Goal: Task Accomplishment & Management: Use online tool/utility

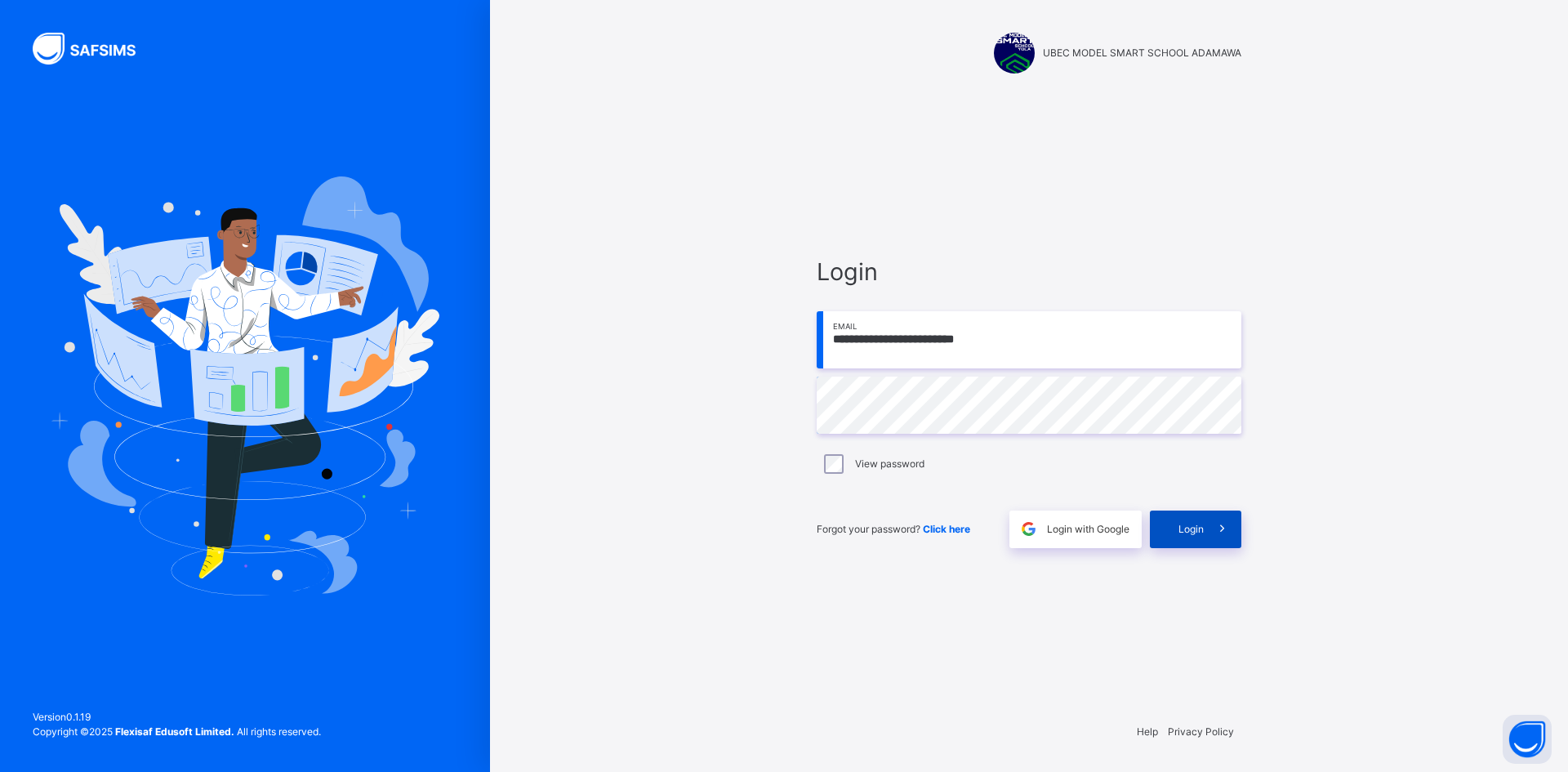
click at [1217, 536] on icon at bounding box center [1222, 528] width 17 height 19
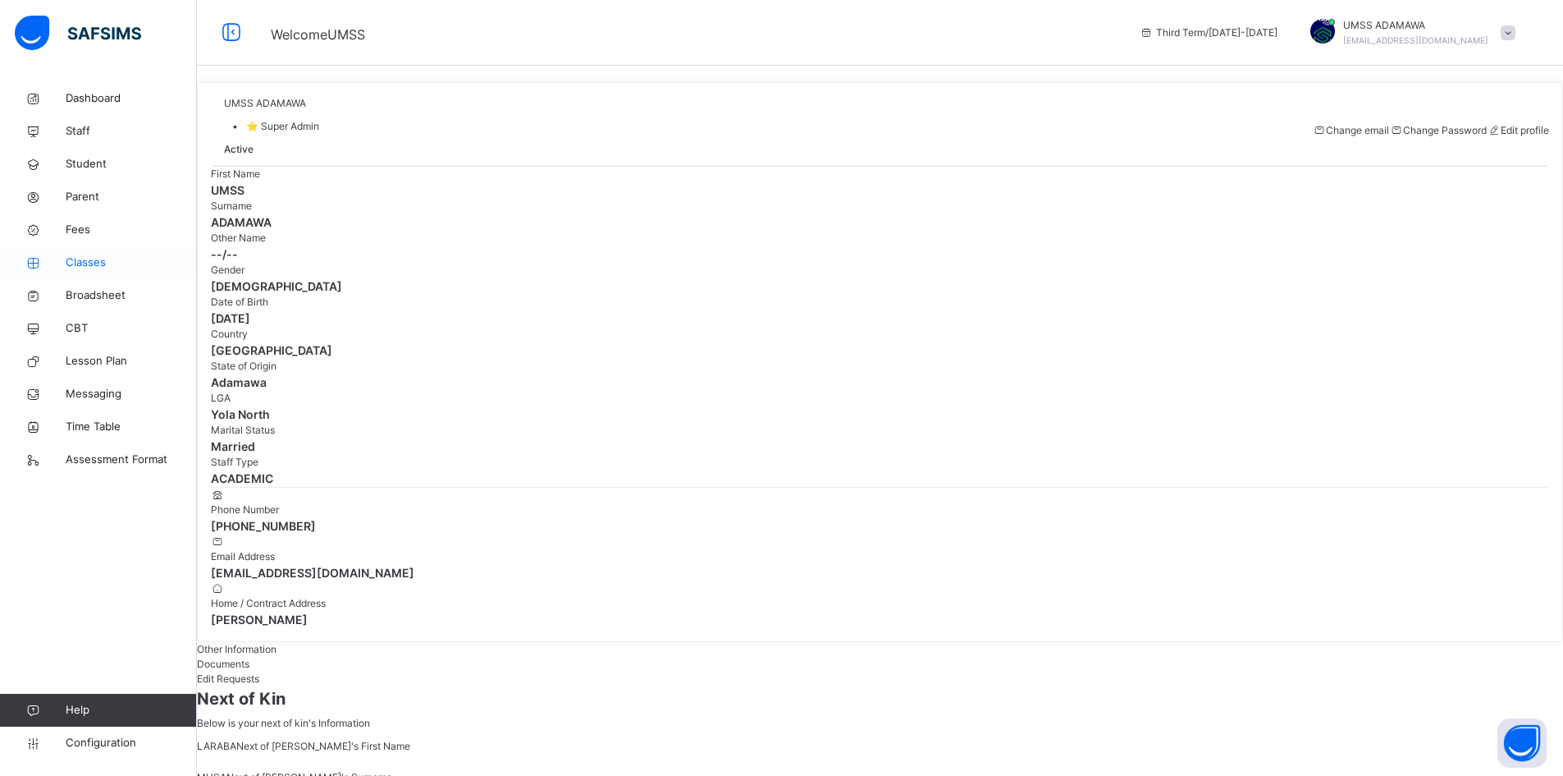
click at [84, 256] on span "Classes" at bounding box center [131, 262] width 131 height 16
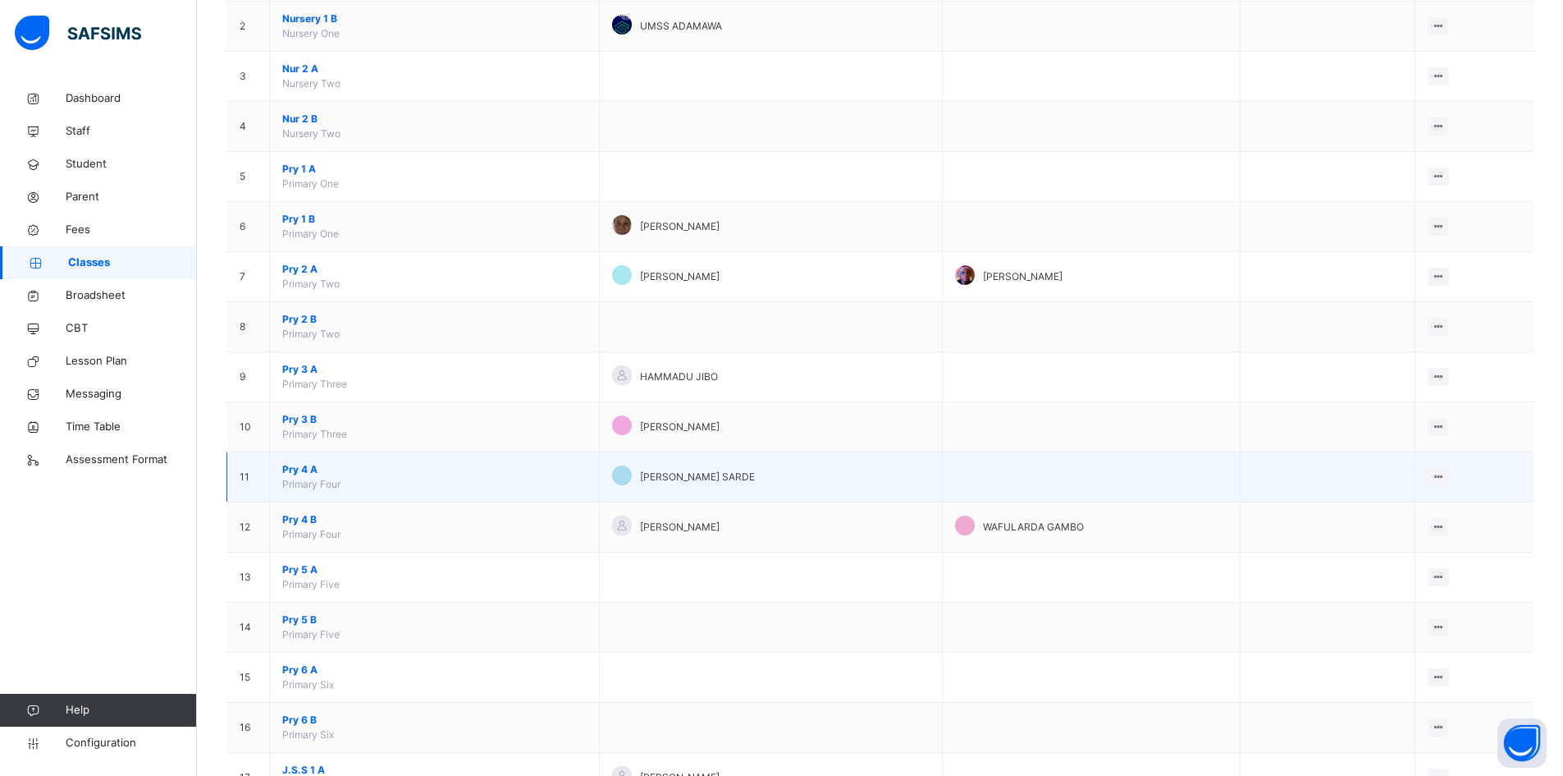
scroll to position [246, 0]
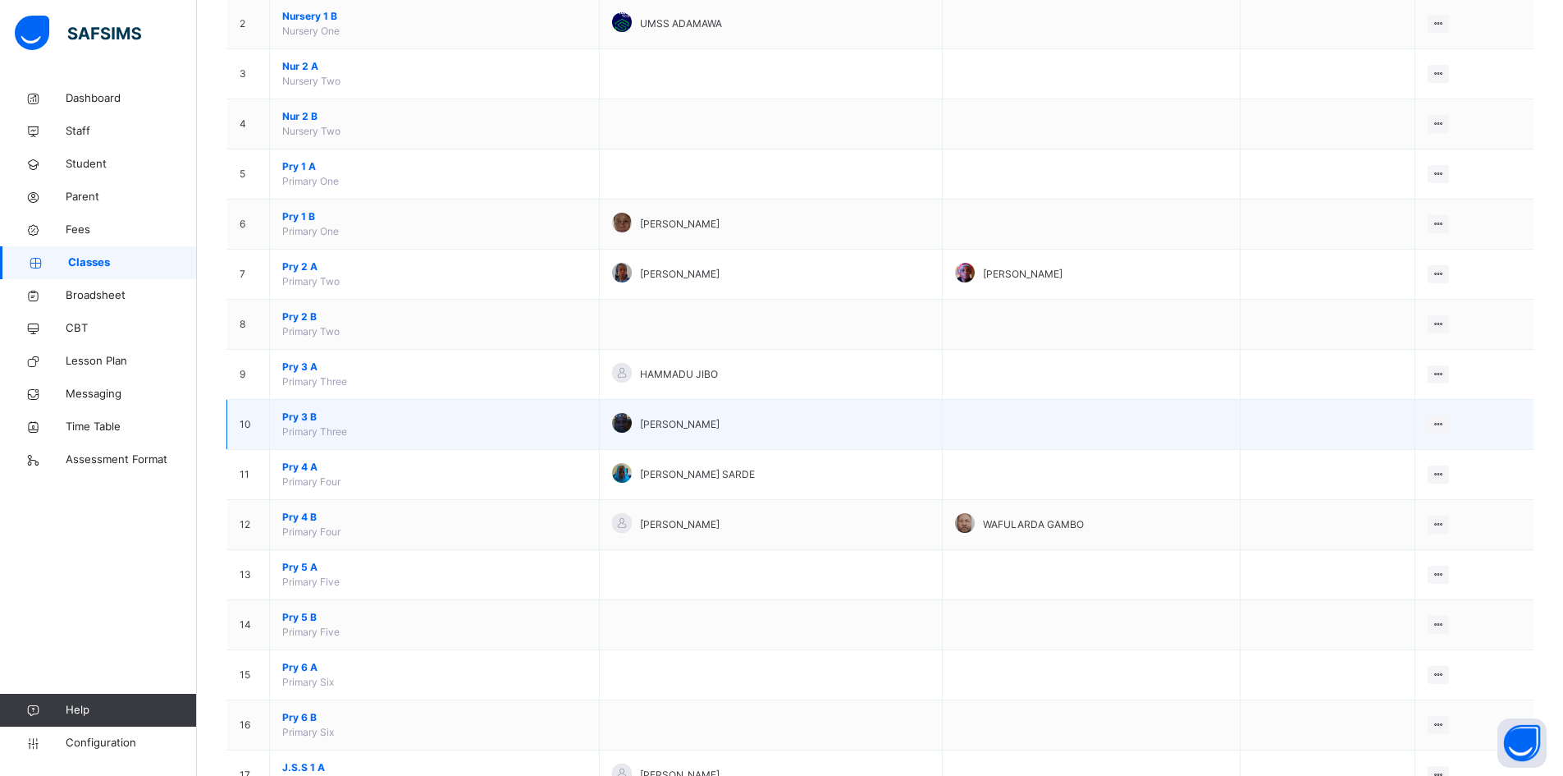
click at [304, 417] on span "Pry 3 B" at bounding box center [434, 417] width 304 height 15
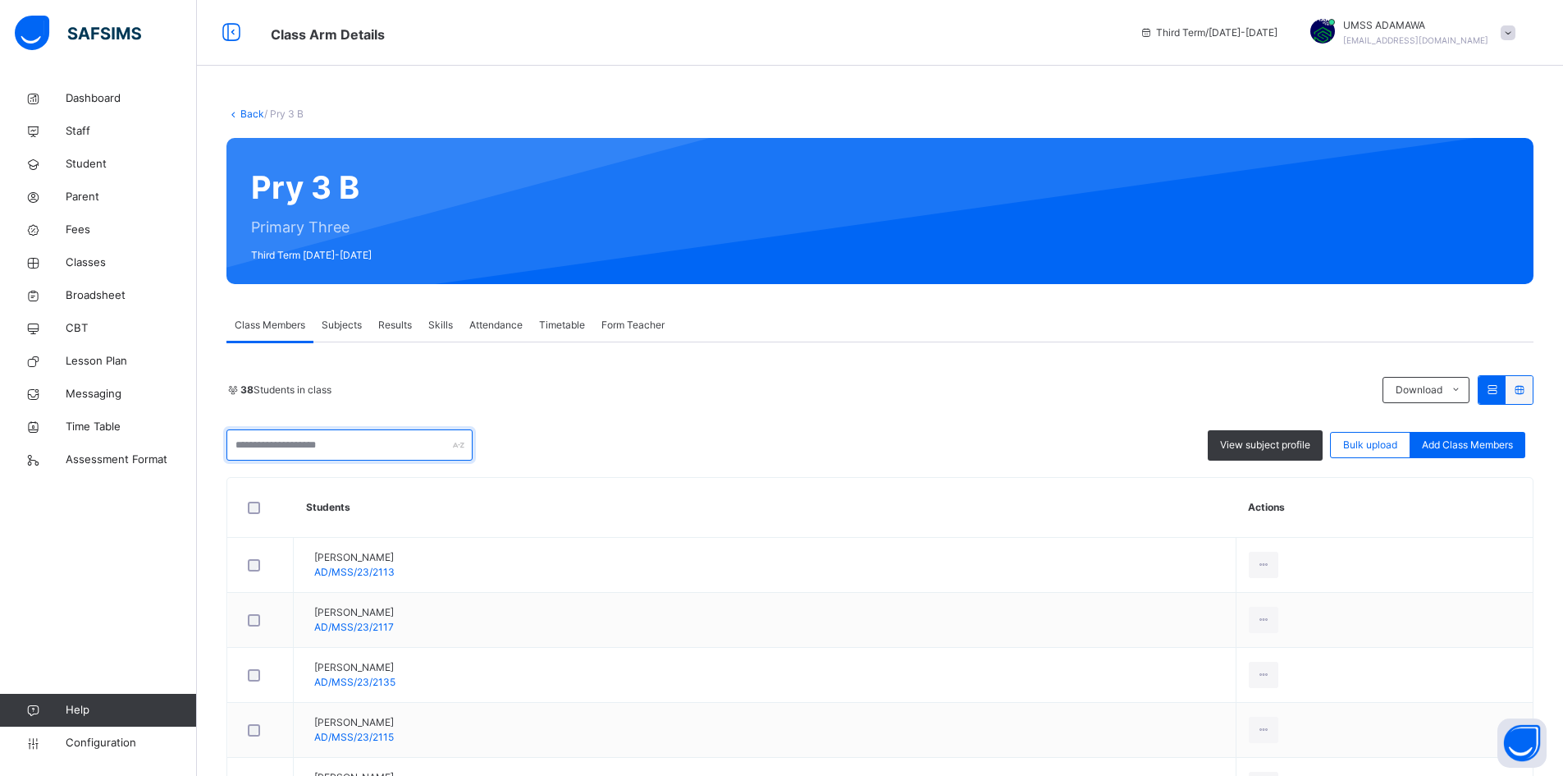
click at [318, 454] on input "text" at bounding box center [350, 444] width 246 height 31
type input "*****"
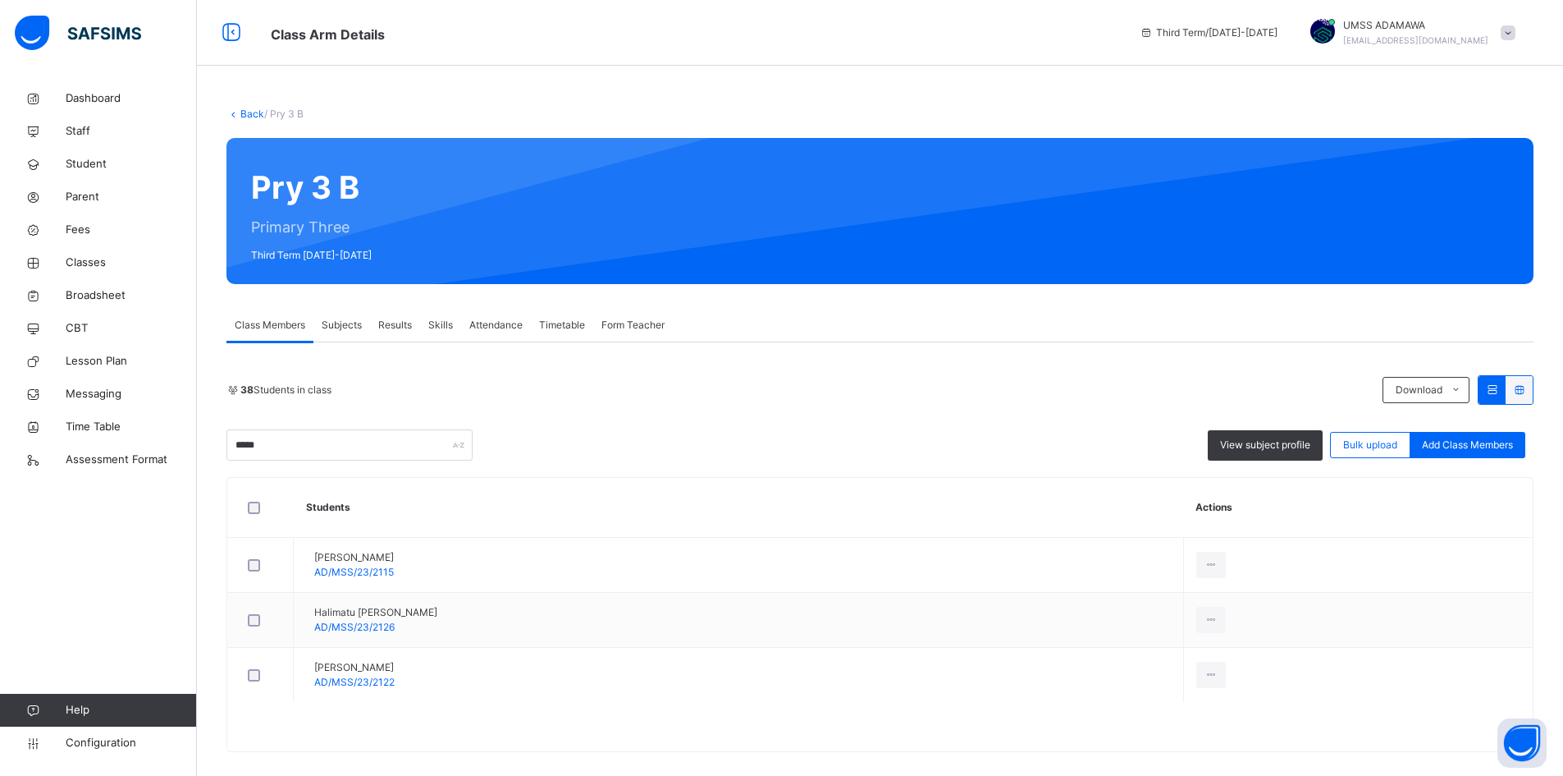
click at [257, 113] on link "Back" at bounding box center [252, 114] width 24 height 12
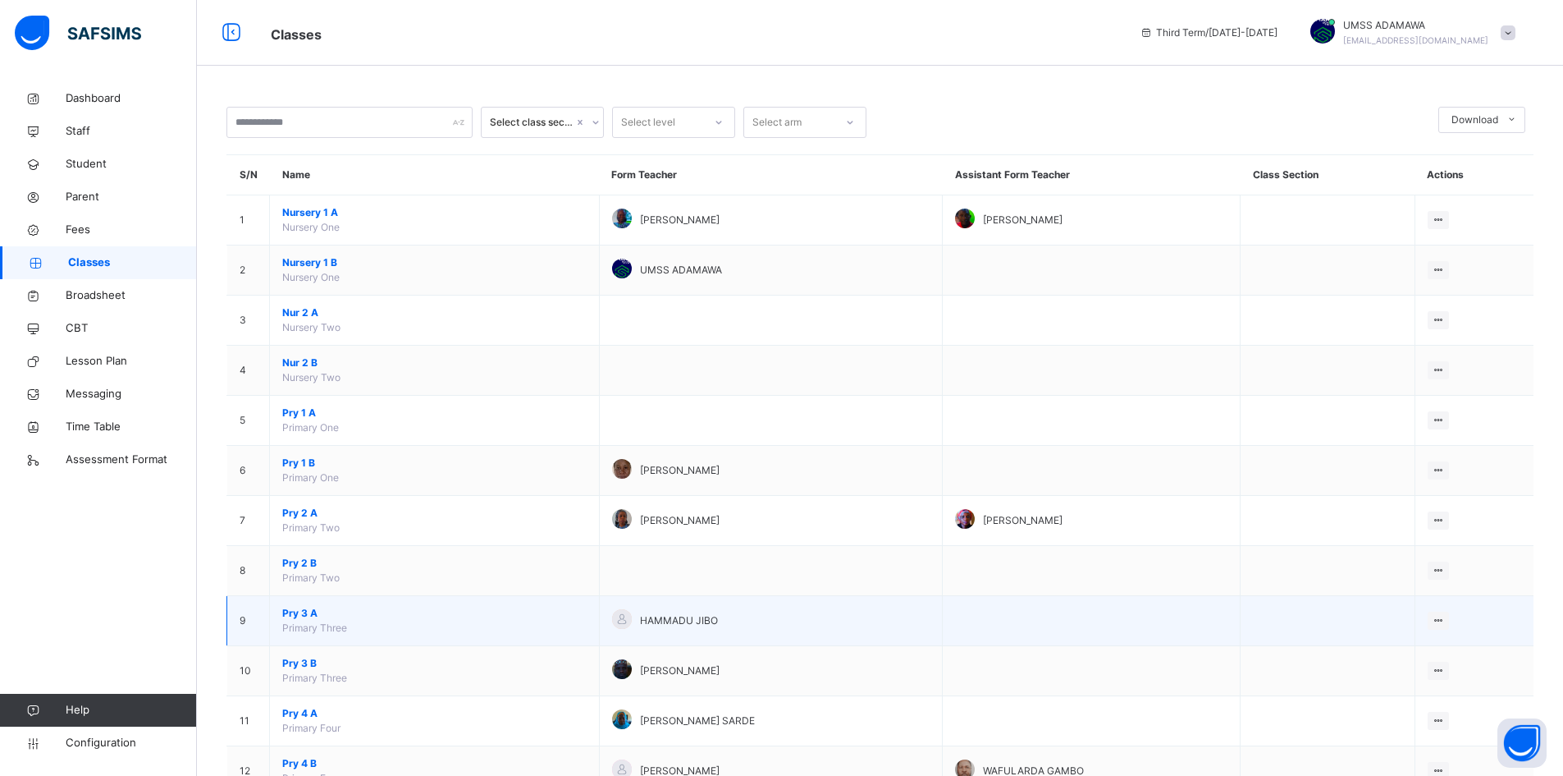
click at [300, 615] on span "Pry 3 A" at bounding box center [434, 613] width 304 height 15
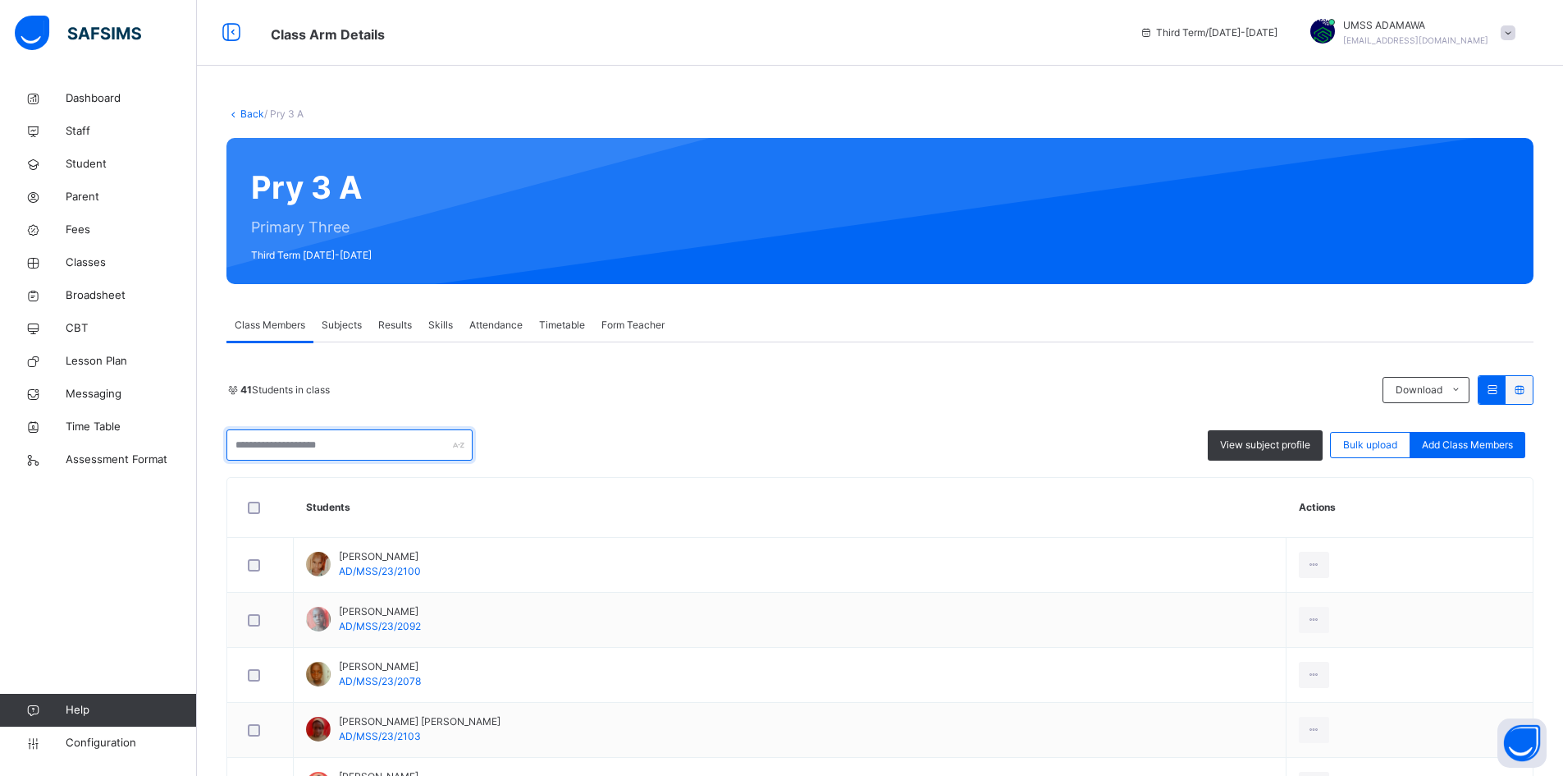
click at [307, 433] on input "text" at bounding box center [350, 444] width 246 height 31
click at [289, 432] on input "***" at bounding box center [350, 444] width 246 height 31
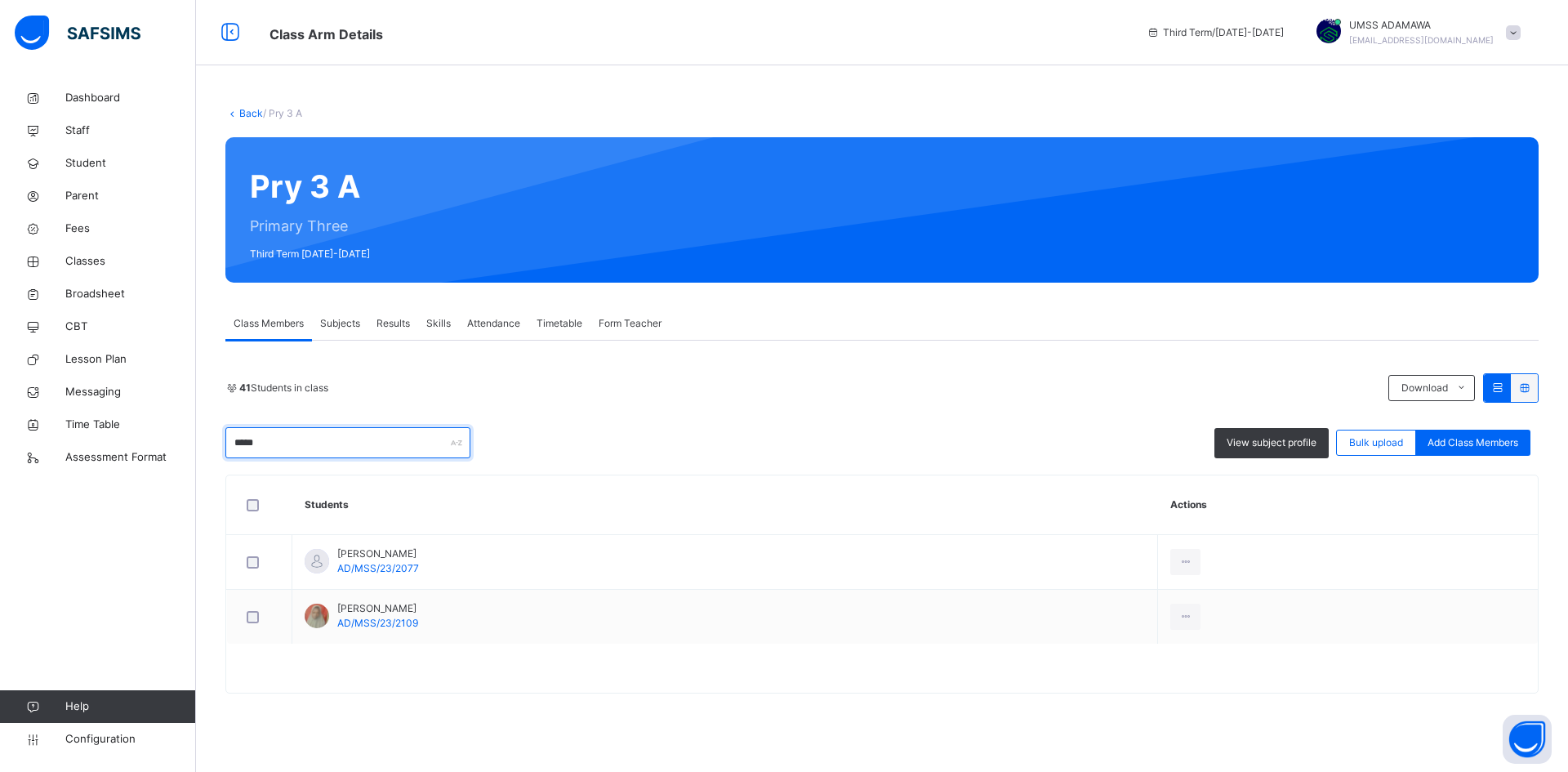
click at [292, 445] on input "*****" at bounding box center [348, 442] width 245 height 31
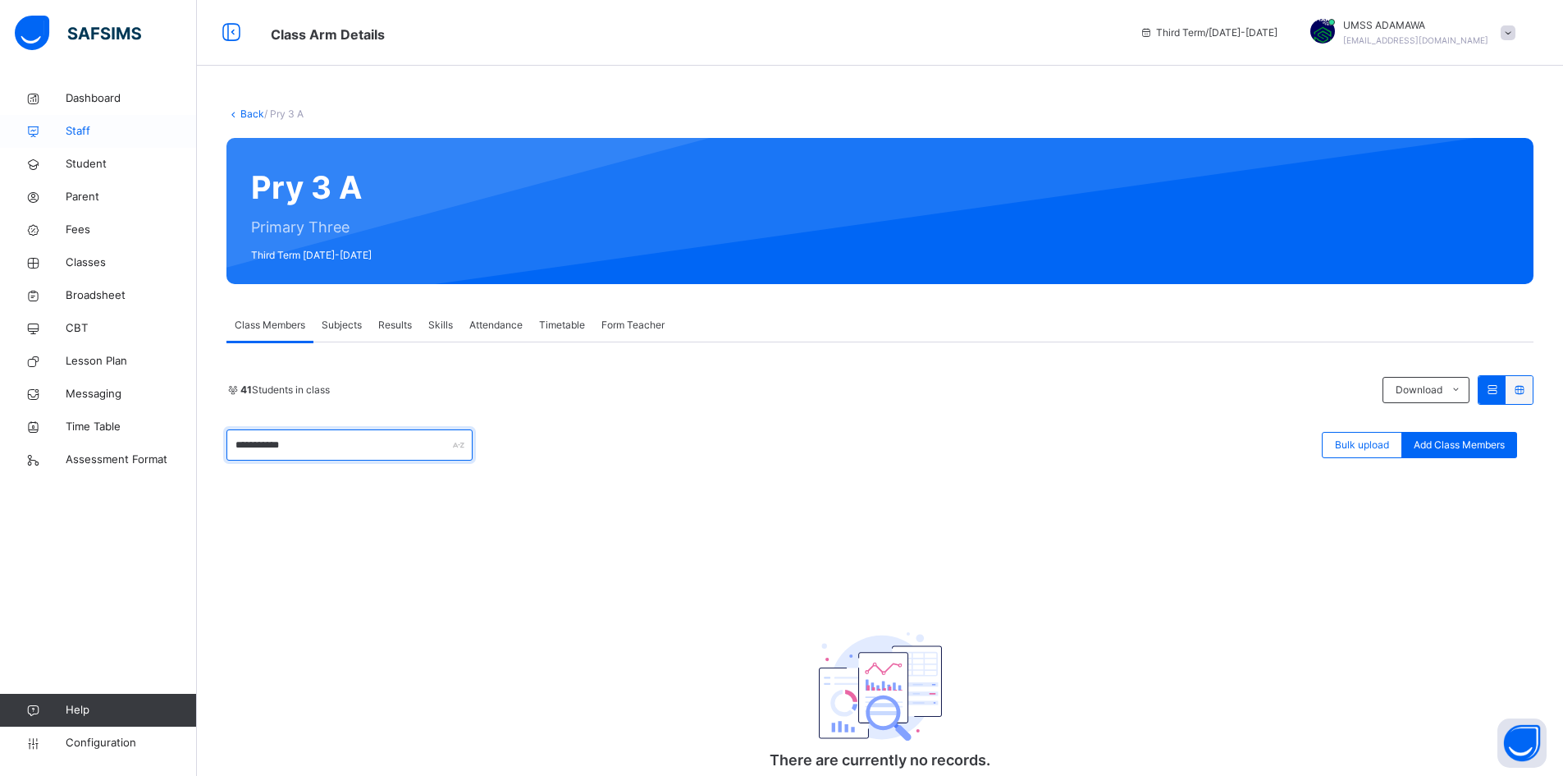
type input "**********"
click at [82, 124] on span "Staff" at bounding box center [131, 131] width 131 height 16
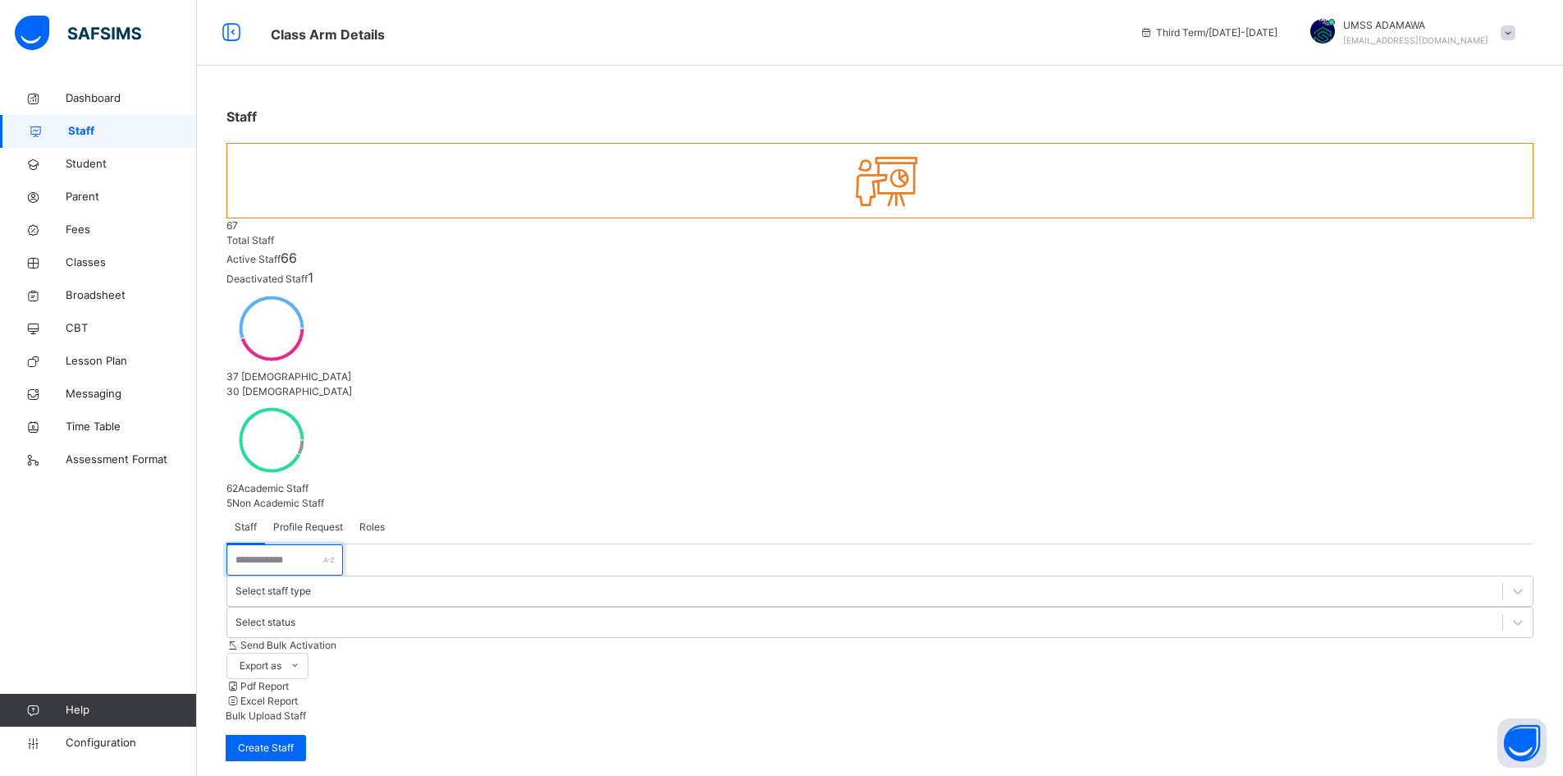
click at [297, 544] on input "text" at bounding box center [285, 559] width 117 height 31
click at [97, 164] on span "Student" at bounding box center [131, 164] width 131 height 16
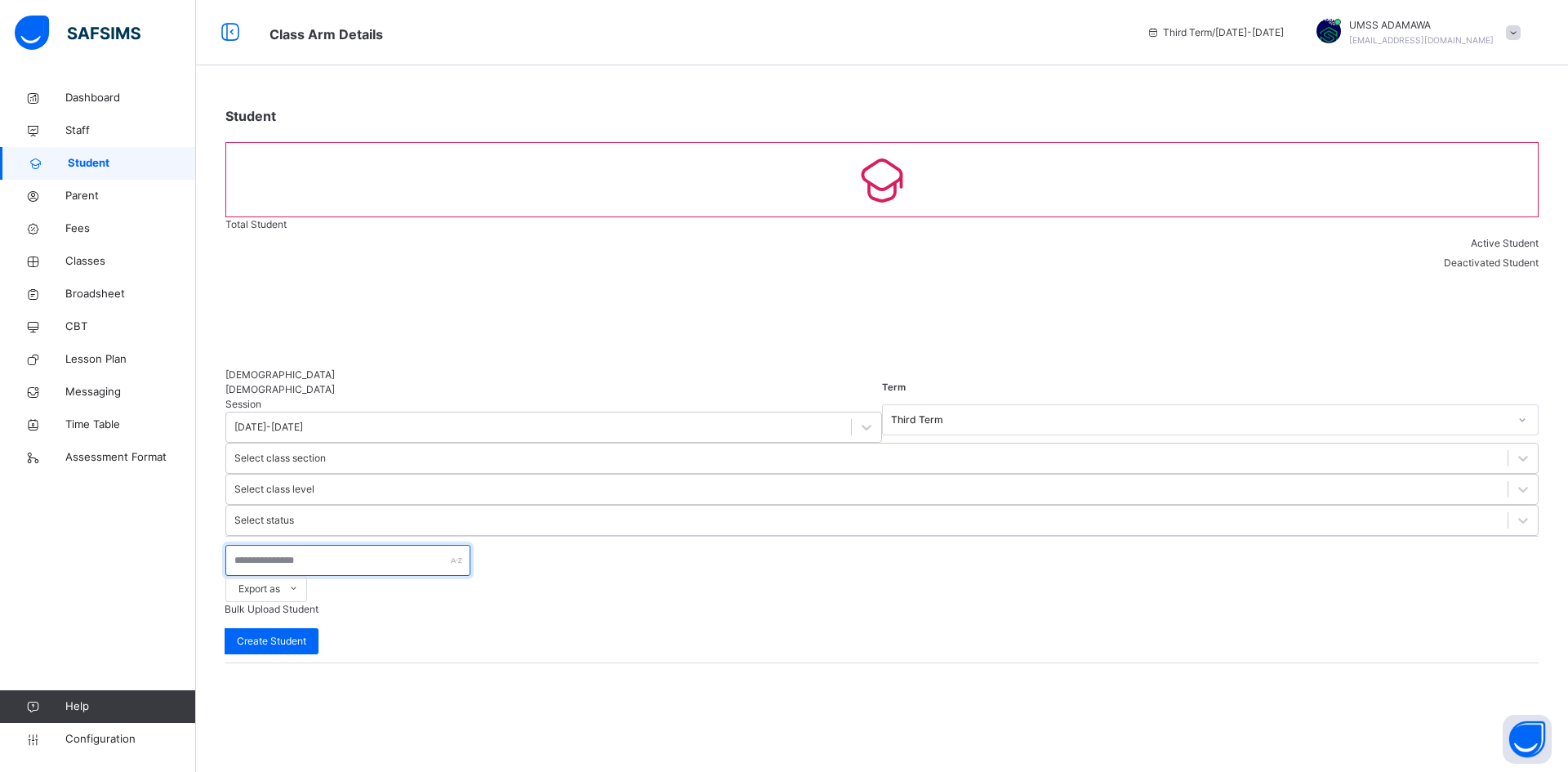
click at [297, 544] on input "text" at bounding box center [348, 559] width 245 height 31
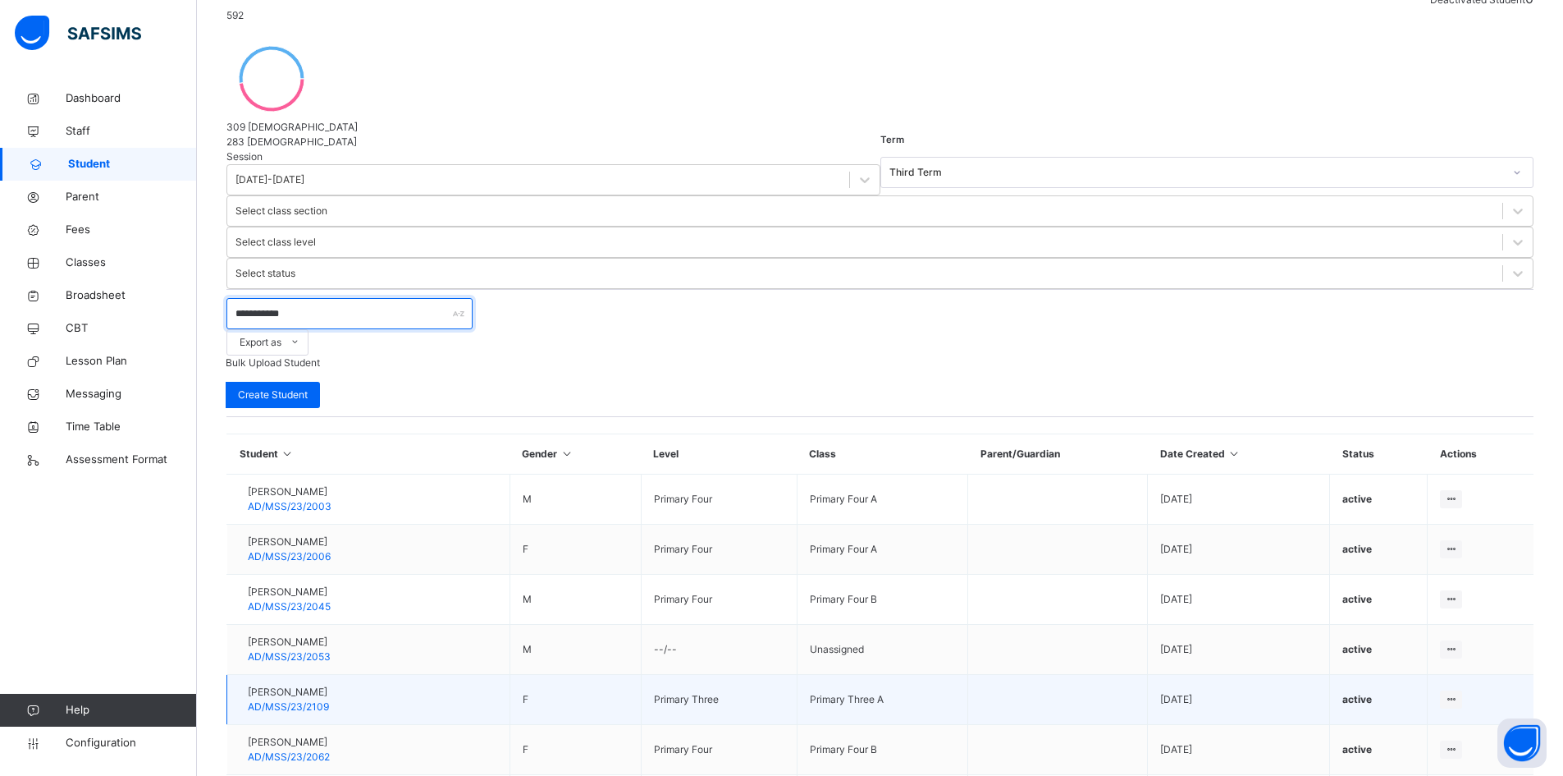
scroll to position [283, 0]
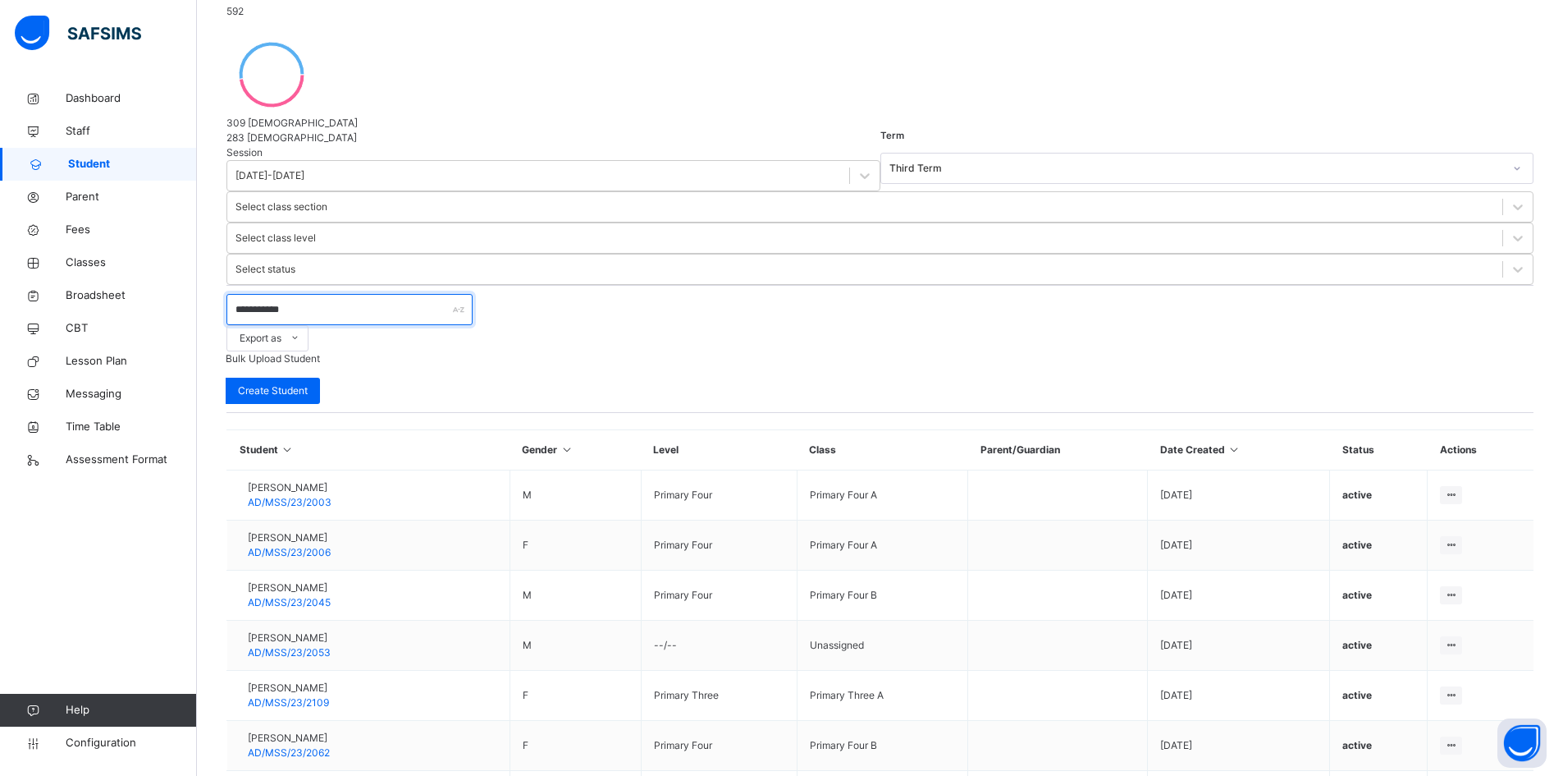
type input "**********"
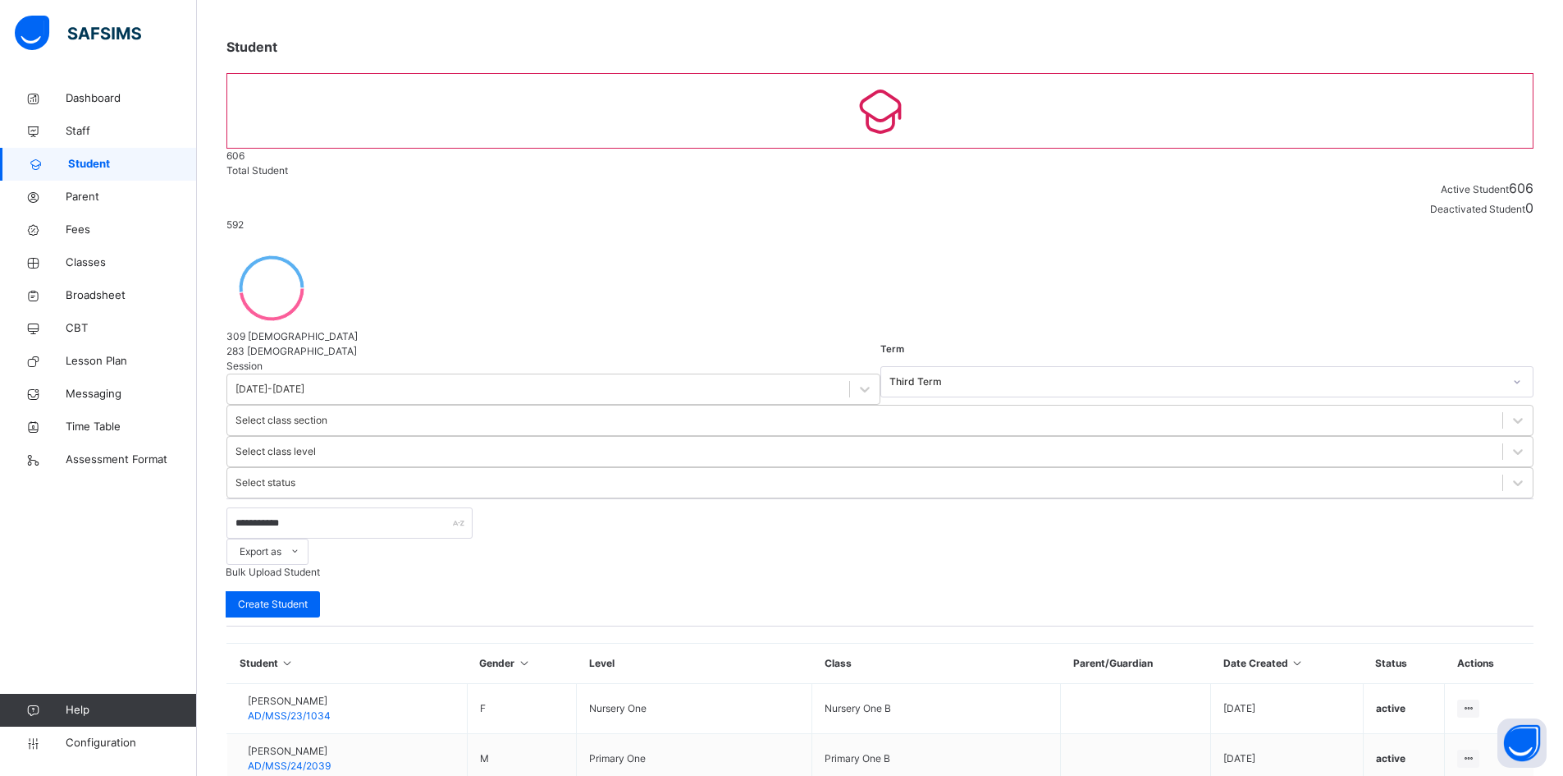
scroll to position [246, 0]
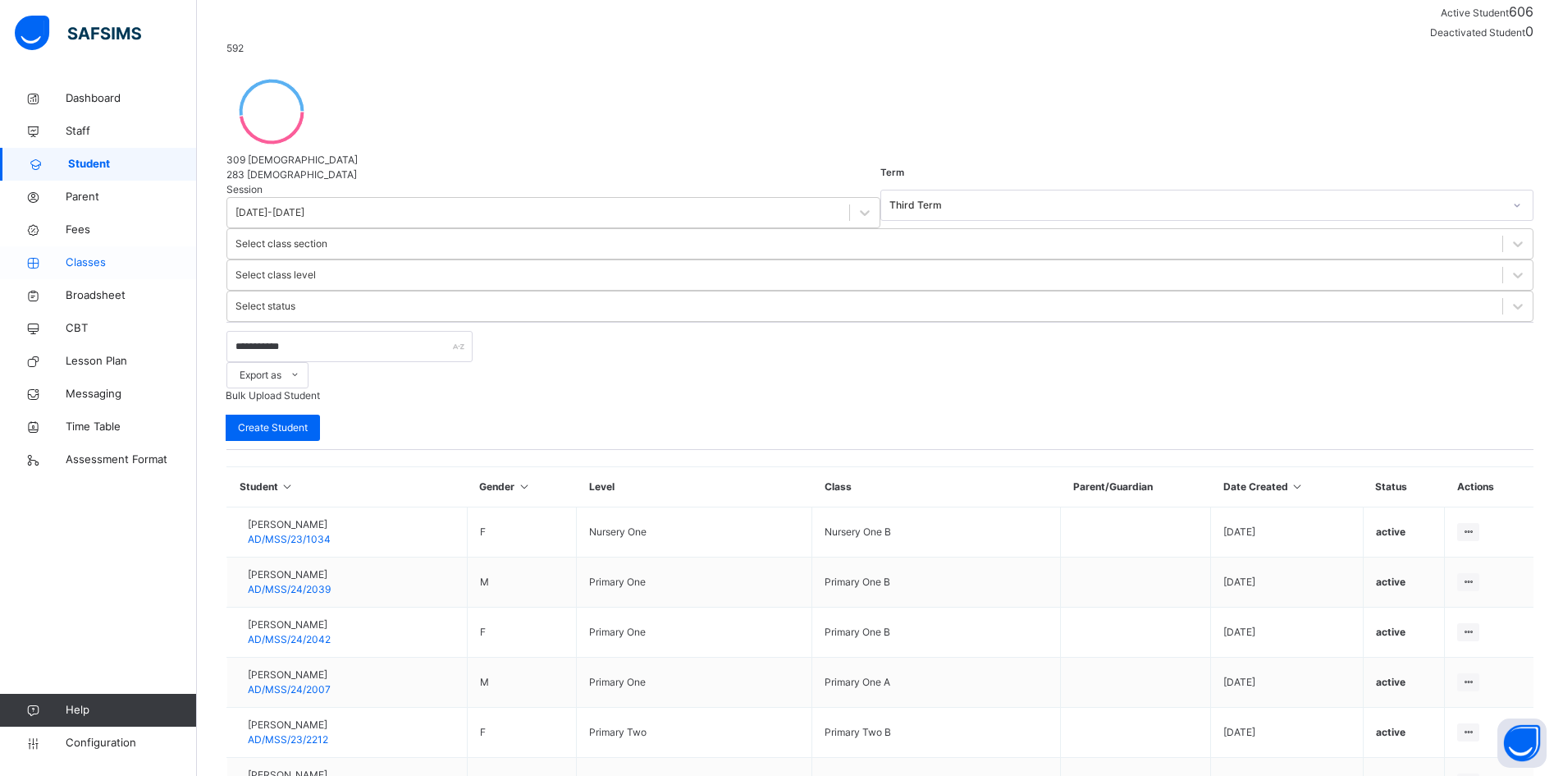
click at [86, 257] on span "Classes" at bounding box center [131, 262] width 131 height 16
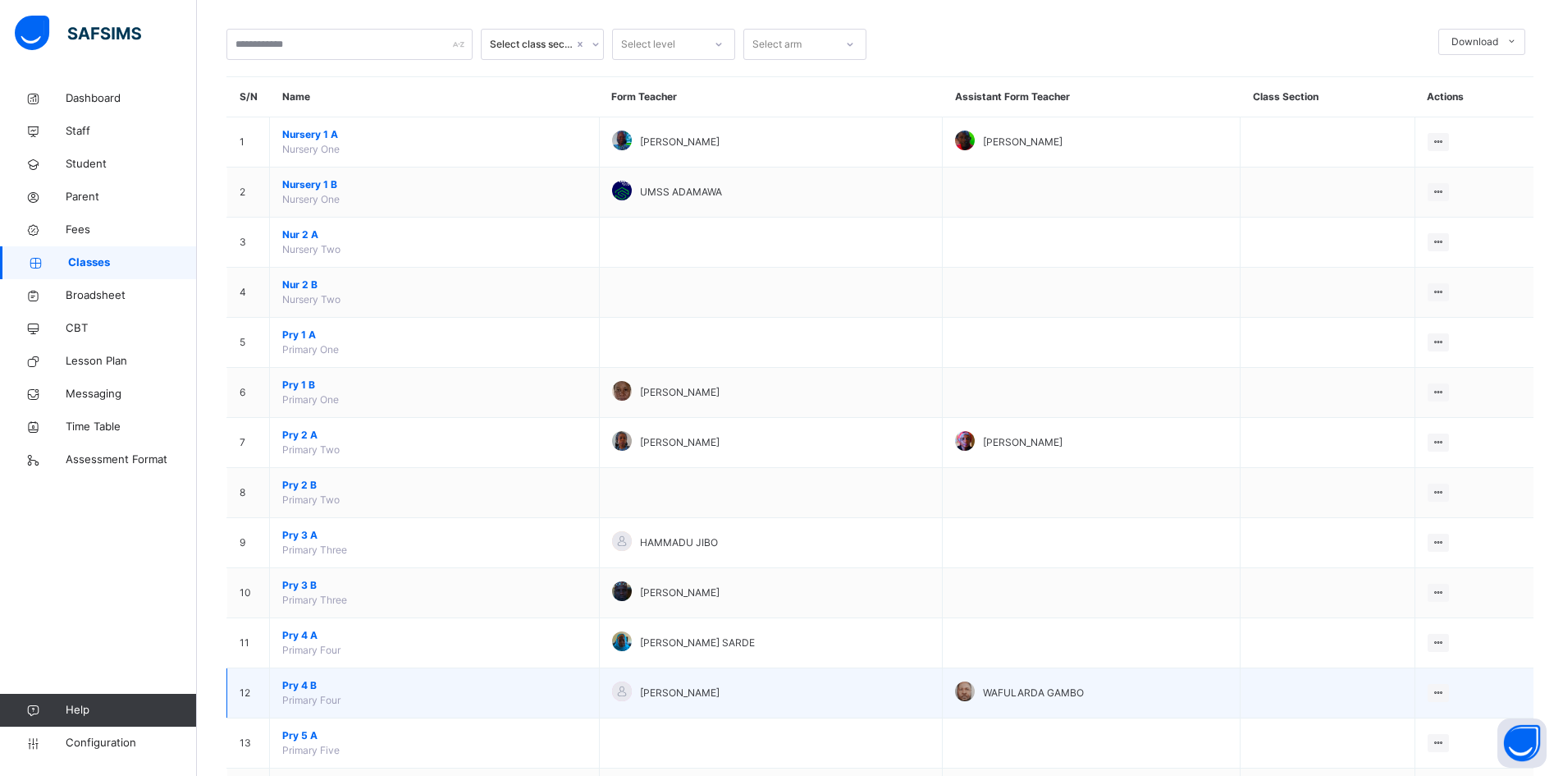
scroll to position [82, 0]
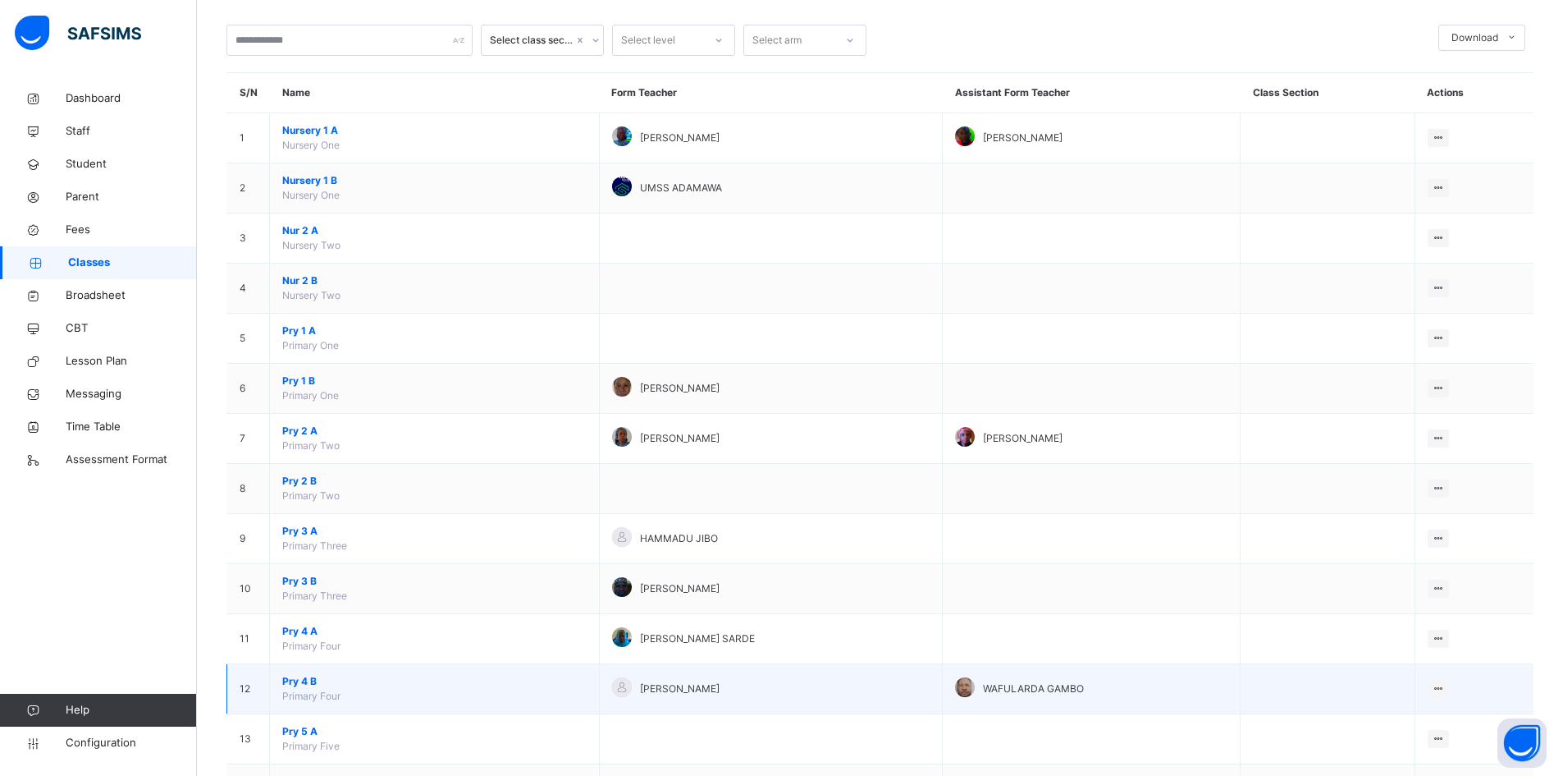
click at [299, 672] on td "Pry 4 B Primary Four" at bounding box center [435, 689] width 330 height 50
click at [297, 684] on span "Pry 4 B" at bounding box center [434, 681] width 304 height 15
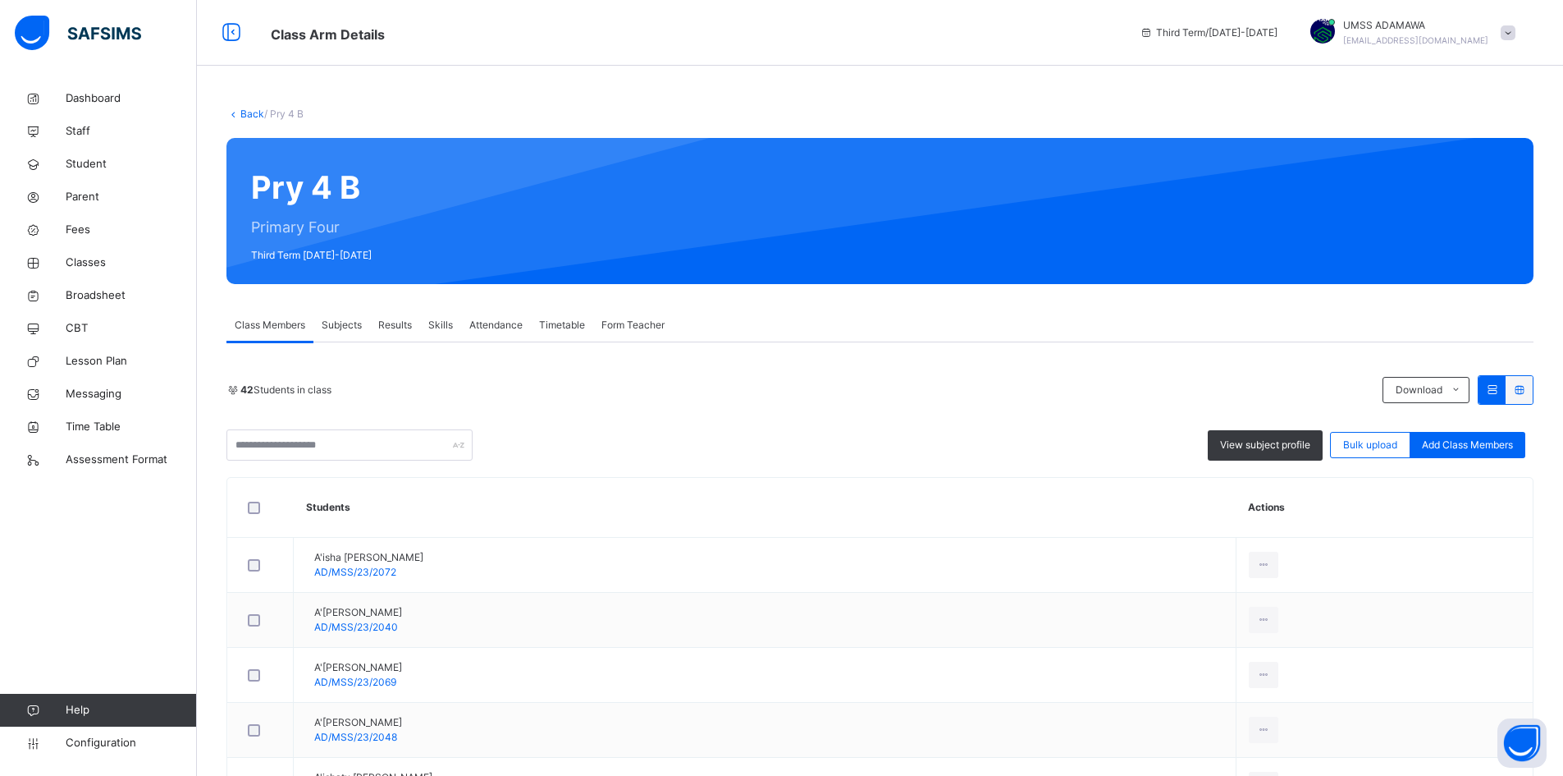
click at [400, 324] on span "Results" at bounding box center [395, 325] width 34 height 15
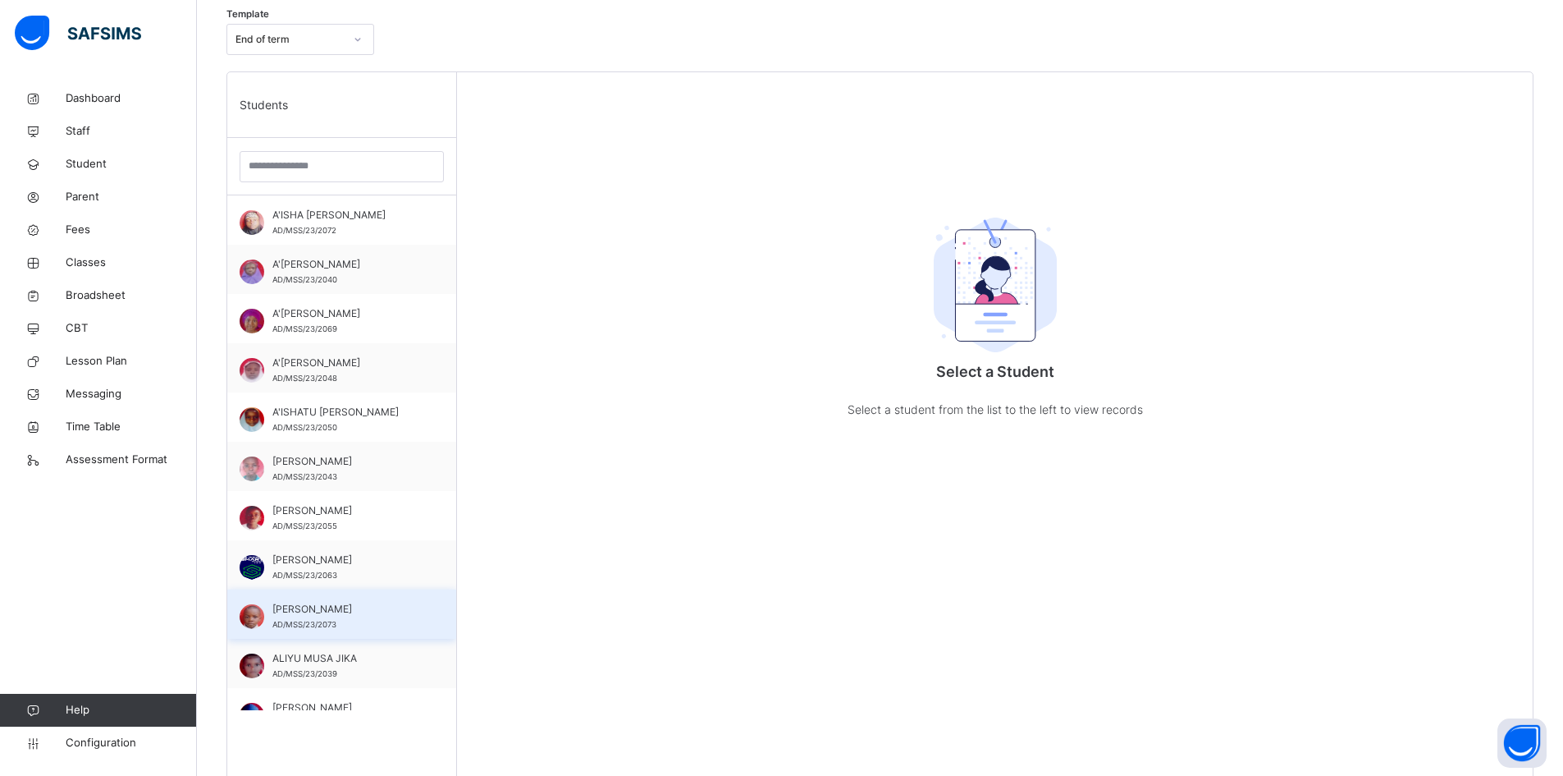
click at [315, 615] on span "ADAMU ADAMU" at bounding box center [345, 609] width 147 height 15
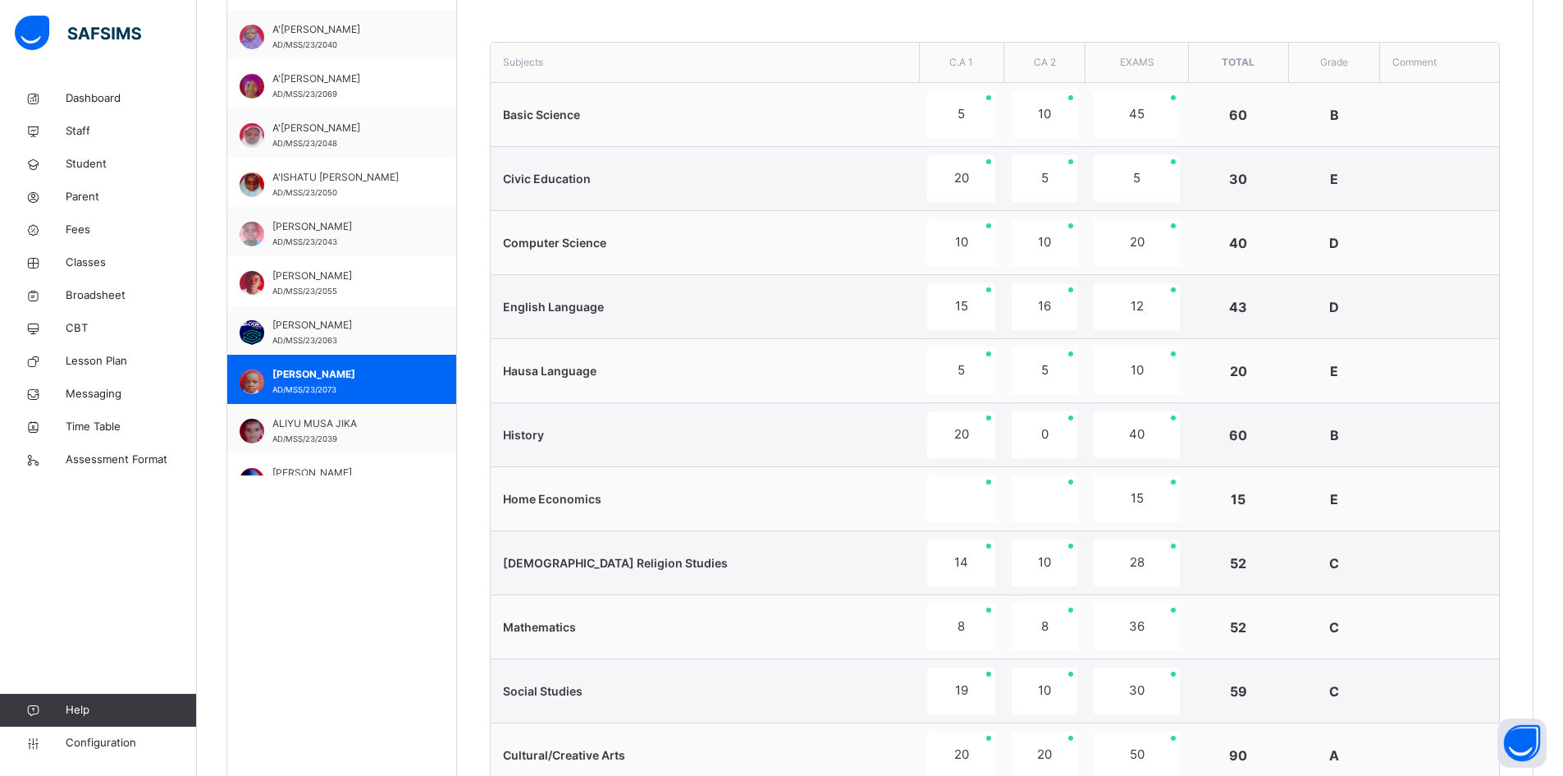
scroll to position [903, 0]
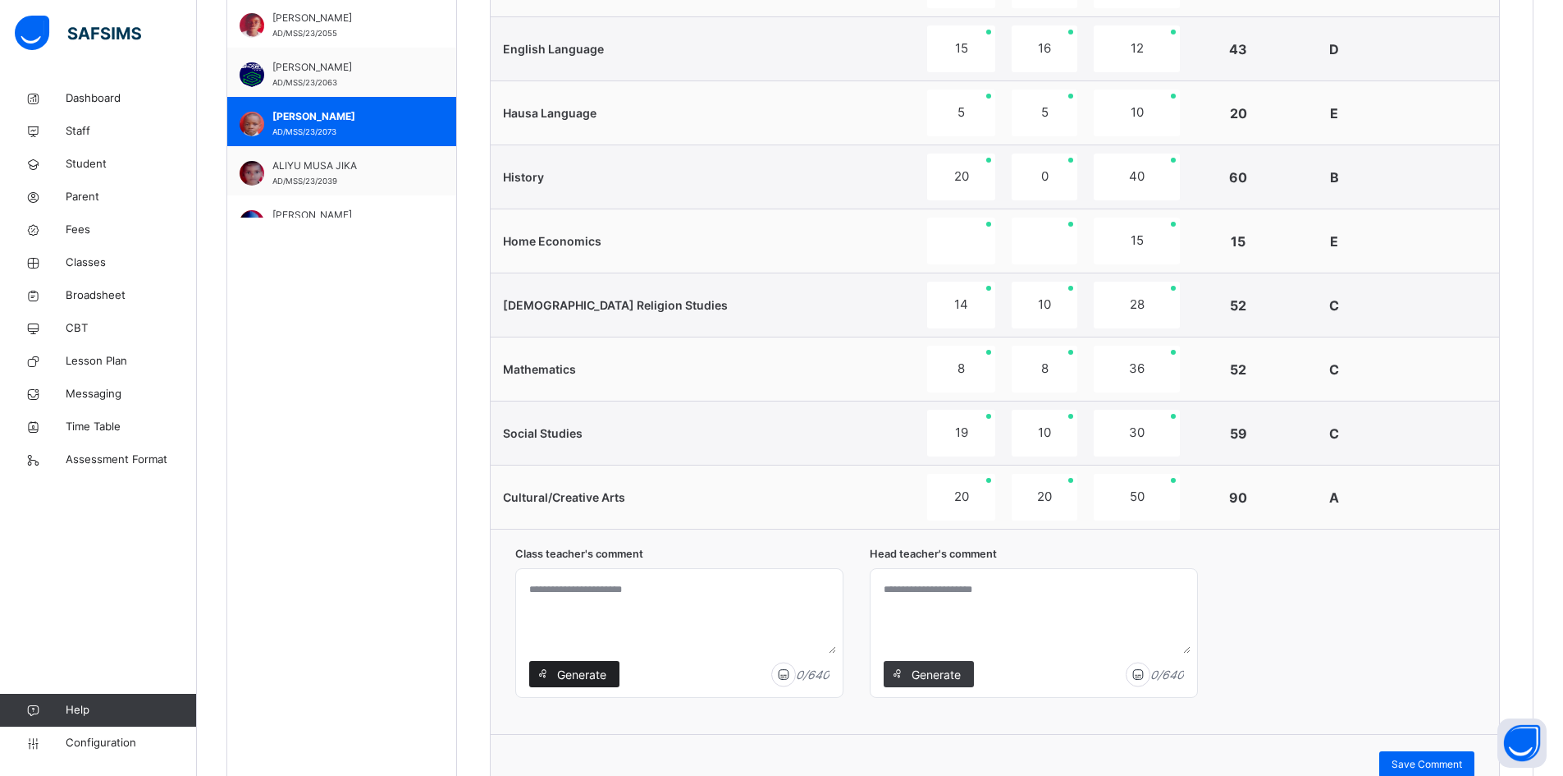
click at [585, 675] on span "Generate" at bounding box center [582, 674] width 52 height 17
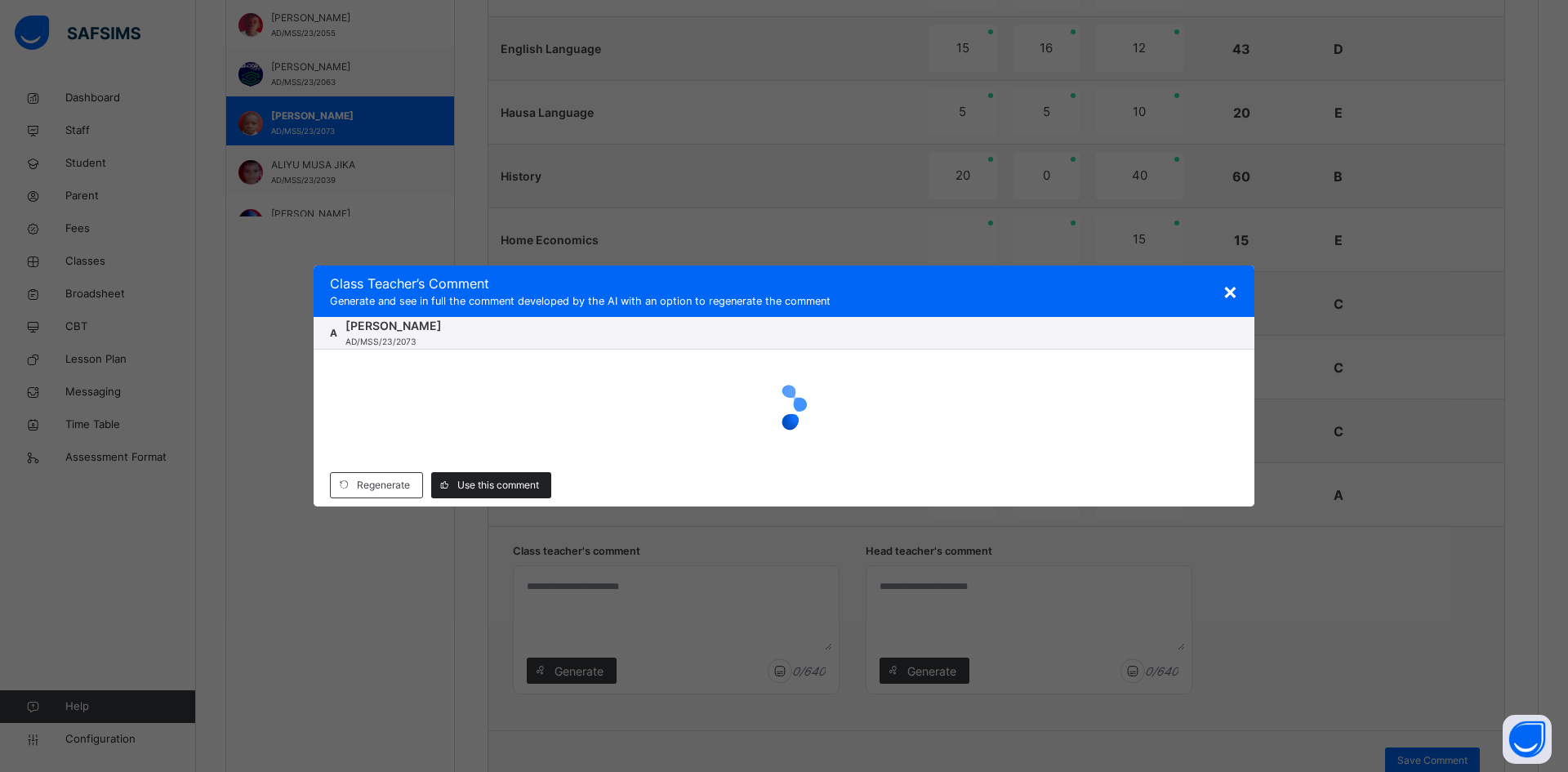
click at [517, 480] on span "Use this comment" at bounding box center [498, 484] width 82 height 15
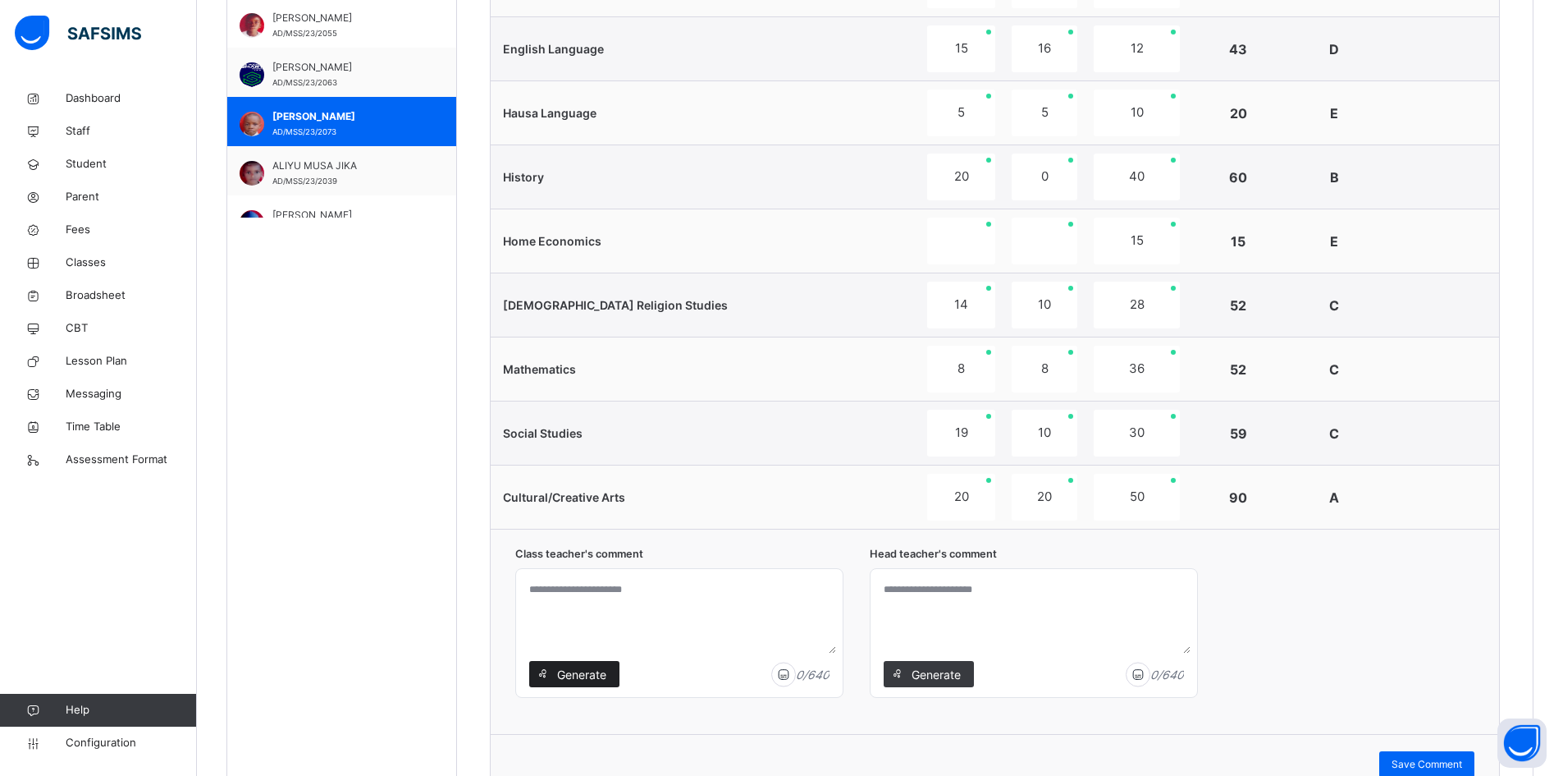
click at [569, 668] on span "Generate" at bounding box center [582, 674] width 52 height 17
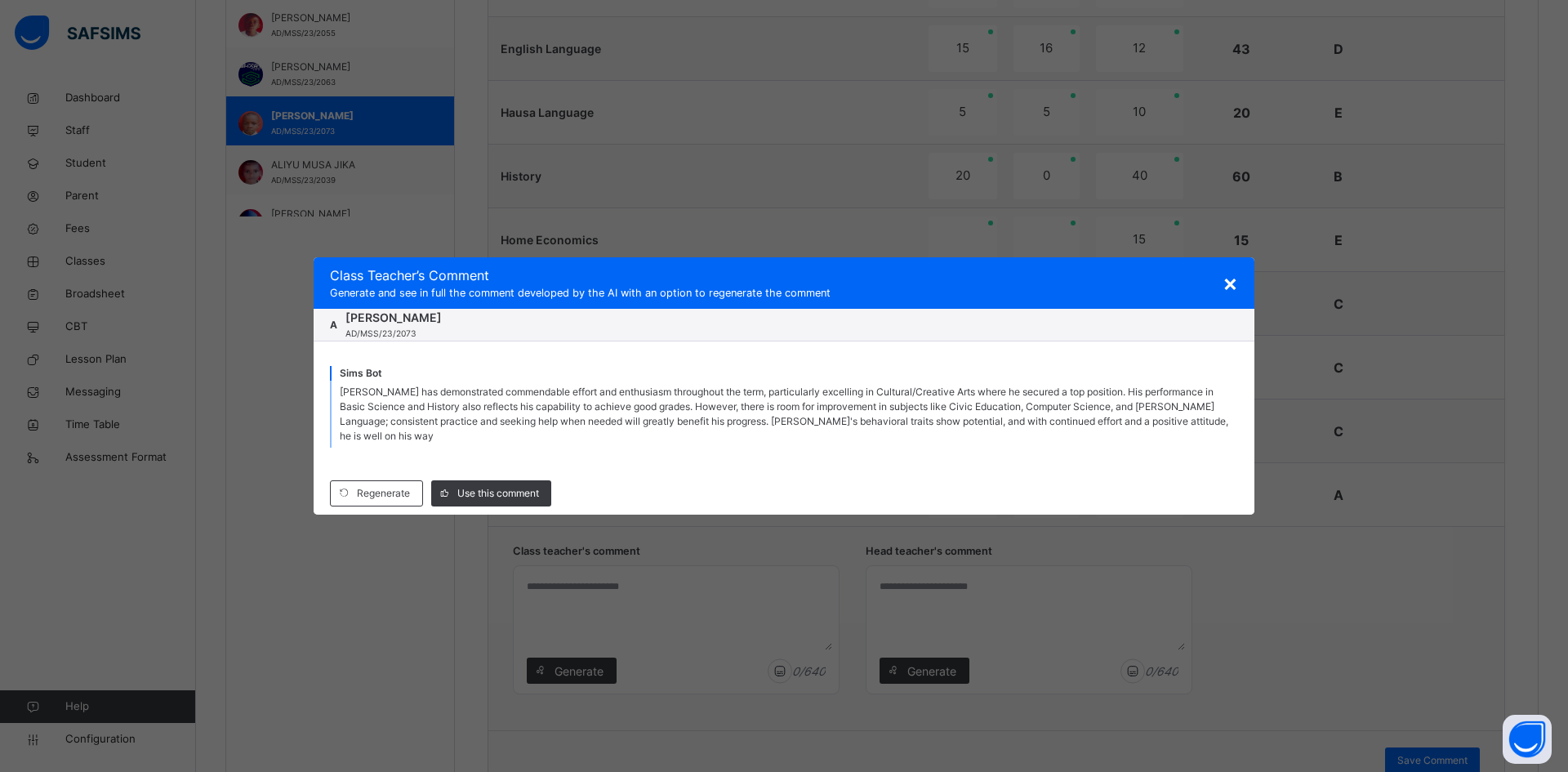
click at [483, 489] on span "Use this comment" at bounding box center [498, 492] width 82 height 15
type textarea "**********"
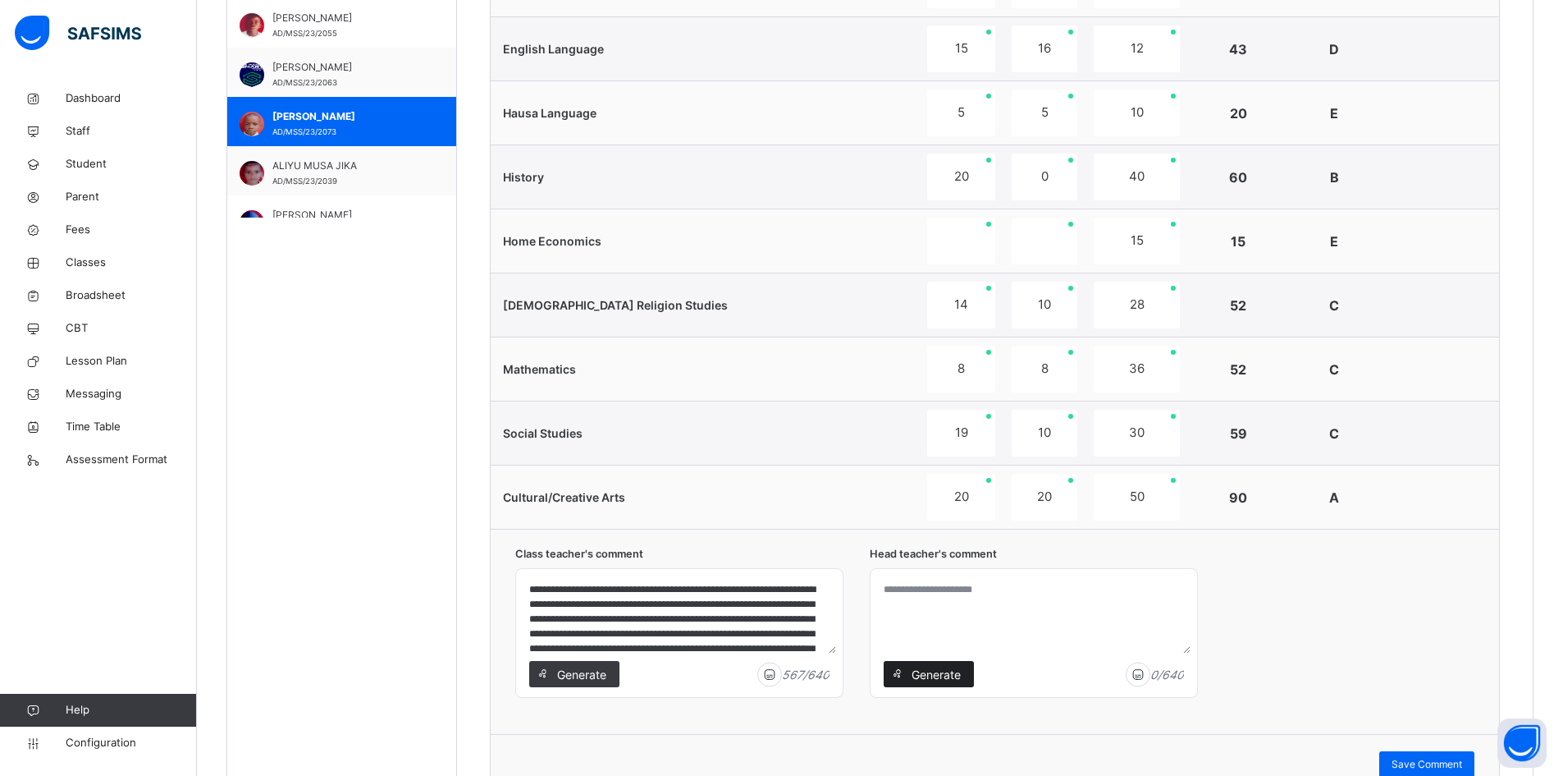
click at [936, 670] on span "Generate" at bounding box center [936, 674] width 52 height 17
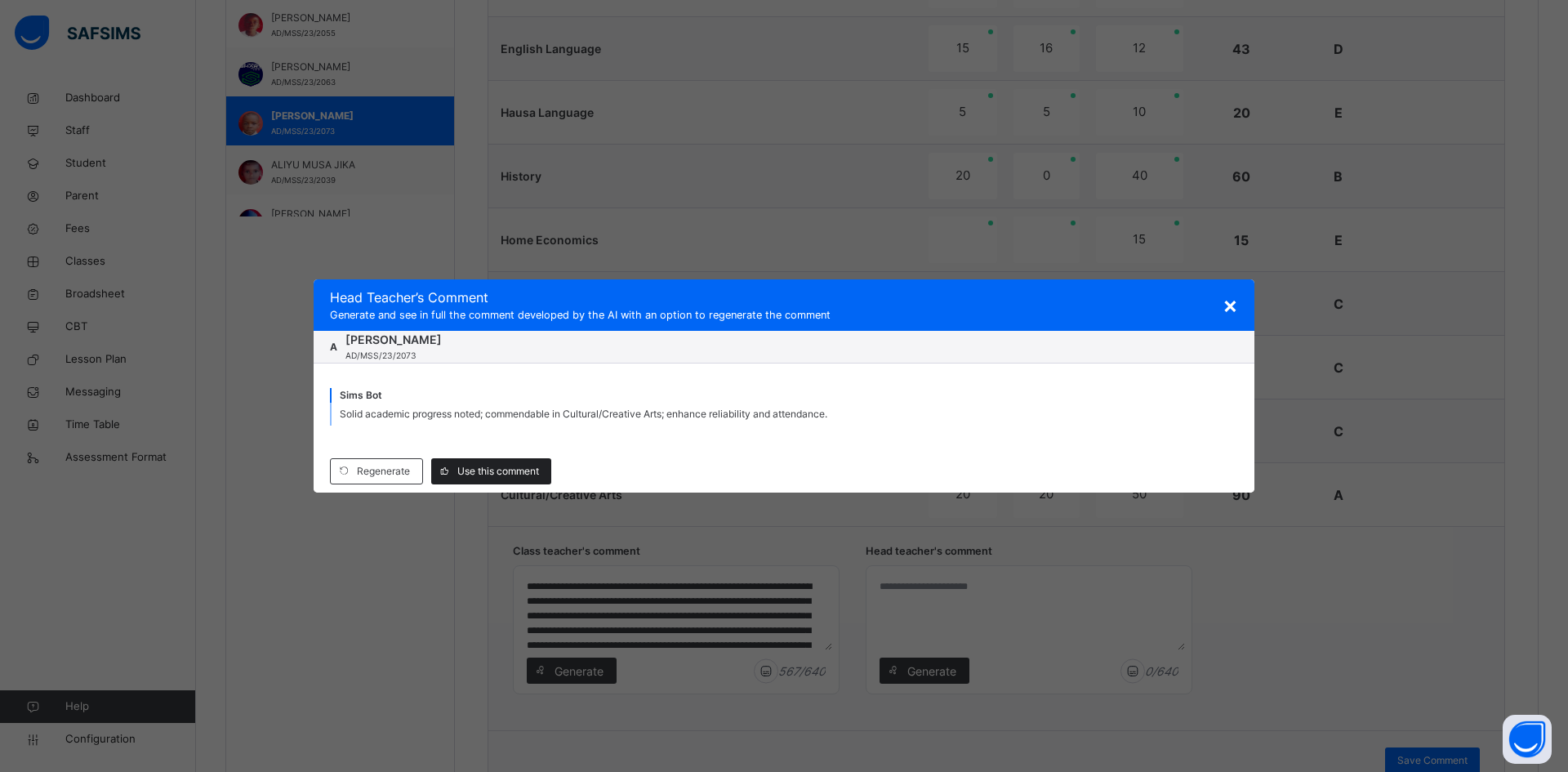
click at [504, 463] on div "Use this comment" at bounding box center [490, 471] width 120 height 26
type textarea "**********"
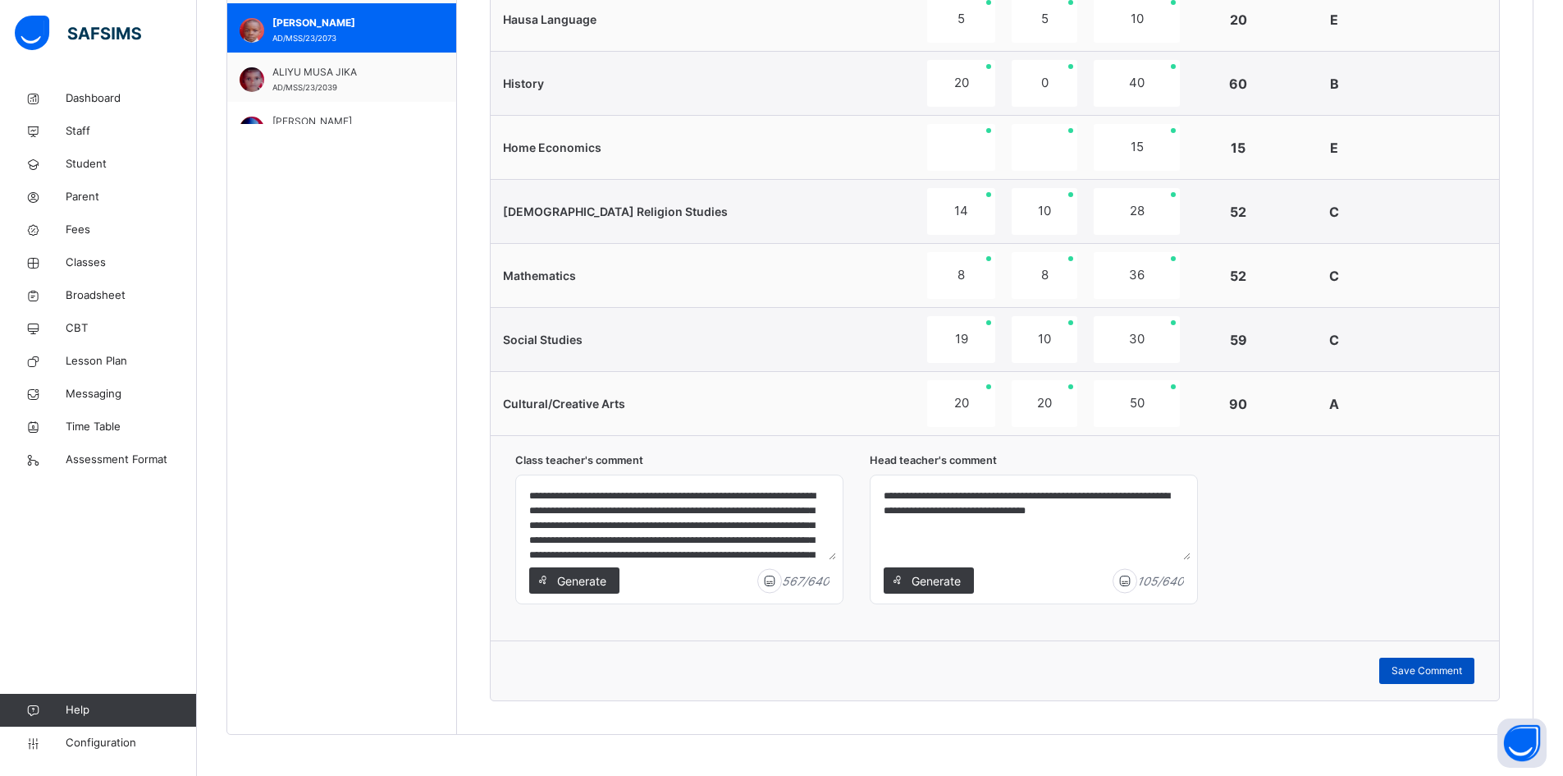
scroll to position [1004, 0]
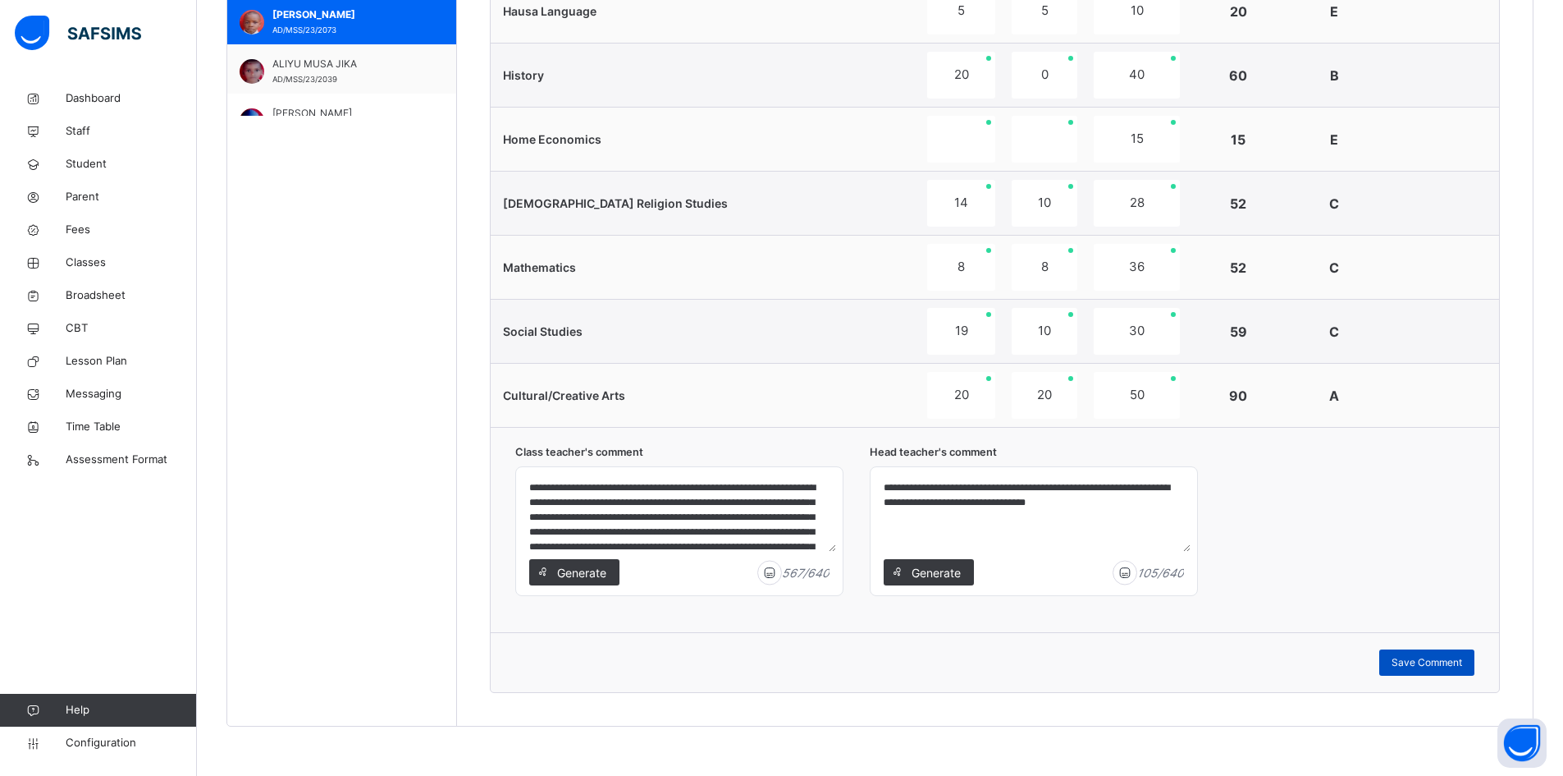
click at [1462, 663] on span "Save Comment" at bounding box center [1427, 662] width 71 height 15
click at [1446, 665] on span "Save Comment" at bounding box center [1427, 662] width 71 height 15
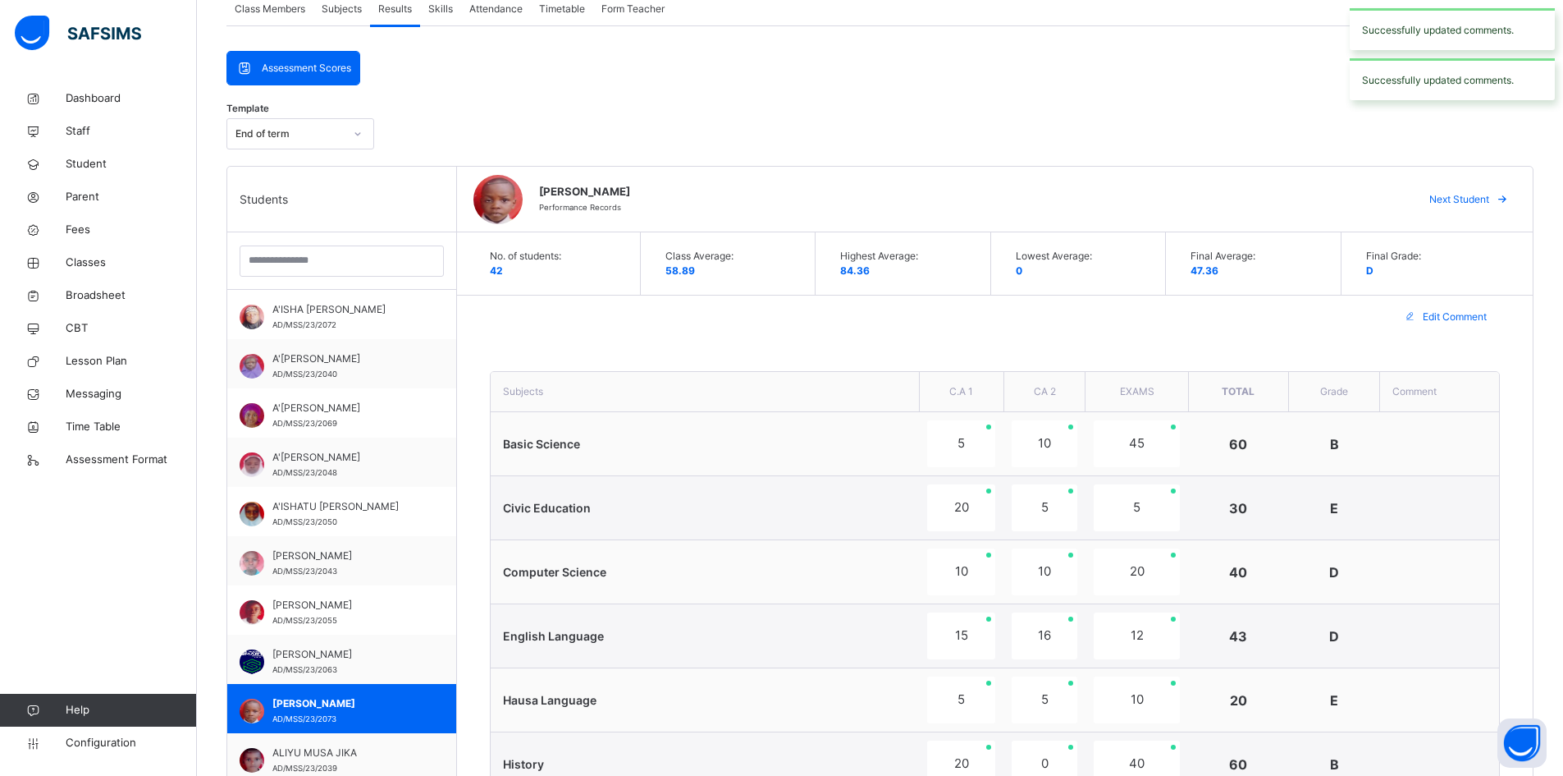
scroll to position [102, 0]
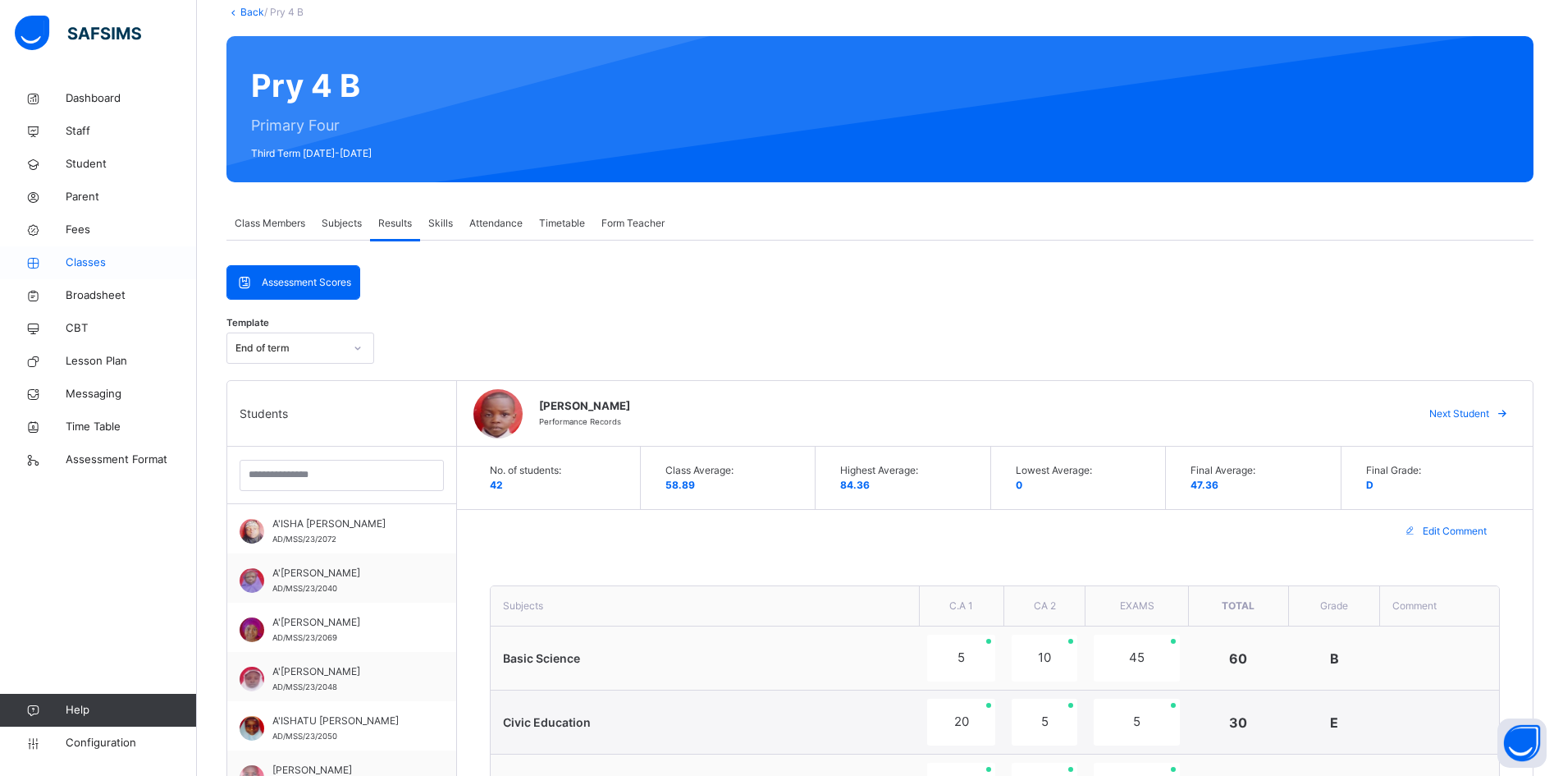
click at [81, 260] on span "Classes" at bounding box center [131, 262] width 131 height 16
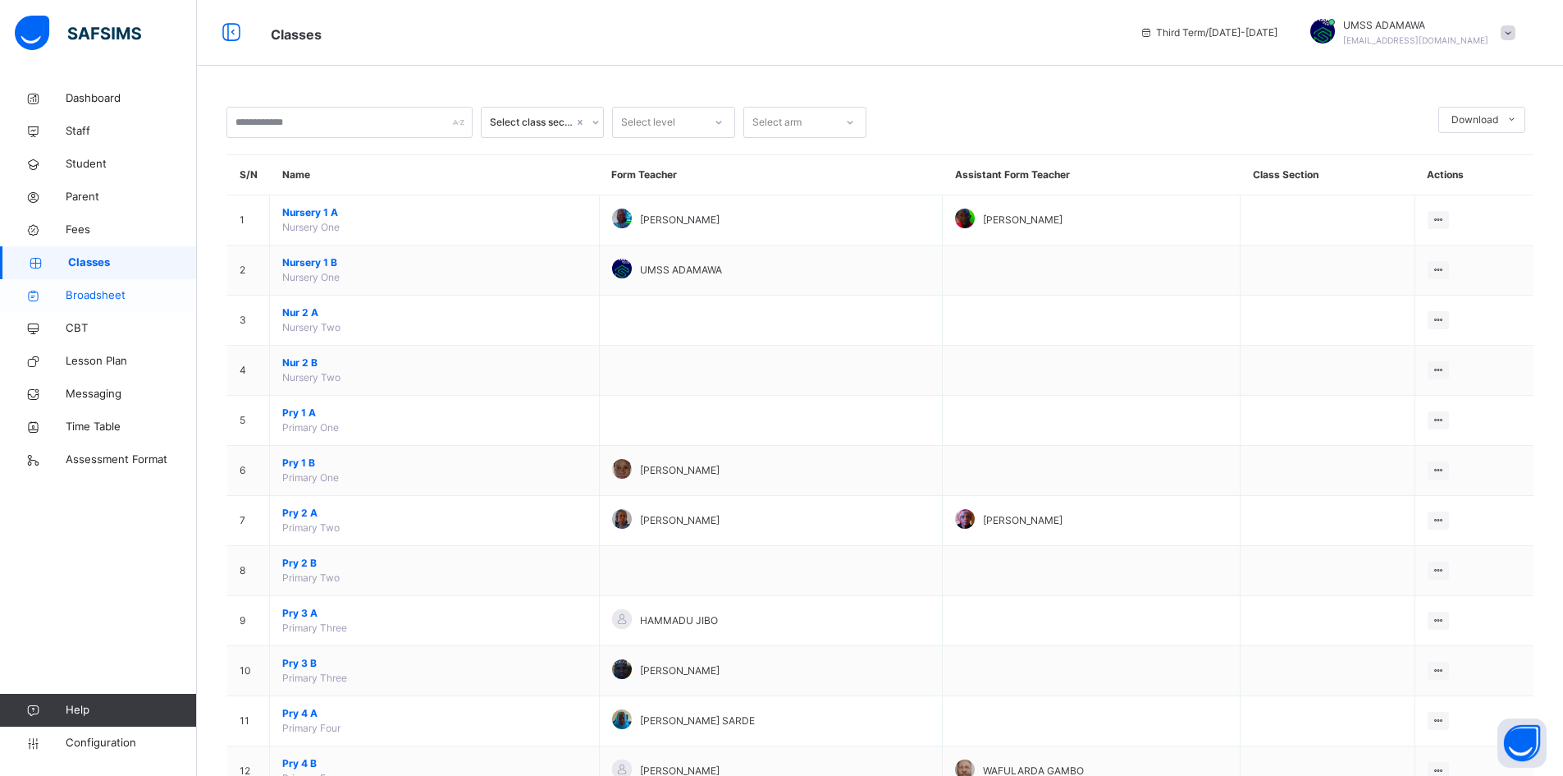
click at [92, 291] on span "Broadsheet" at bounding box center [131, 295] width 131 height 16
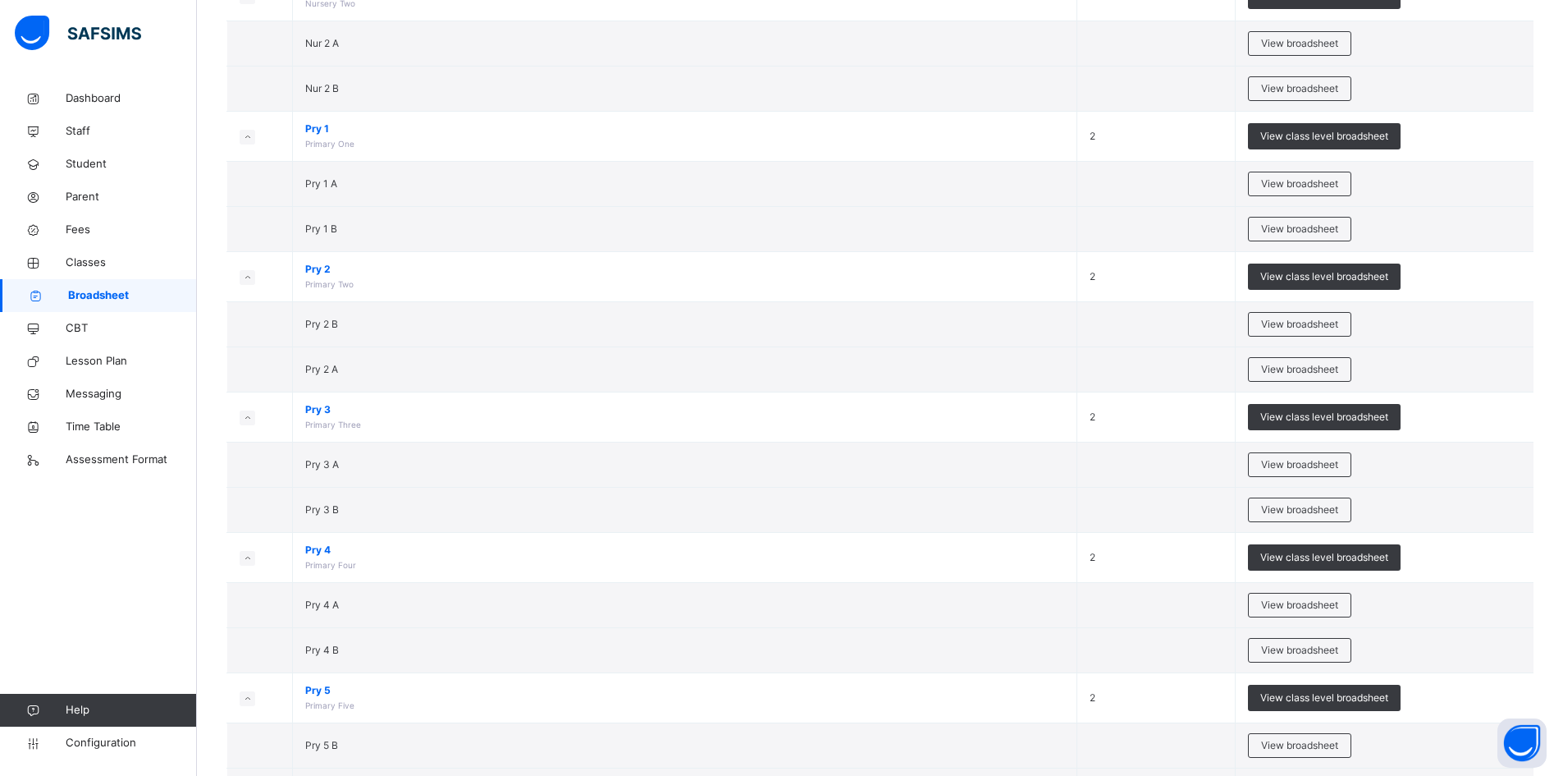
scroll to position [410, 0]
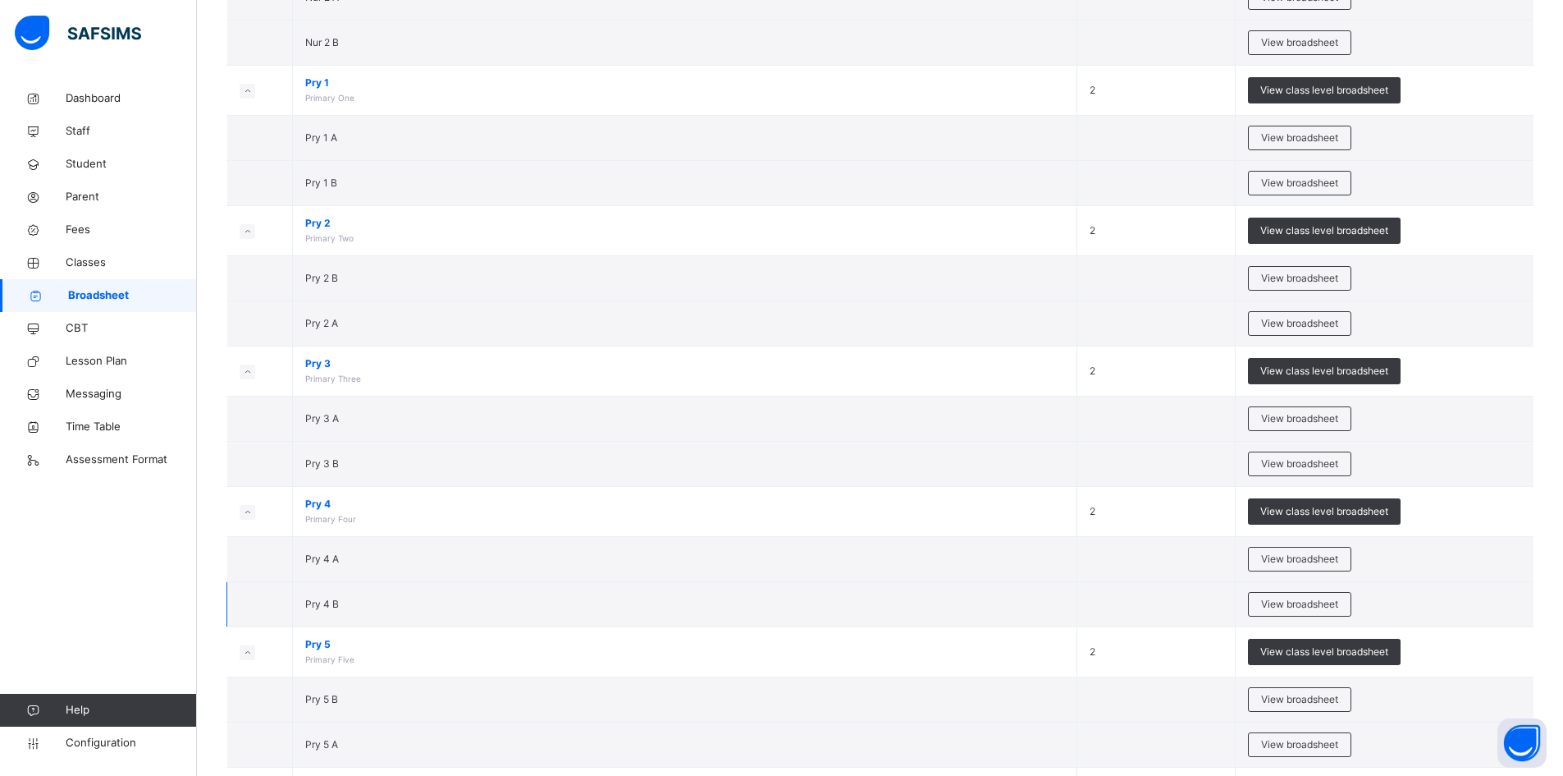
click at [1284, 591] on td "View broadsheet" at bounding box center [1384, 604] width 299 height 45
click at [1288, 602] on span "View broadsheet" at bounding box center [1299, 604] width 77 height 15
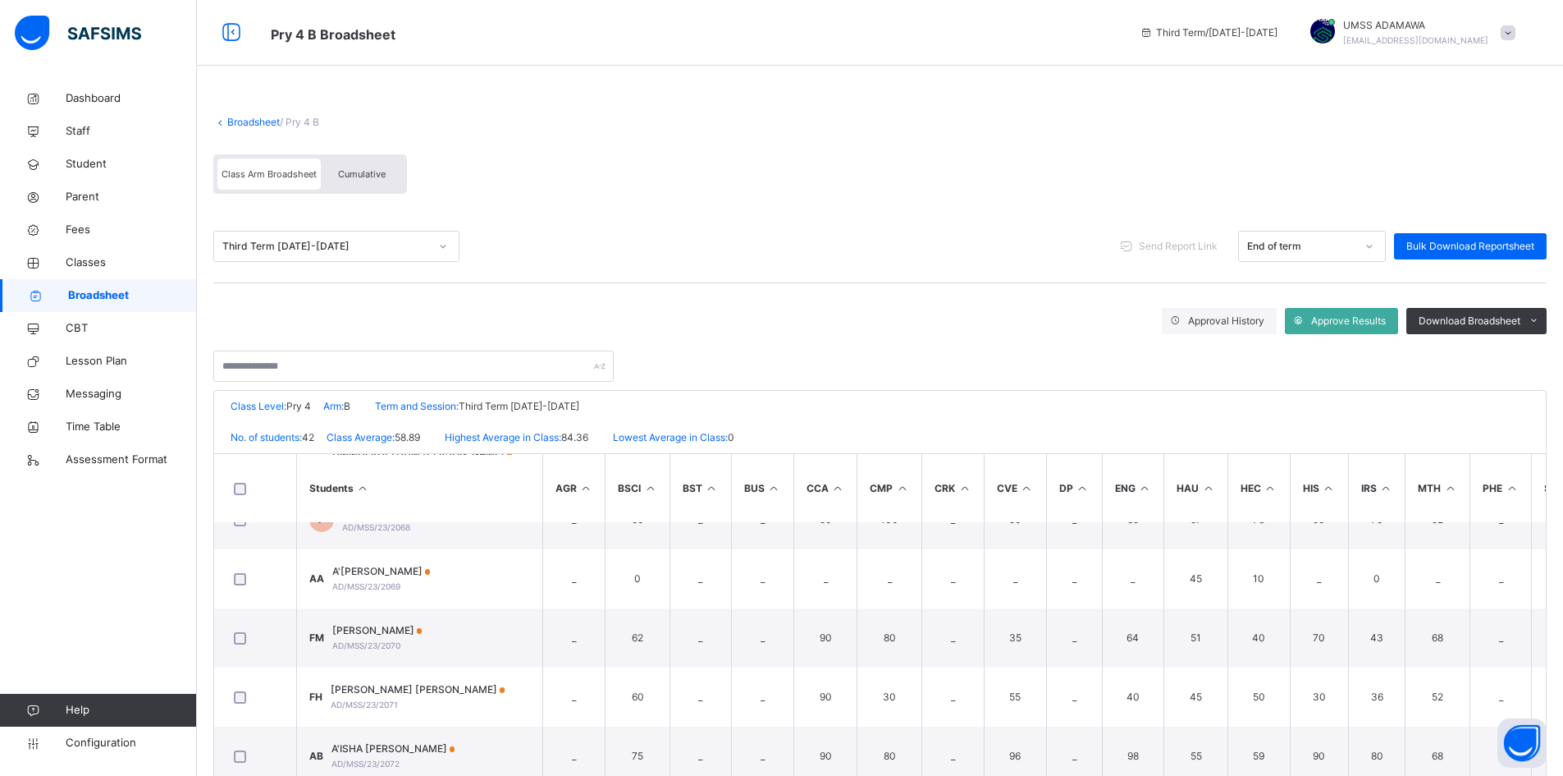
scroll to position [1888, 0]
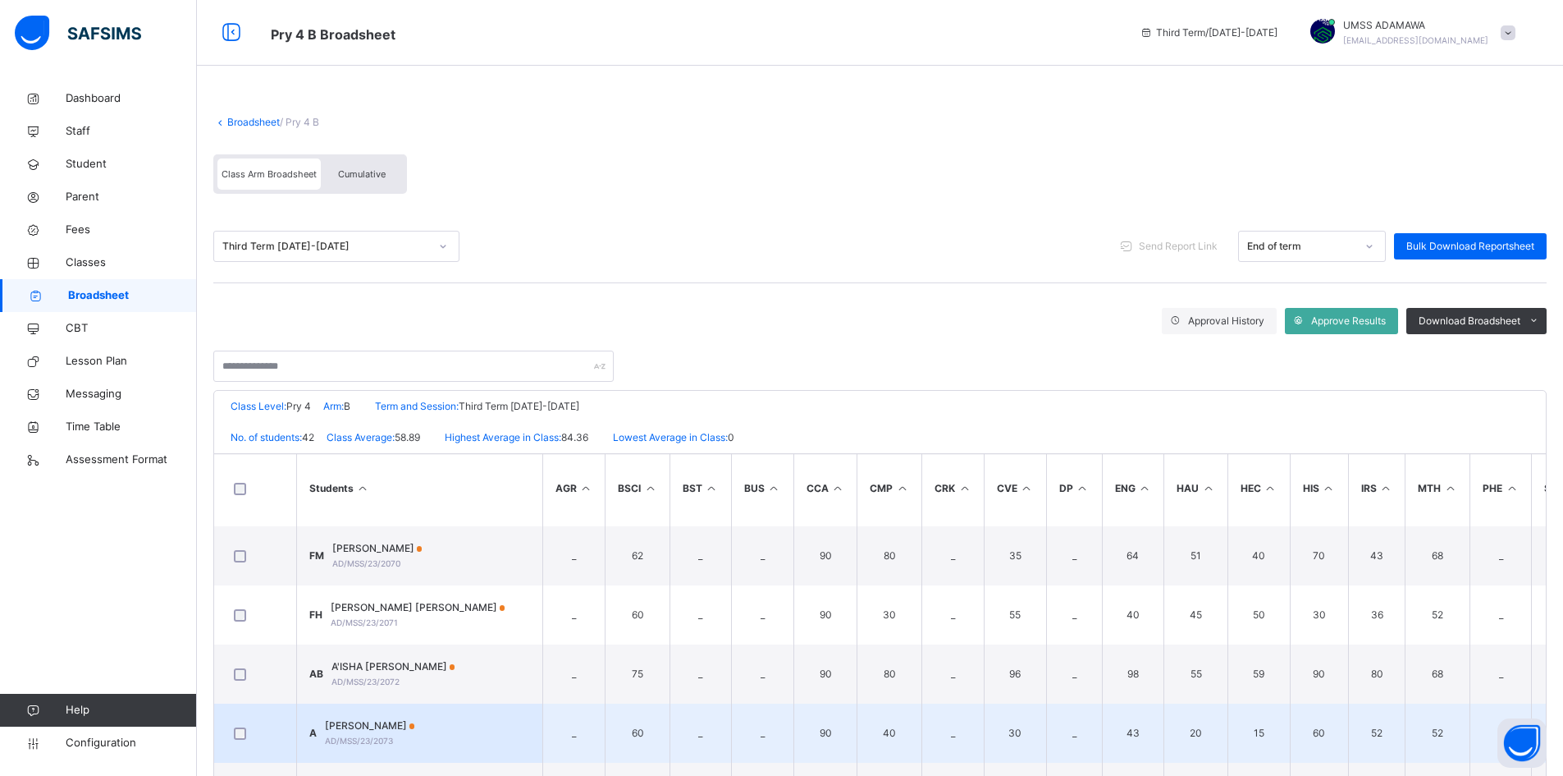
click at [398, 729] on span "ADAMU ADAMU" at bounding box center [370, 725] width 90 height 15
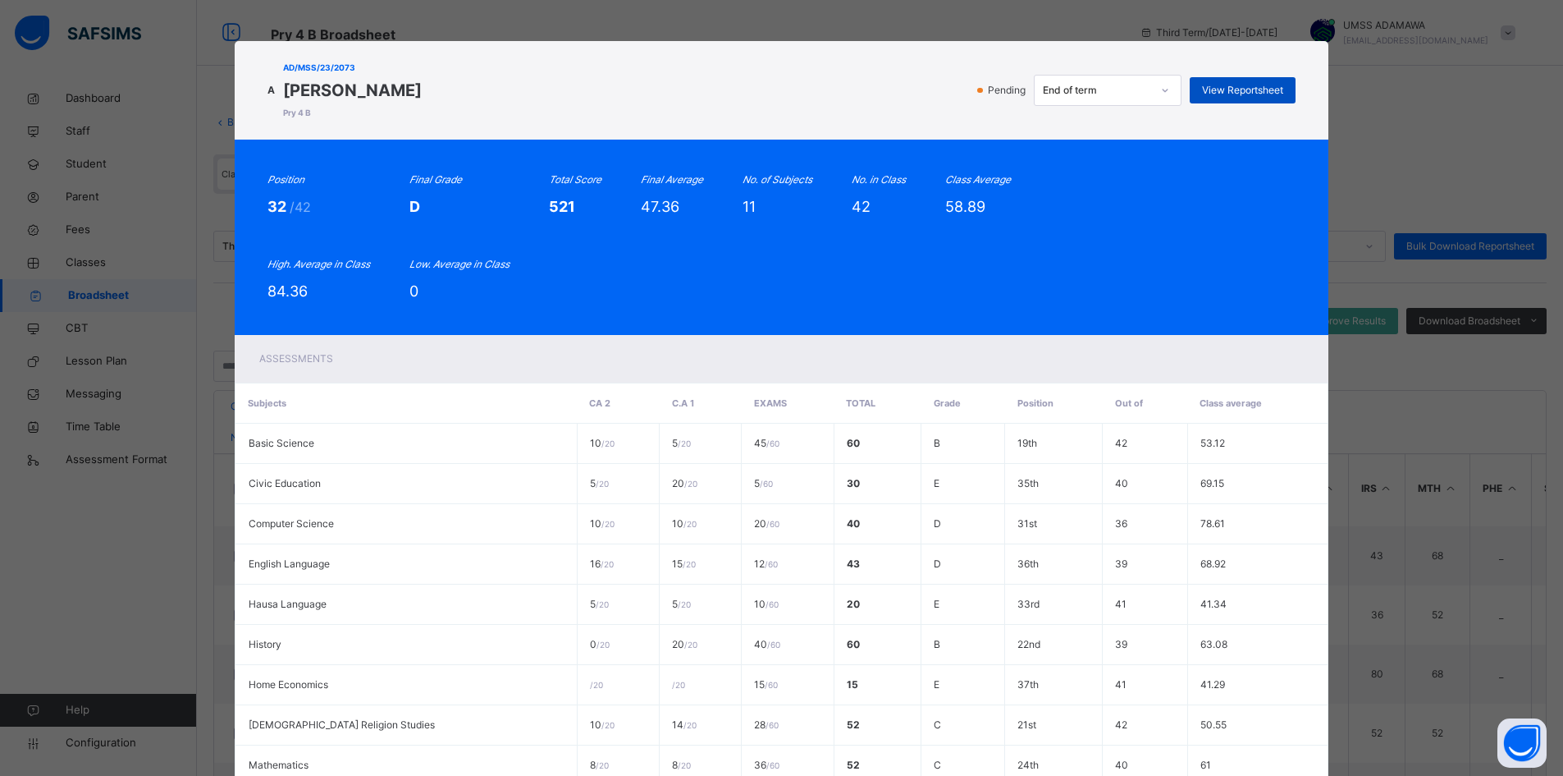
click at [1260, 92] on span "View Reportsheet" at bounding box center [1242, 90] width 81 height 15
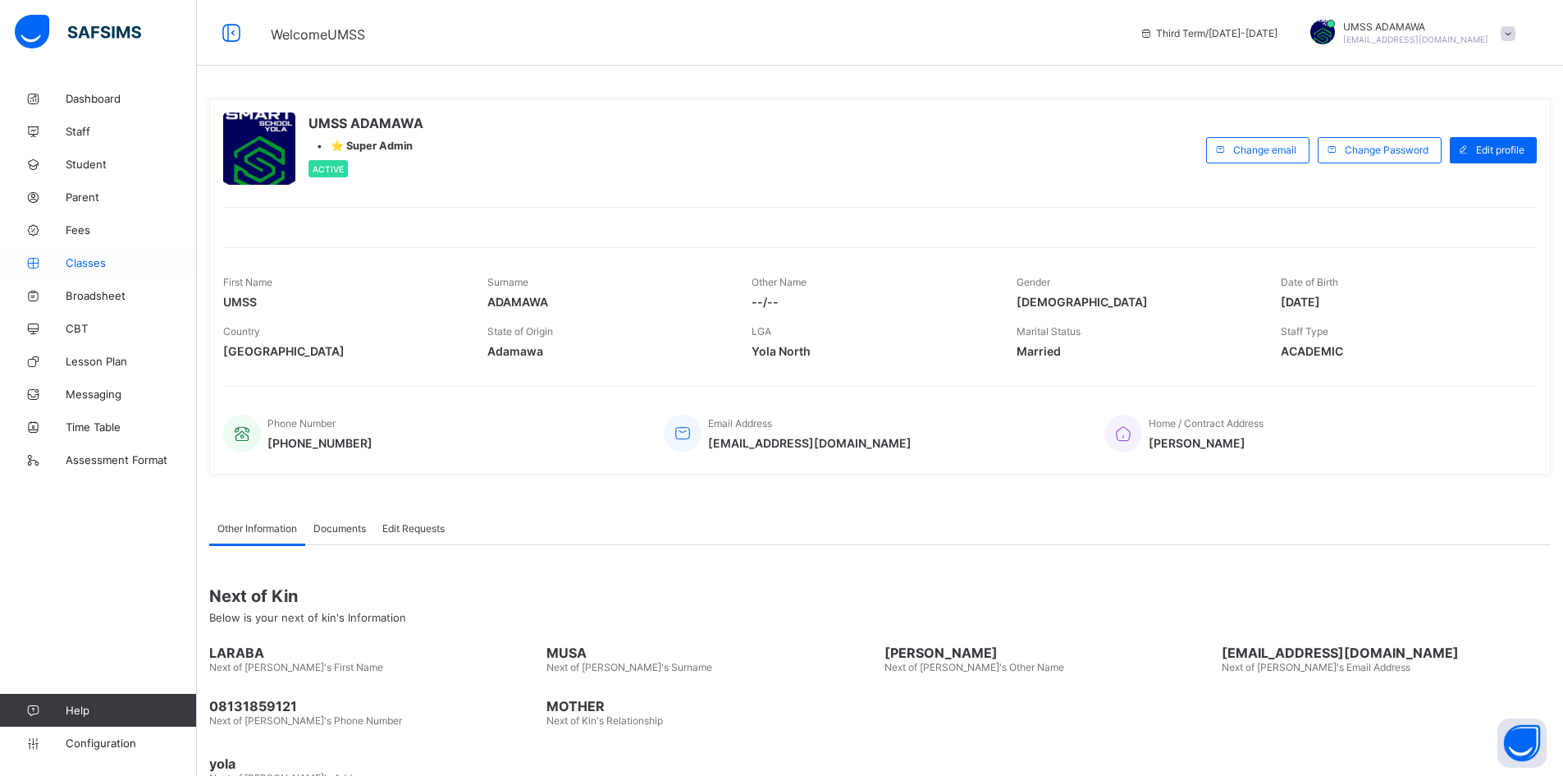
click at [86, 257] on span "Classes" at bounding box center [131, 262] width 131 height 13
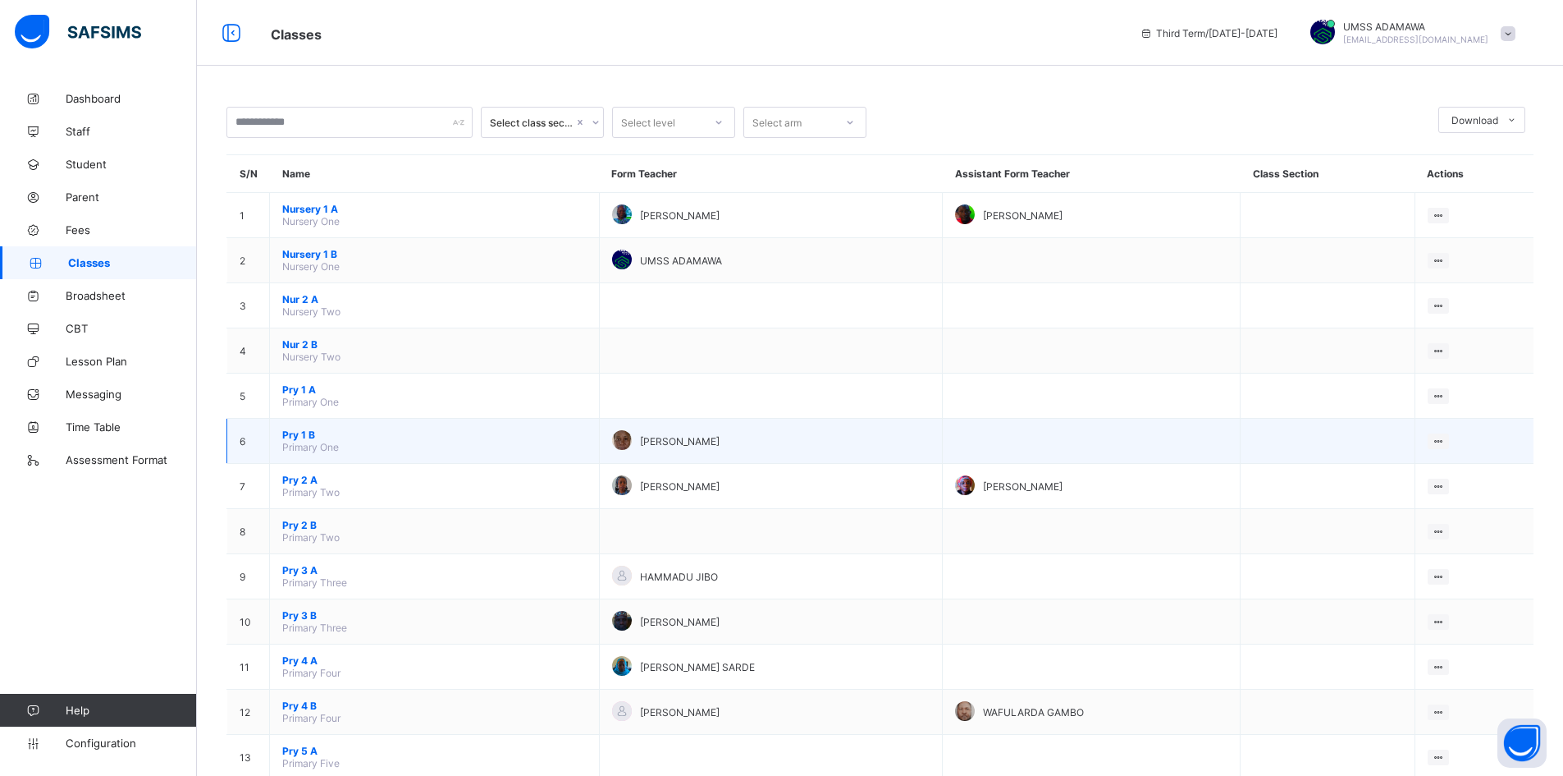
click at [303, 432] on span "Pry 1 B" at bounding box center [434, 434] width 304 height 12
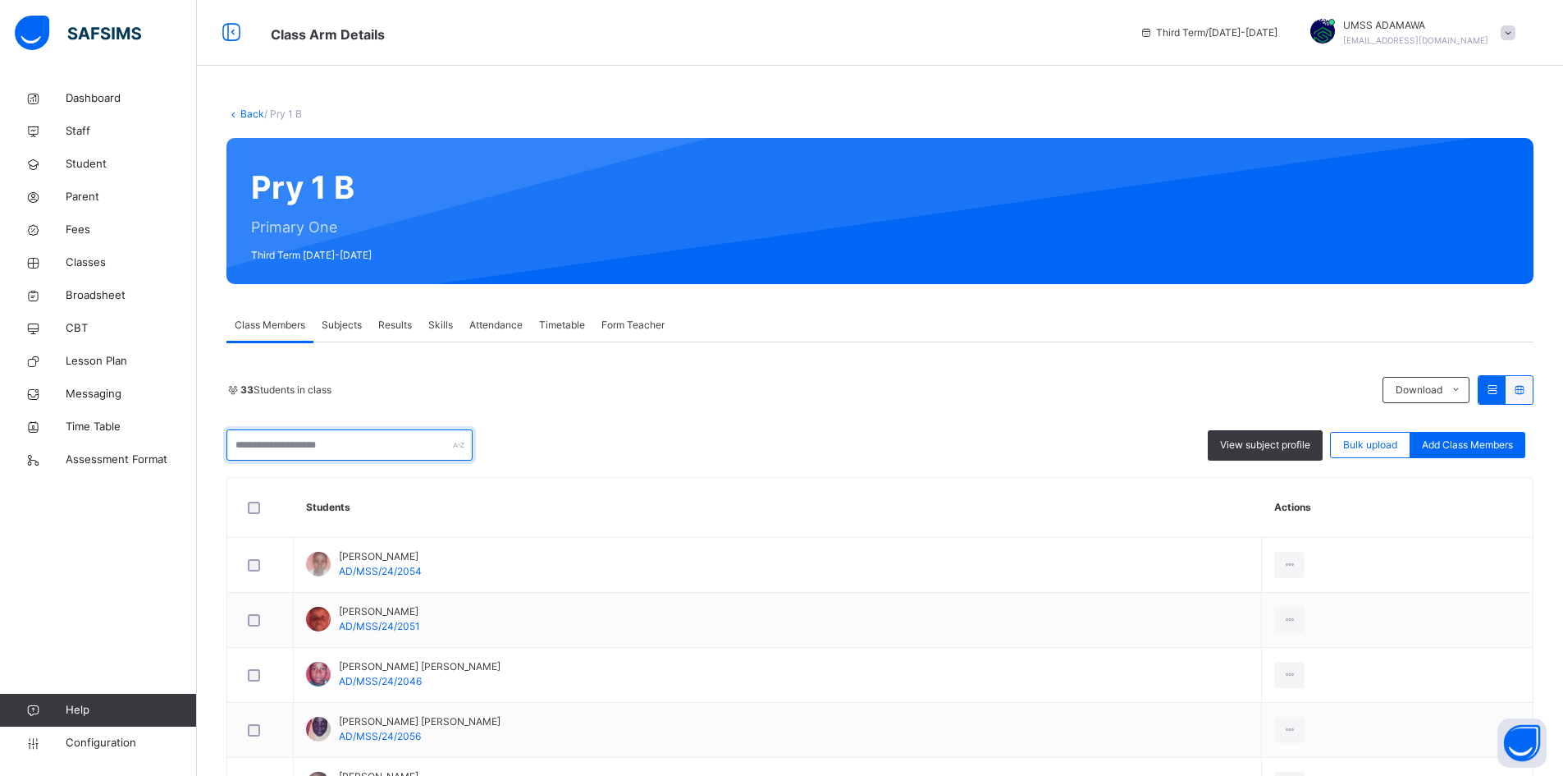
click at [268, 442] on input "text" at bounding box center [350, 444] width 246 height 31
click at [396, 321] on span "Results" at bounding box center [395, 325] width 34 height 15
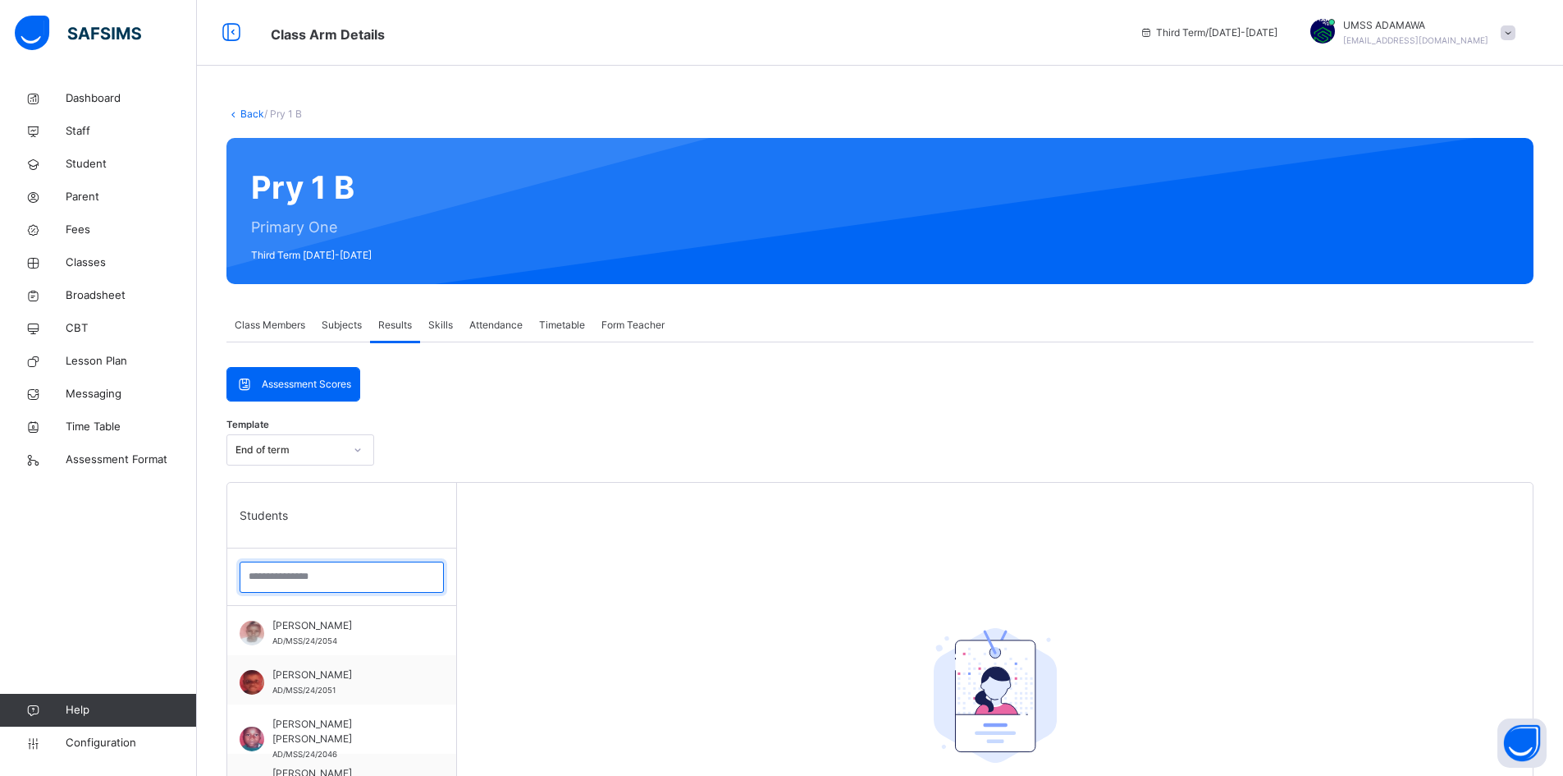
click at [287, 583] on input "search" at bounding box center [342, 576] width 204 height 31
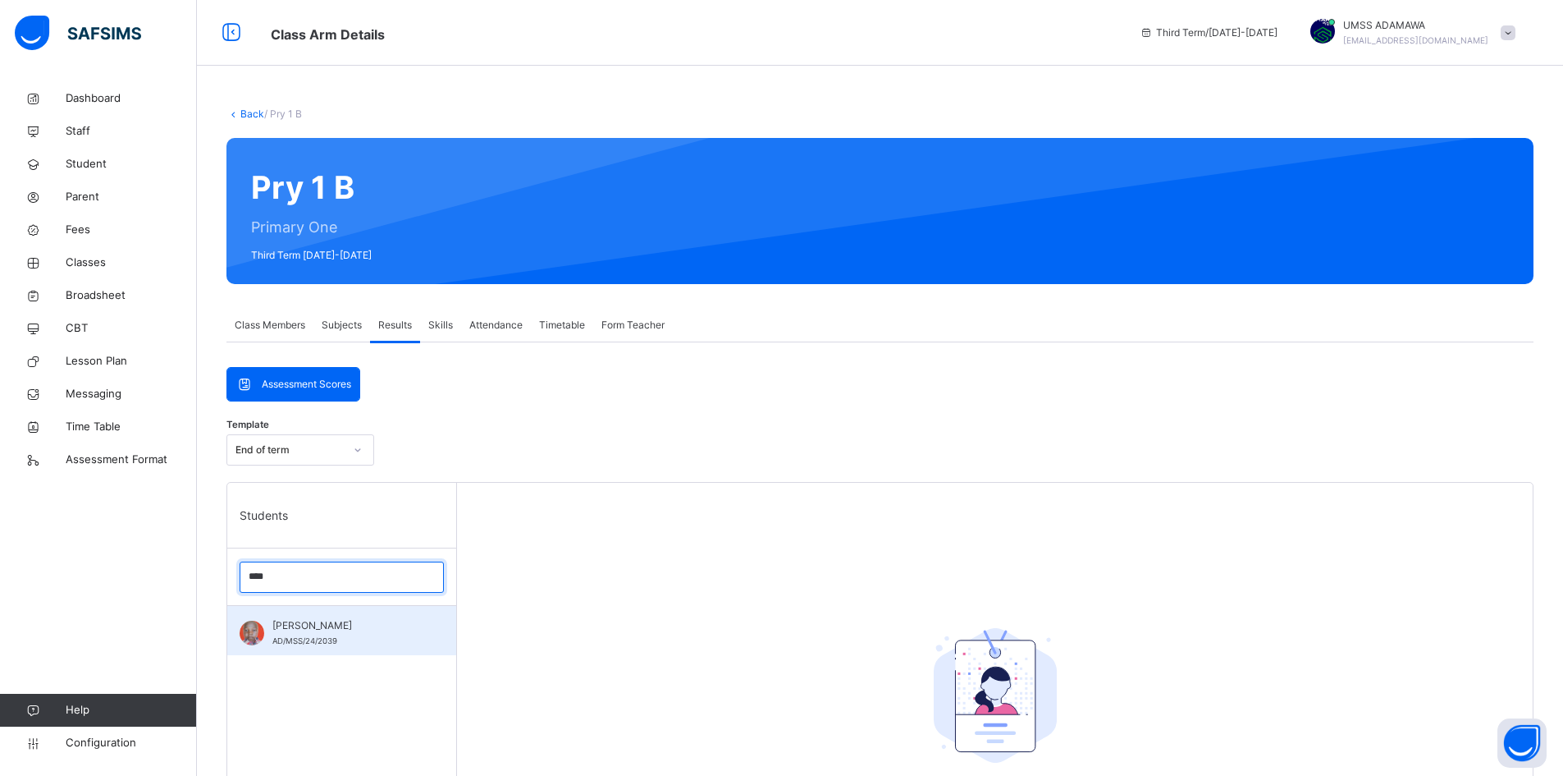
type input "****"
click at [312, 632] on span "SALIHU ADAMU" at bounding box center [345, 625] width 147 height 15
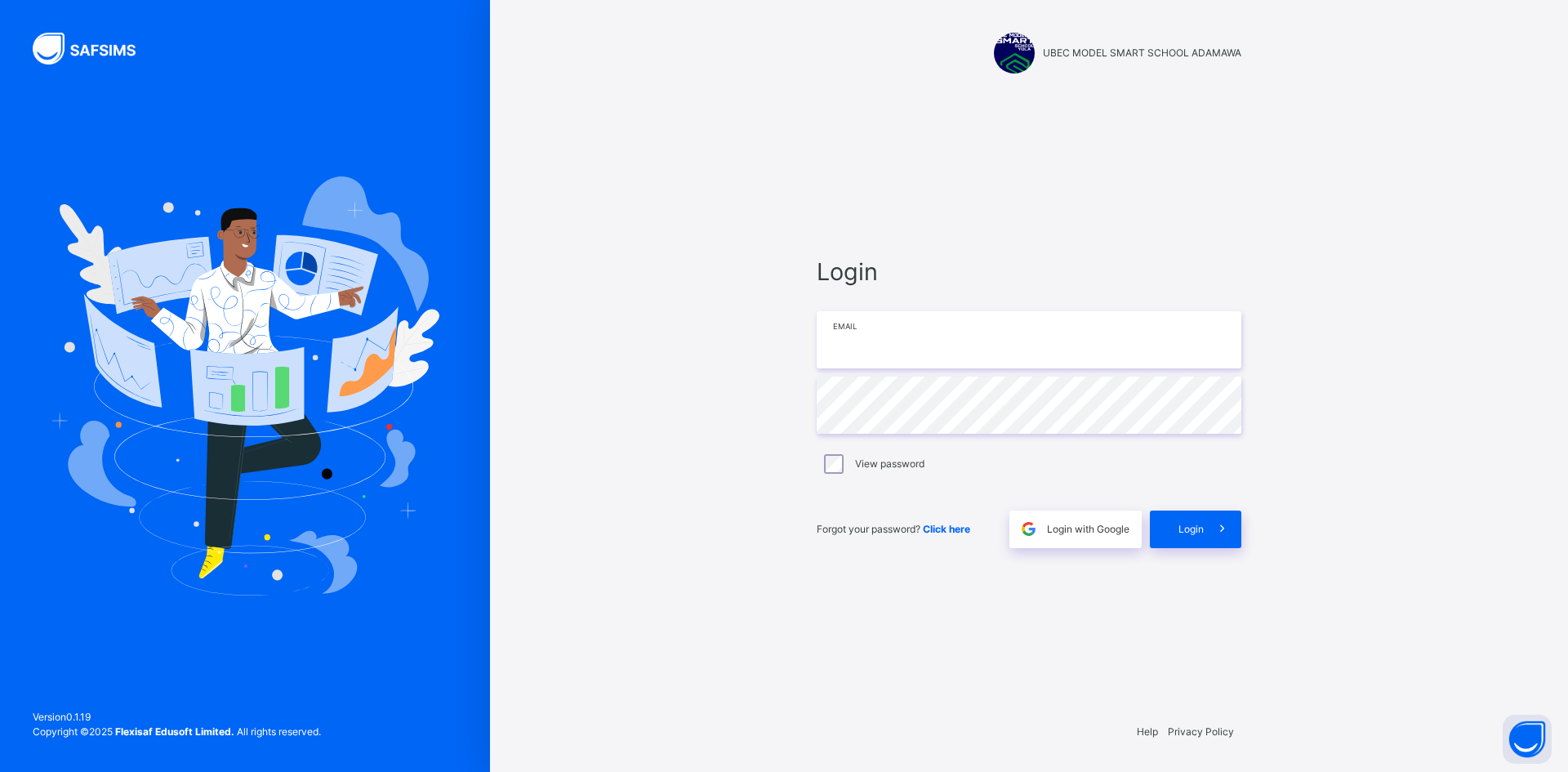
type input "**********"
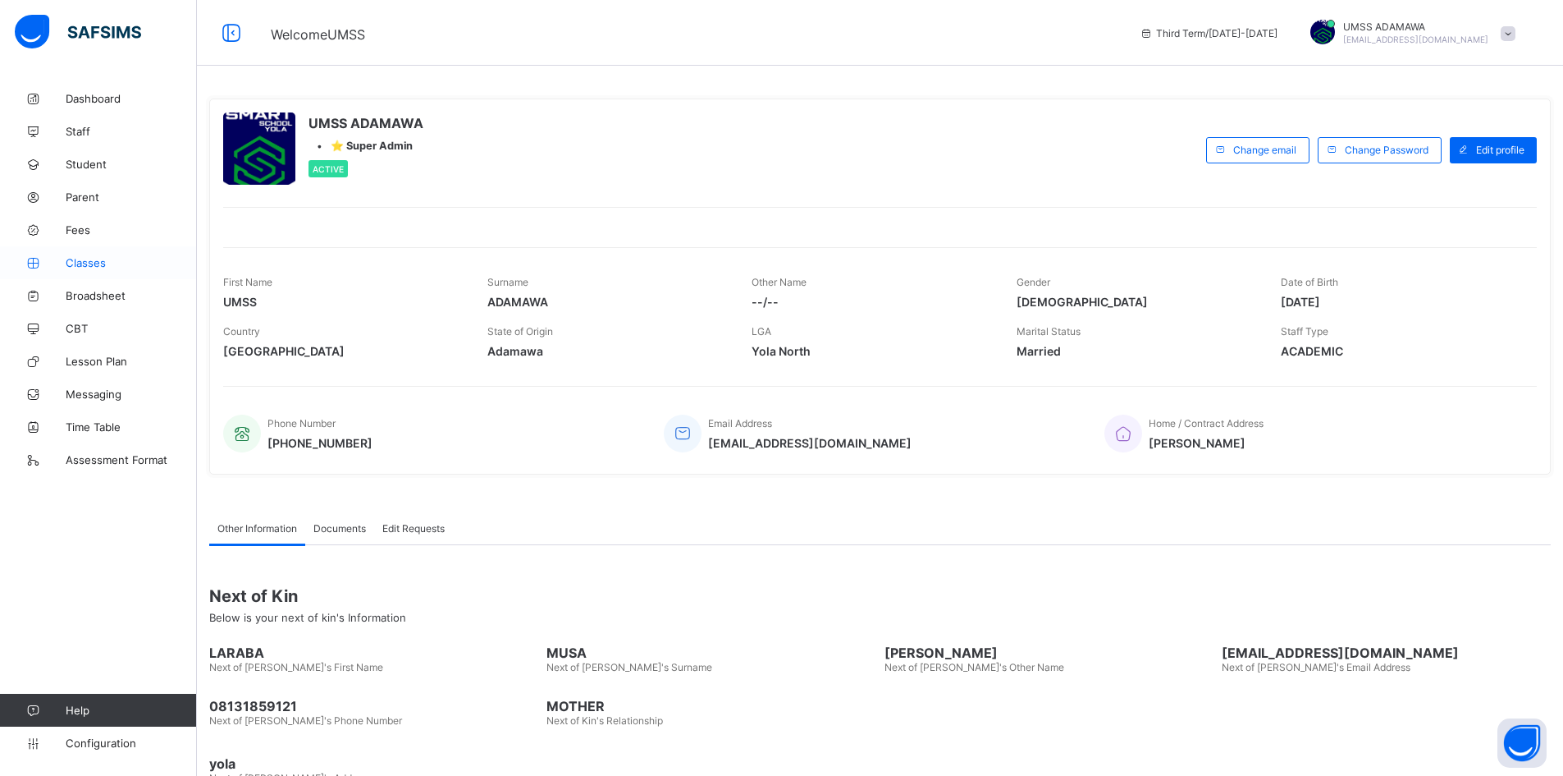
click at [85, 261] on span "Classes" at bounding box center [131, 262] width 131 height 13
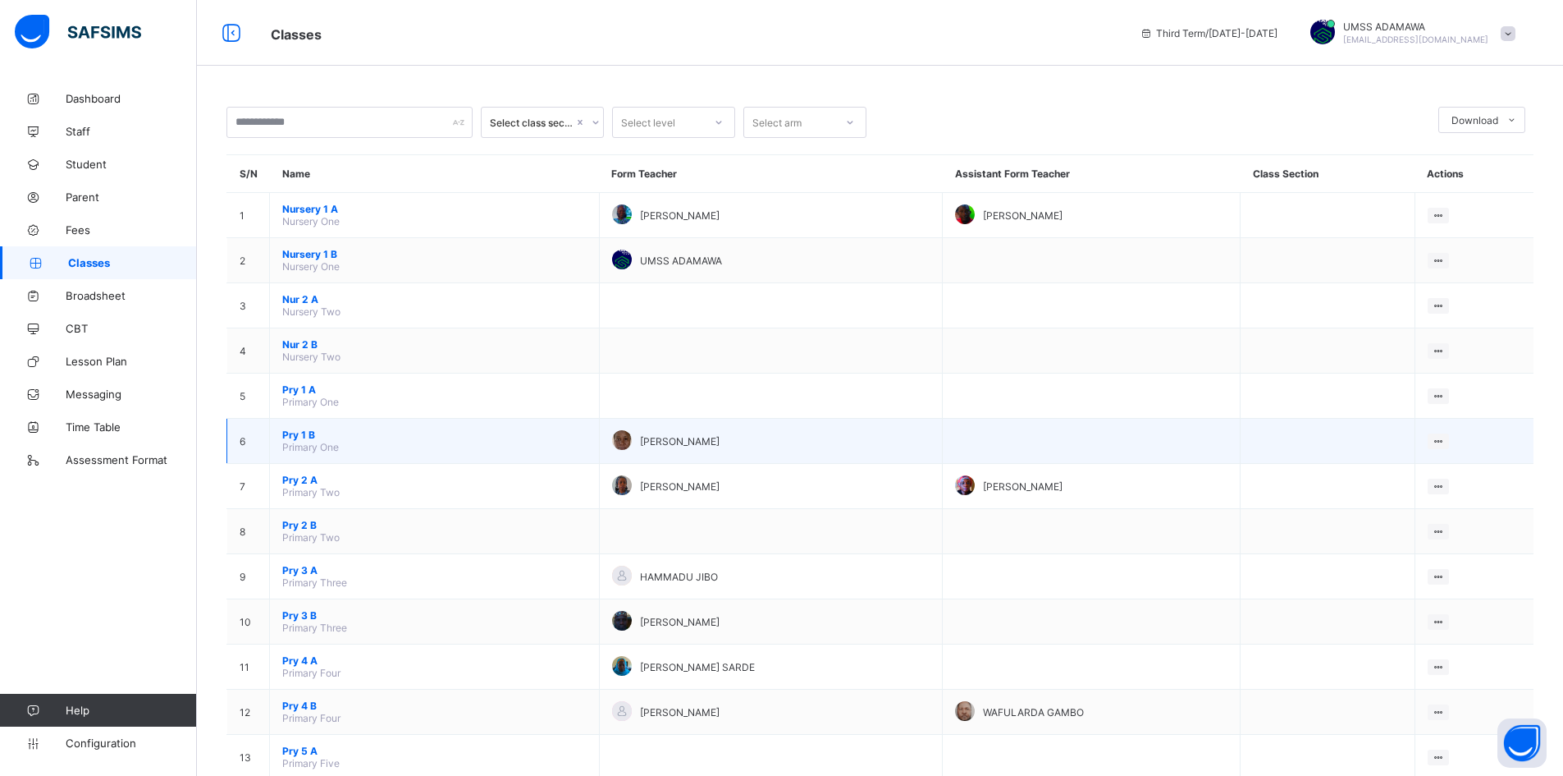
click at [304, 433] on span "Pry 1 B" at bounding box center [434, 434] width 304 height 12
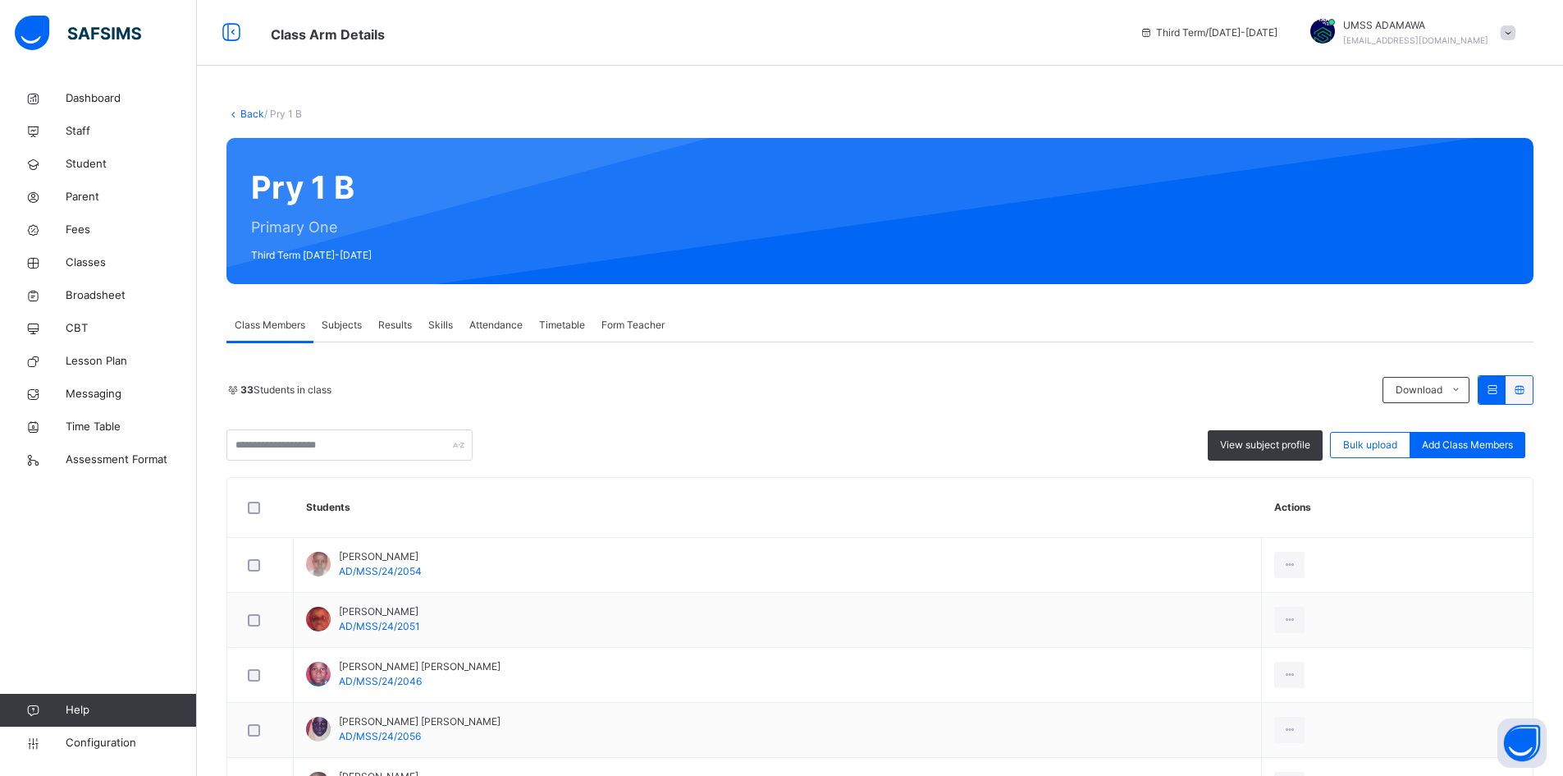
click at [399, 323] on span "Results" at bounding box center [395, 325] width 34 height 15
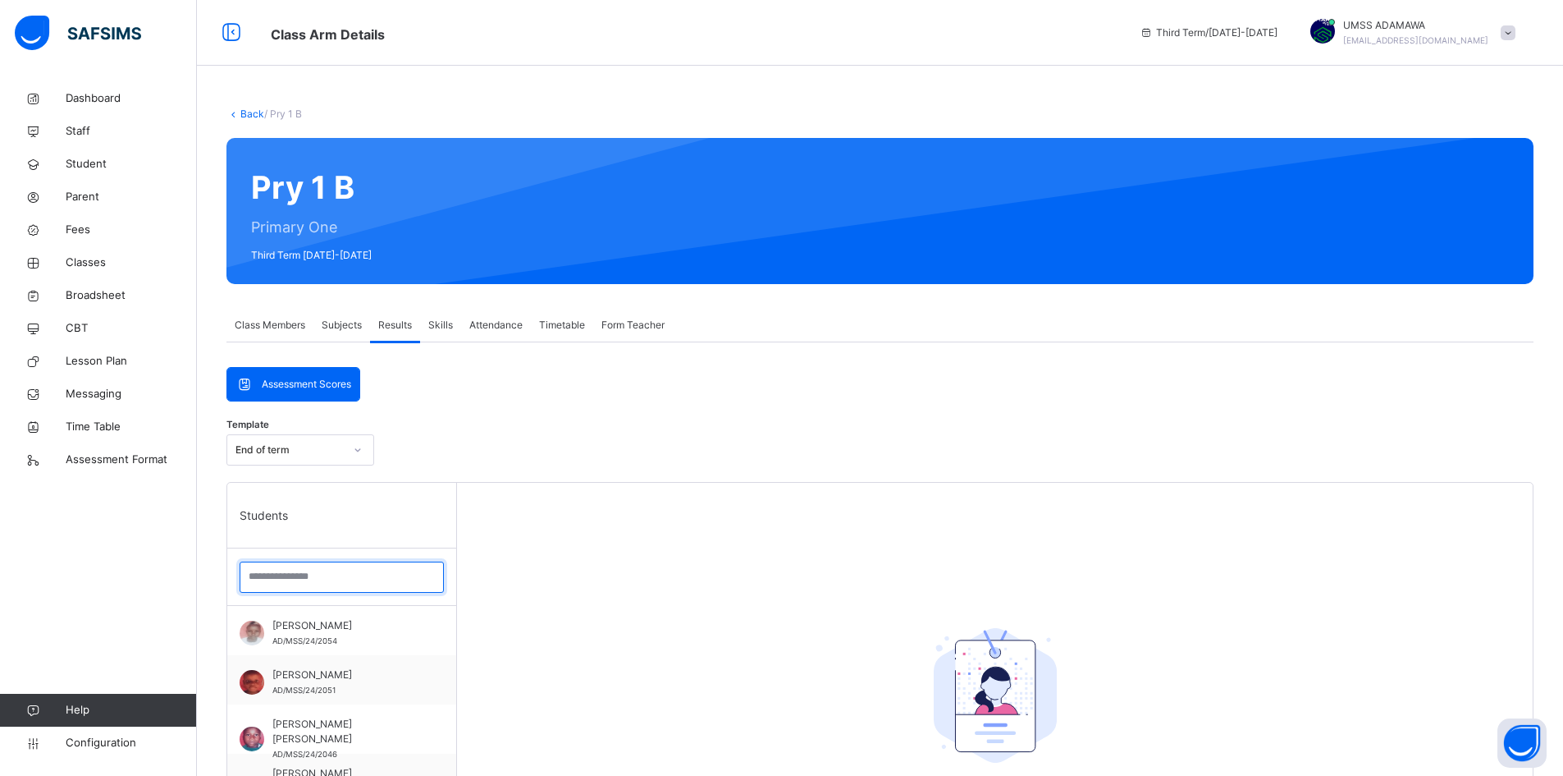
click at [281, 580] on input "search" at bounding box center [342, 576] width 204 height 31
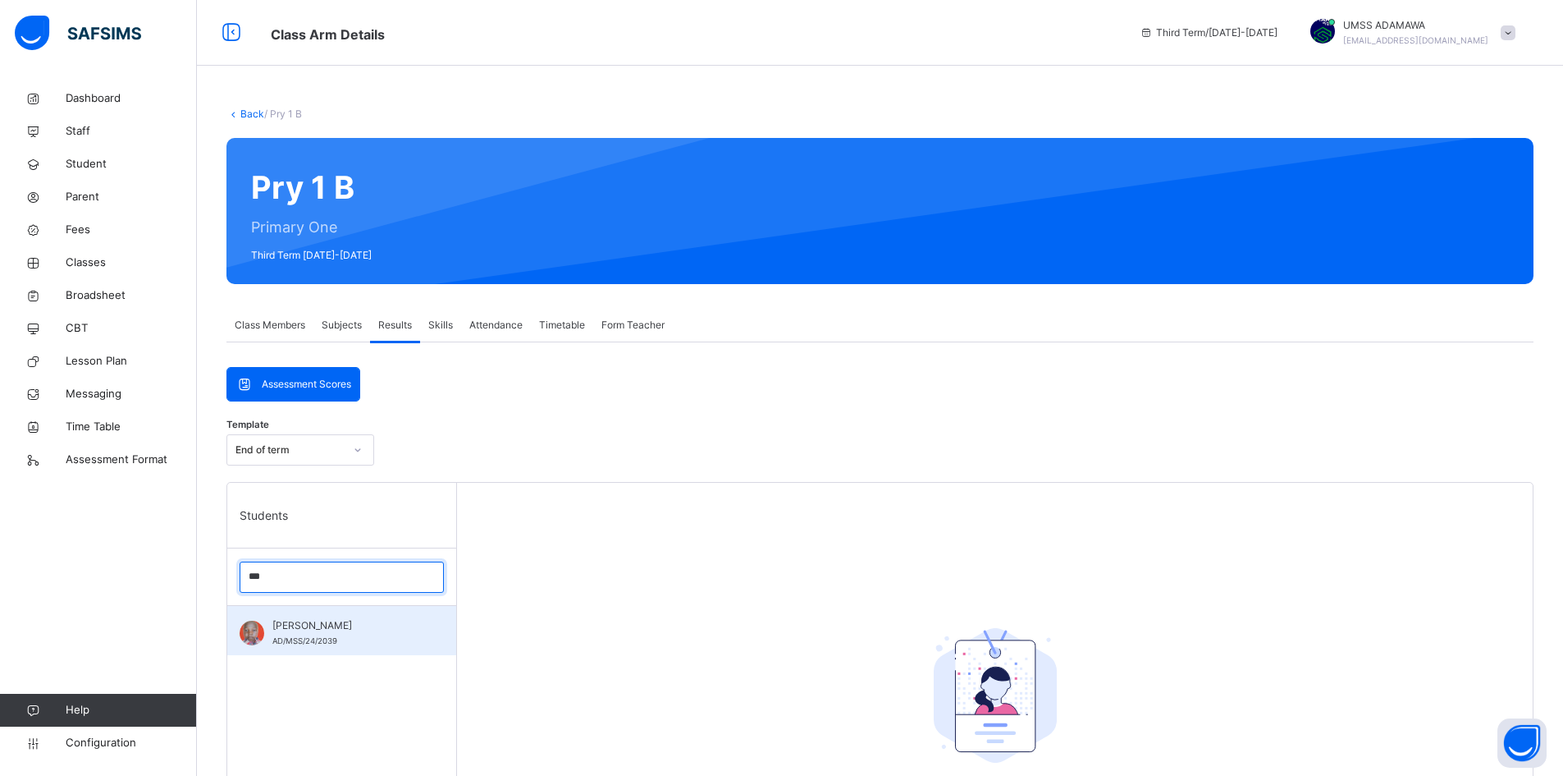
type input "***"
click at [318, 614] on div "SALIHU ADAMU AD/MSS/24/2039" at bounding box center [341, 630] width 229 height 49
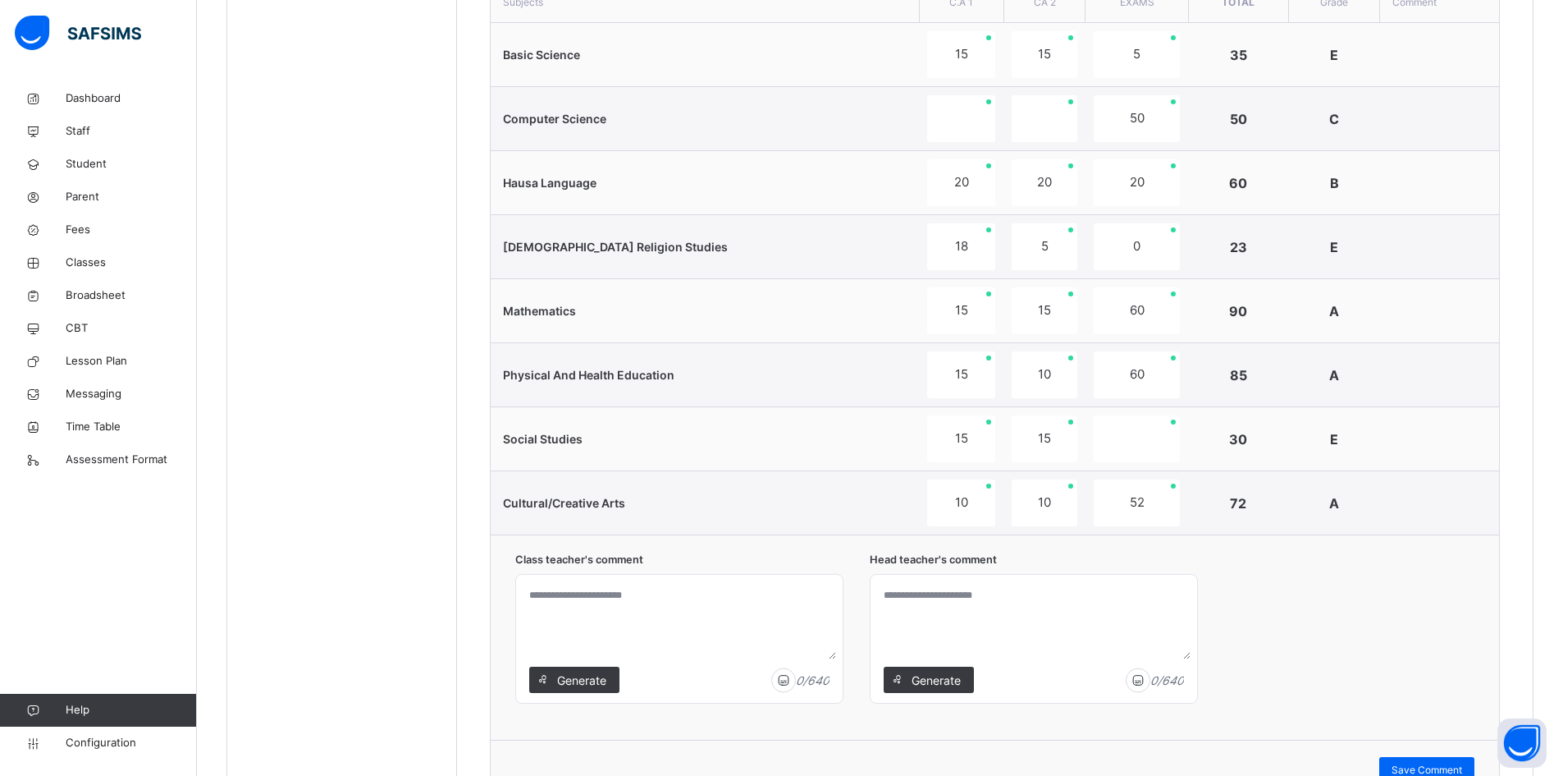
scroll to position [812, 0]
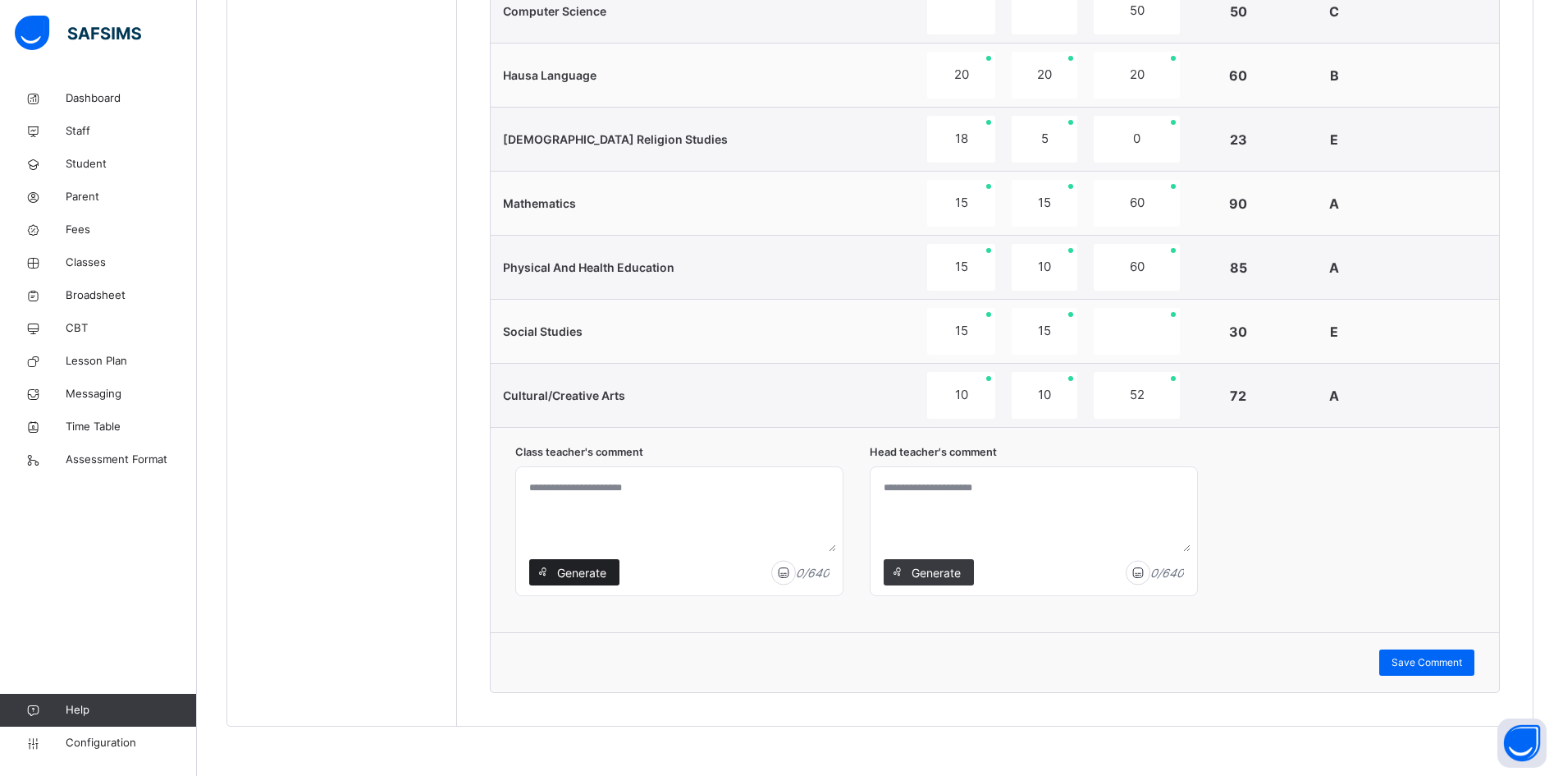
click at [576, 570] on span "Generate" at bounding box center [582, 572] width 52 height 17
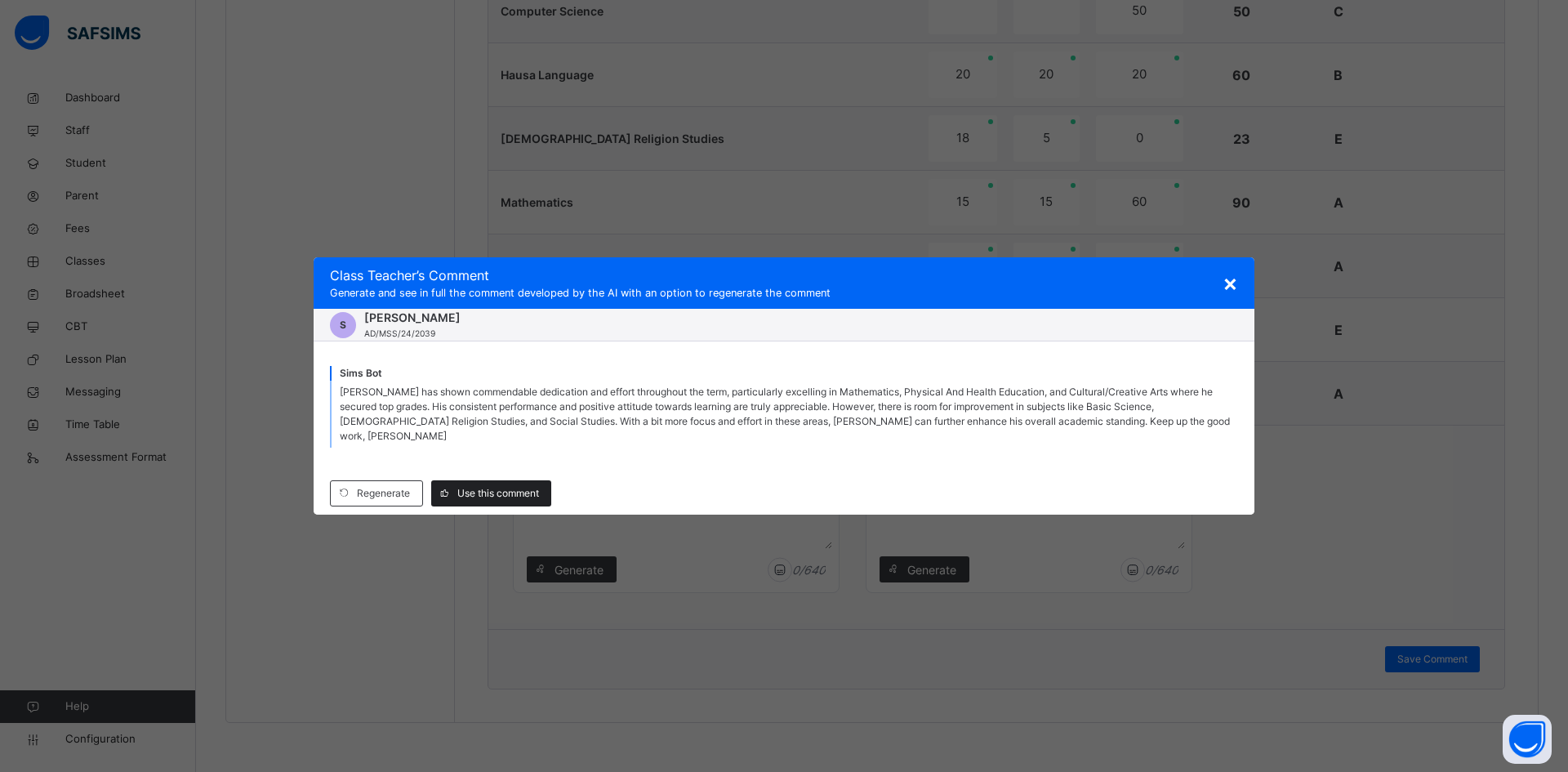
click at [518, 485] on span "Use this comment" at bounding box center [498, 492] width 82 height 15
type textarea "**********"
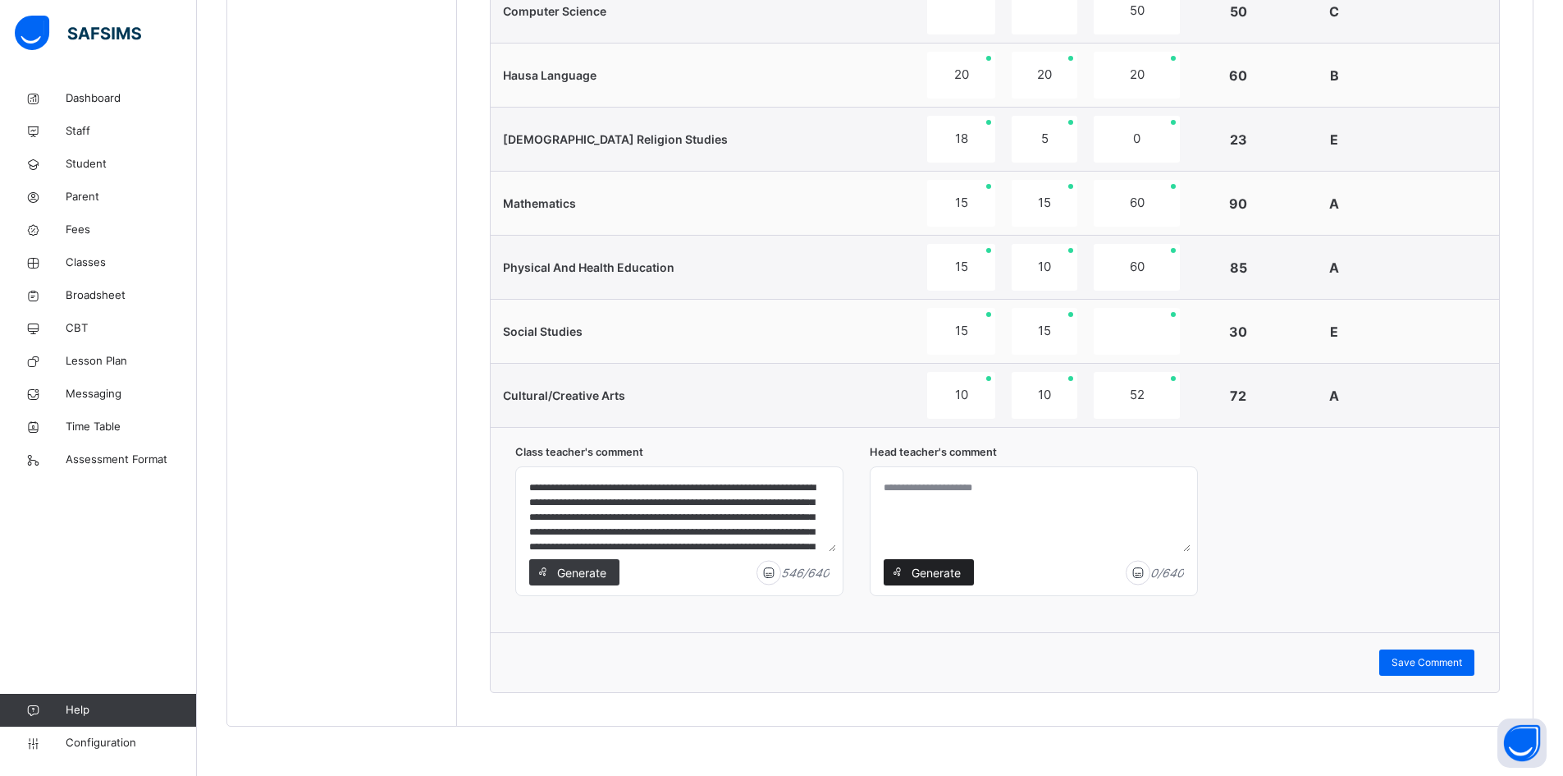
click at [943, 568] on span "Generate" at bounding box center [936, 572] width 52 height 17
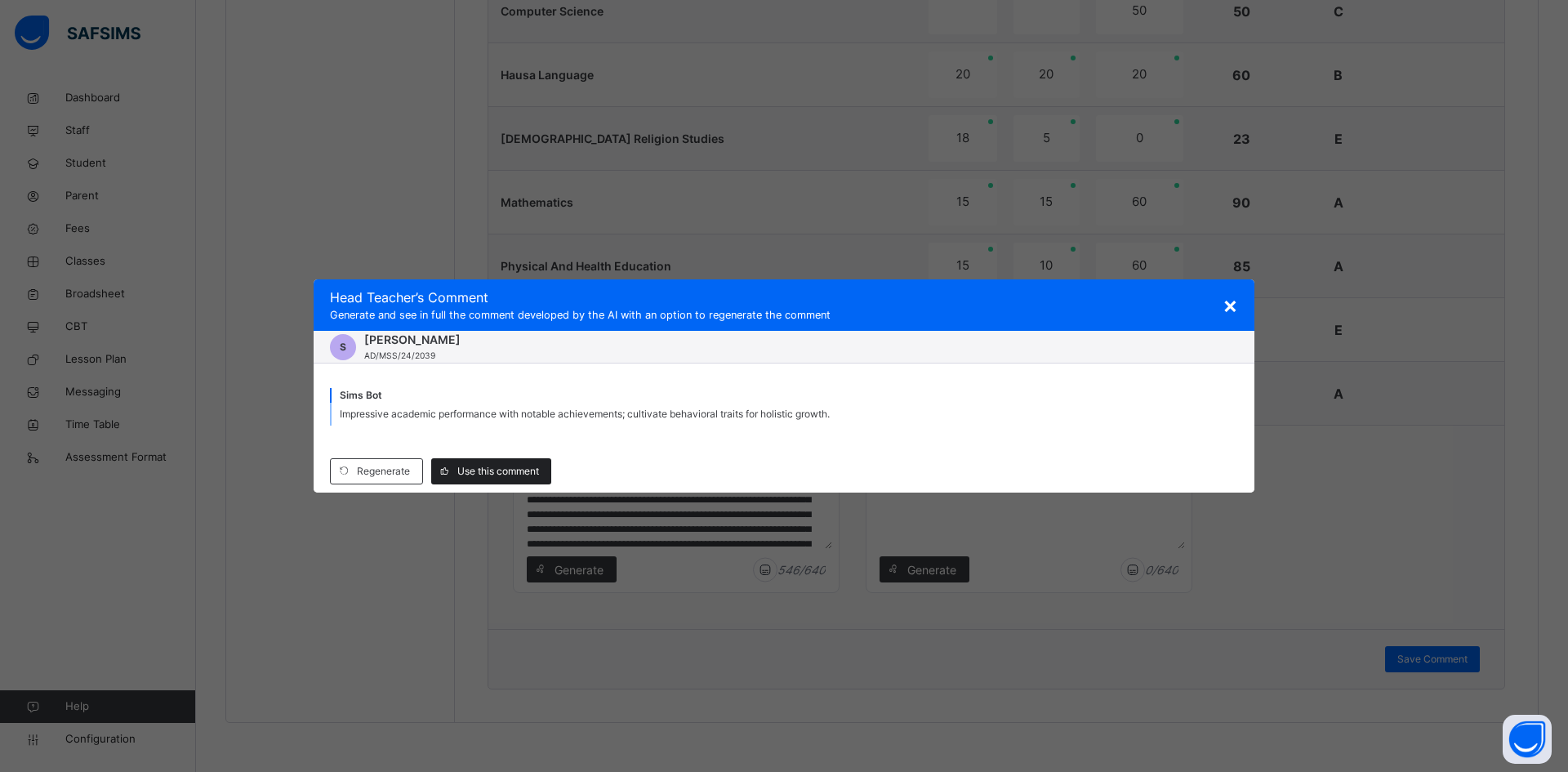
click at [500, 472] on span "Use this comment" at bounding box center [498, 471] width 82 height 15
type textarea "**********"
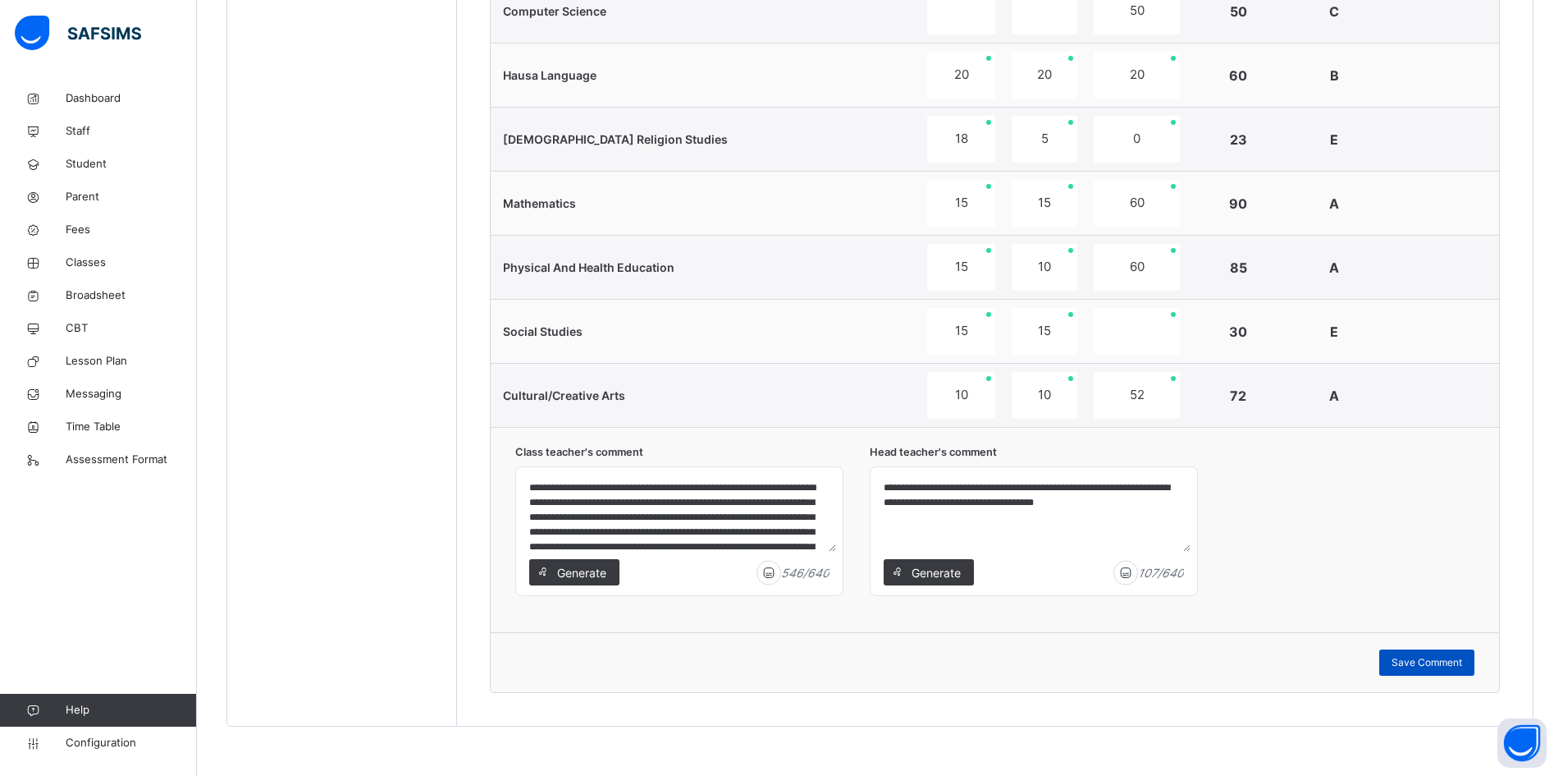
click at [1438, 659] on span "Save Comment" at bounding box center [1427, 662] width 71 height 15
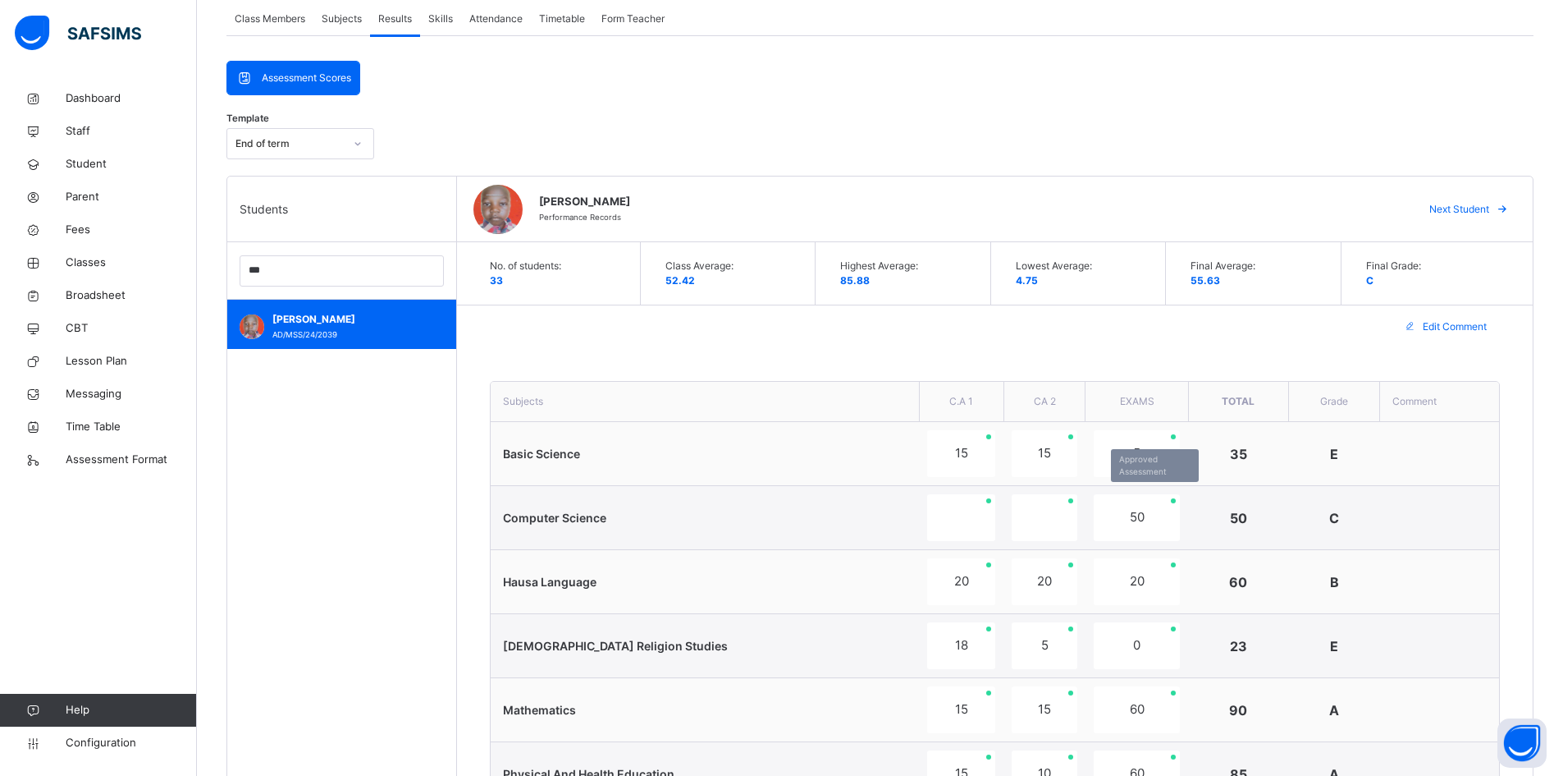
scroll to position [74, 0]
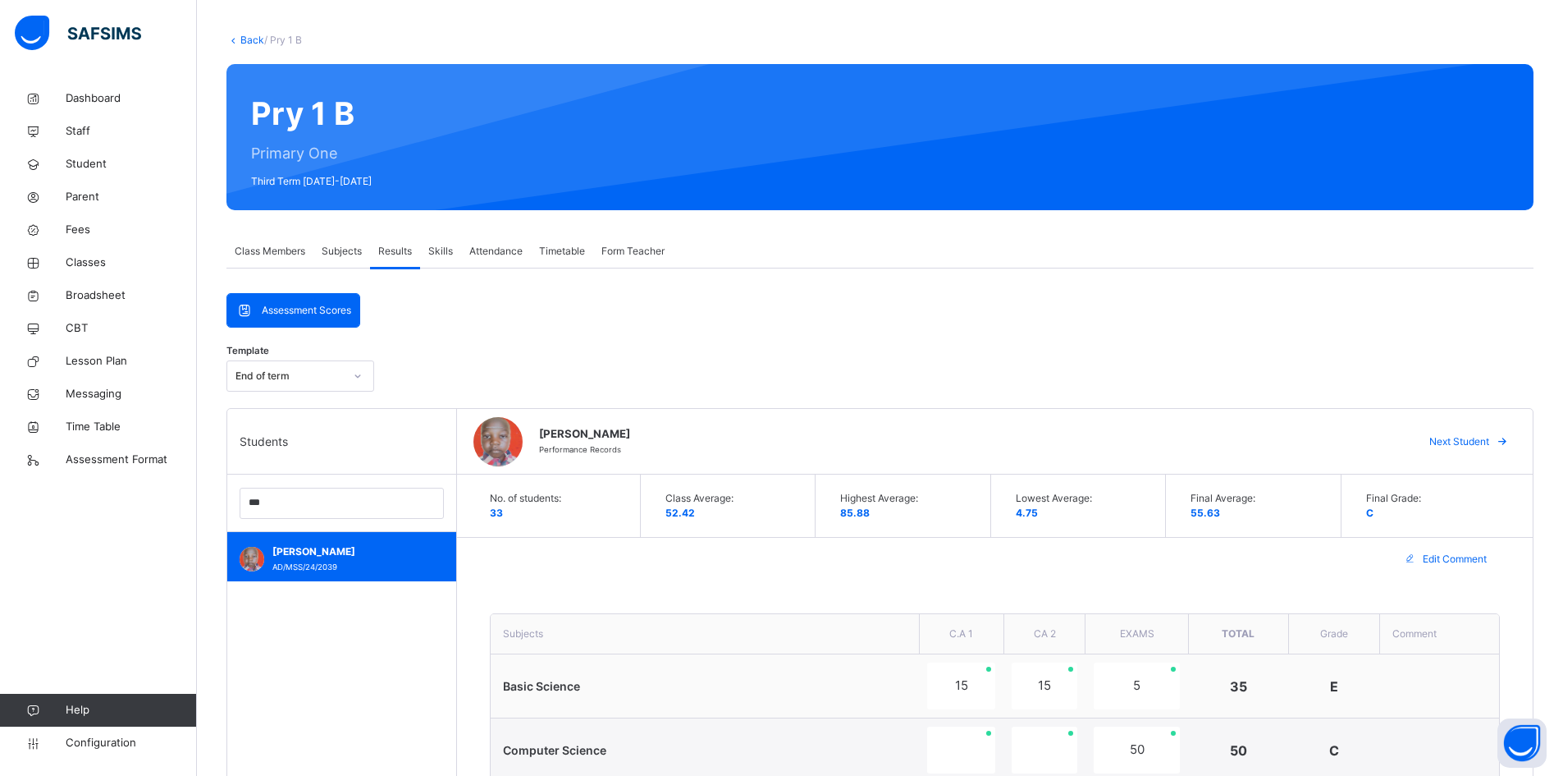
click at [254, 39] on link "Back" at bounding box center [252, 40] width 24 height 12
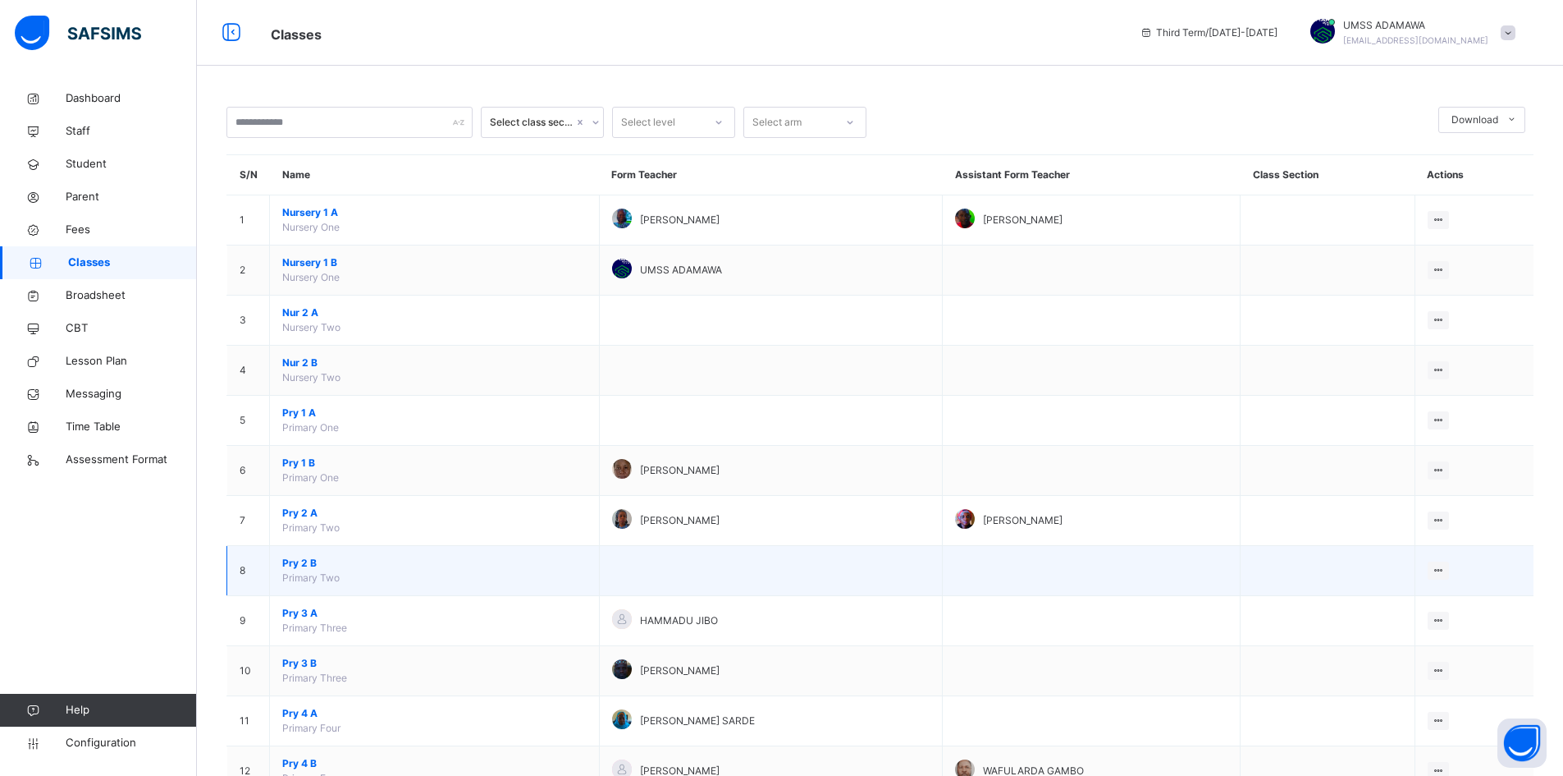
click at [304, 561] on span "Pry 2 B" at bounding box center [434, 563] width 304 height 15
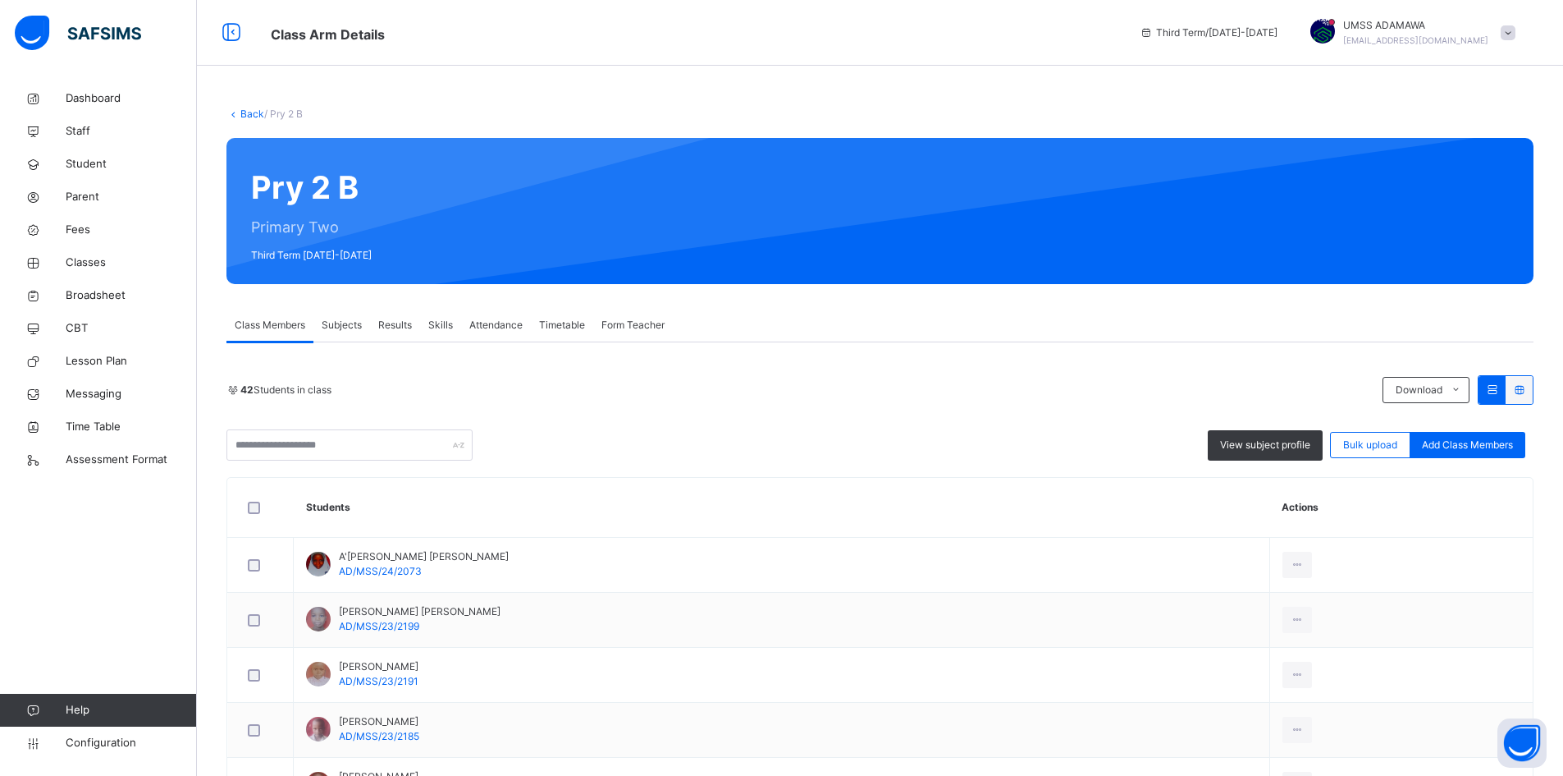
click at [393, 317] on div "Results" at bounding box center [395, 325] width 50 height 33
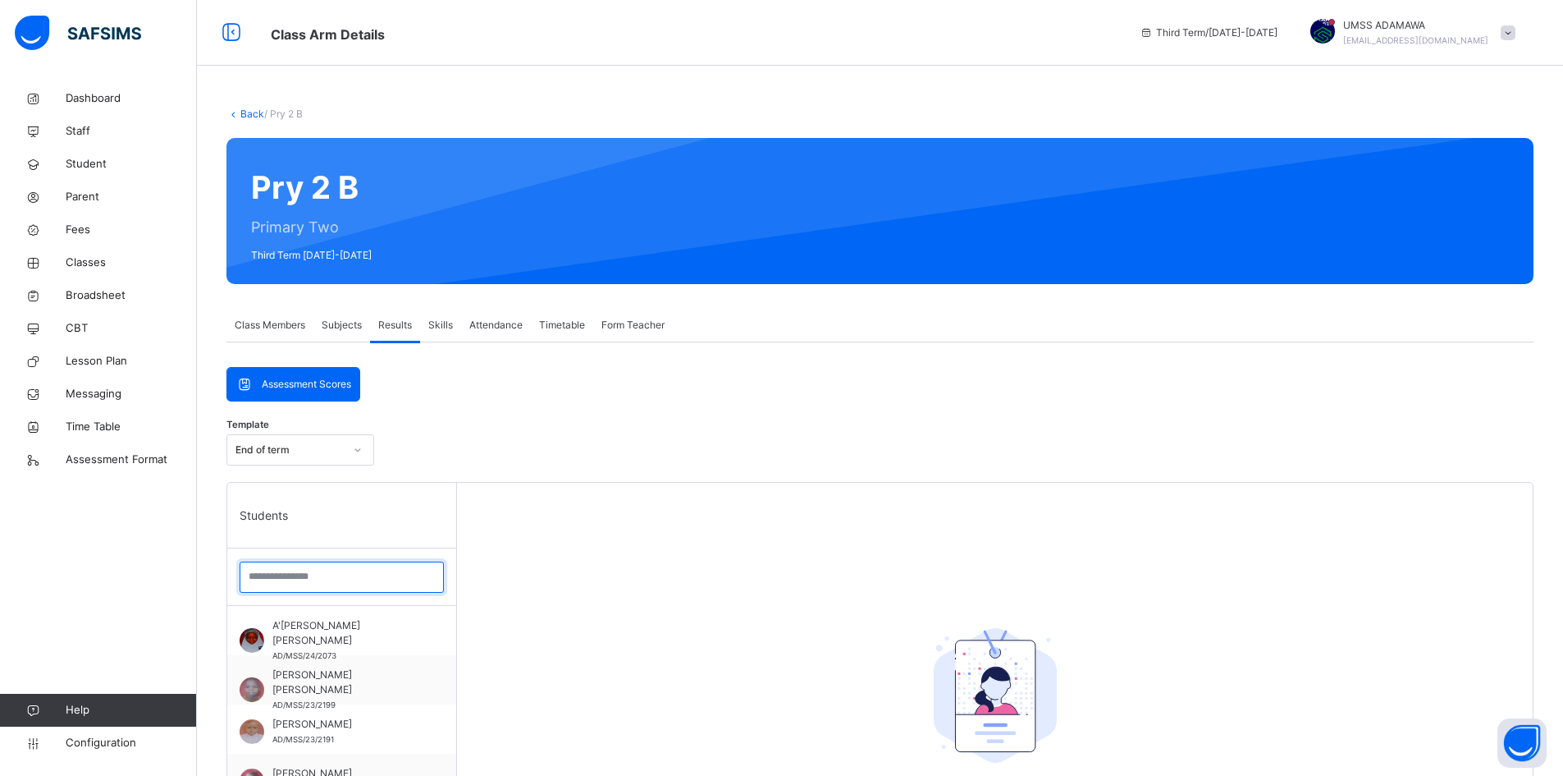
click at [332, 570] on input "search" at bounding box center [342, 576] width 204 height 31
type input "******"
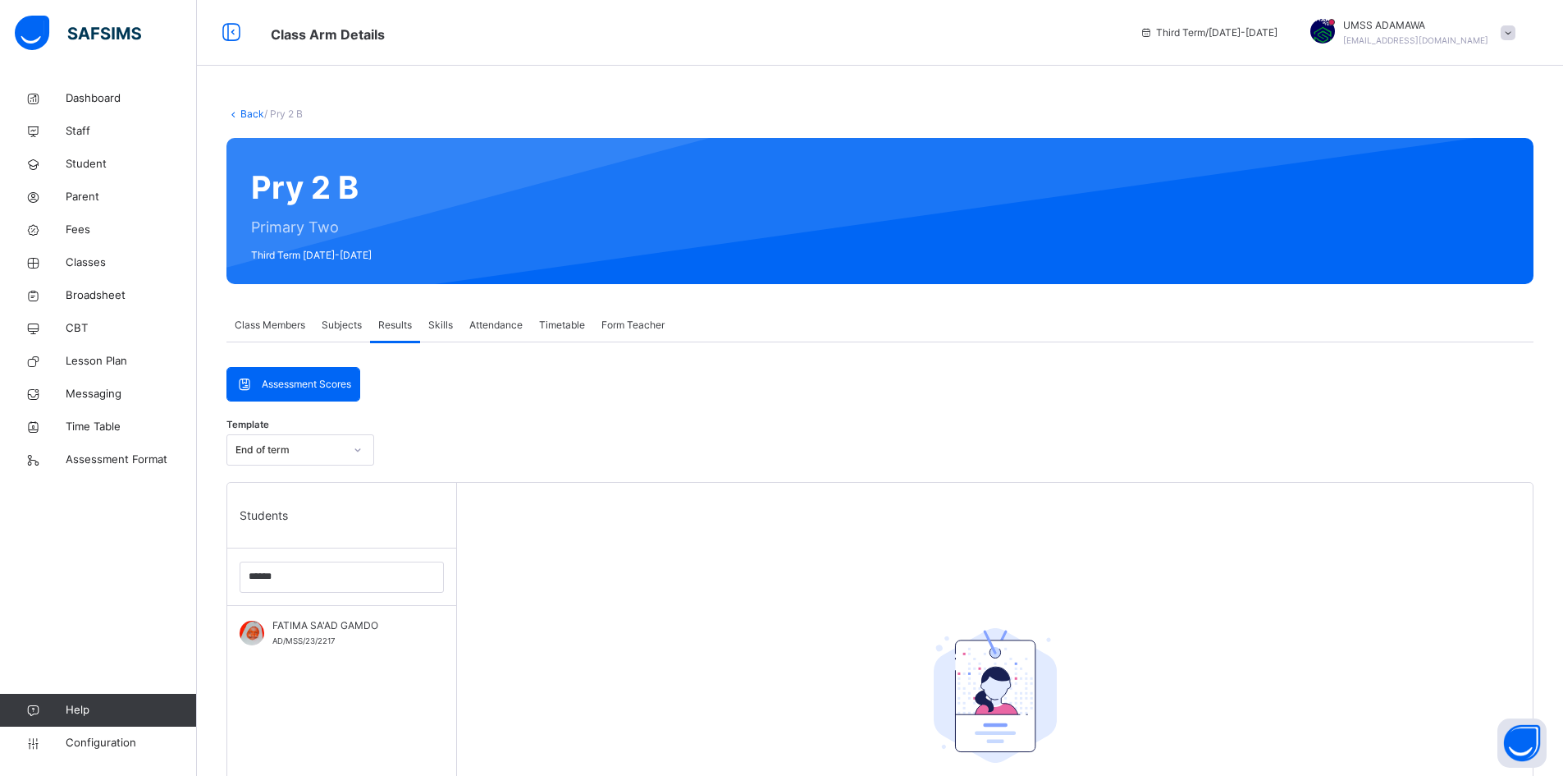
click at [249, 117] on link "Back" at bounding box center [252, 114] width 24 height 12
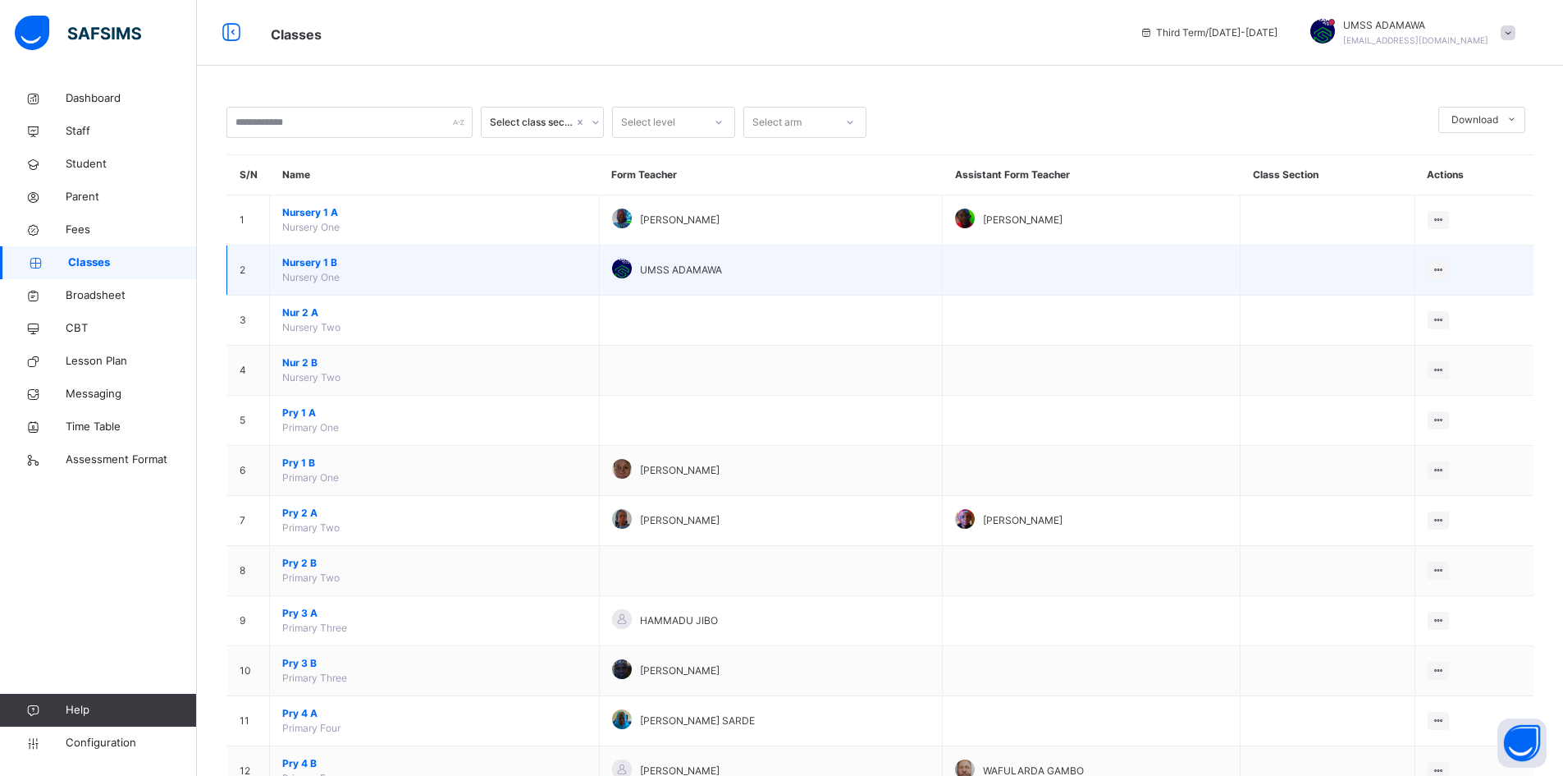
click at [321, 264] on span "Nursery 1 B" at bounding box center [434, 262] width 304 height 15
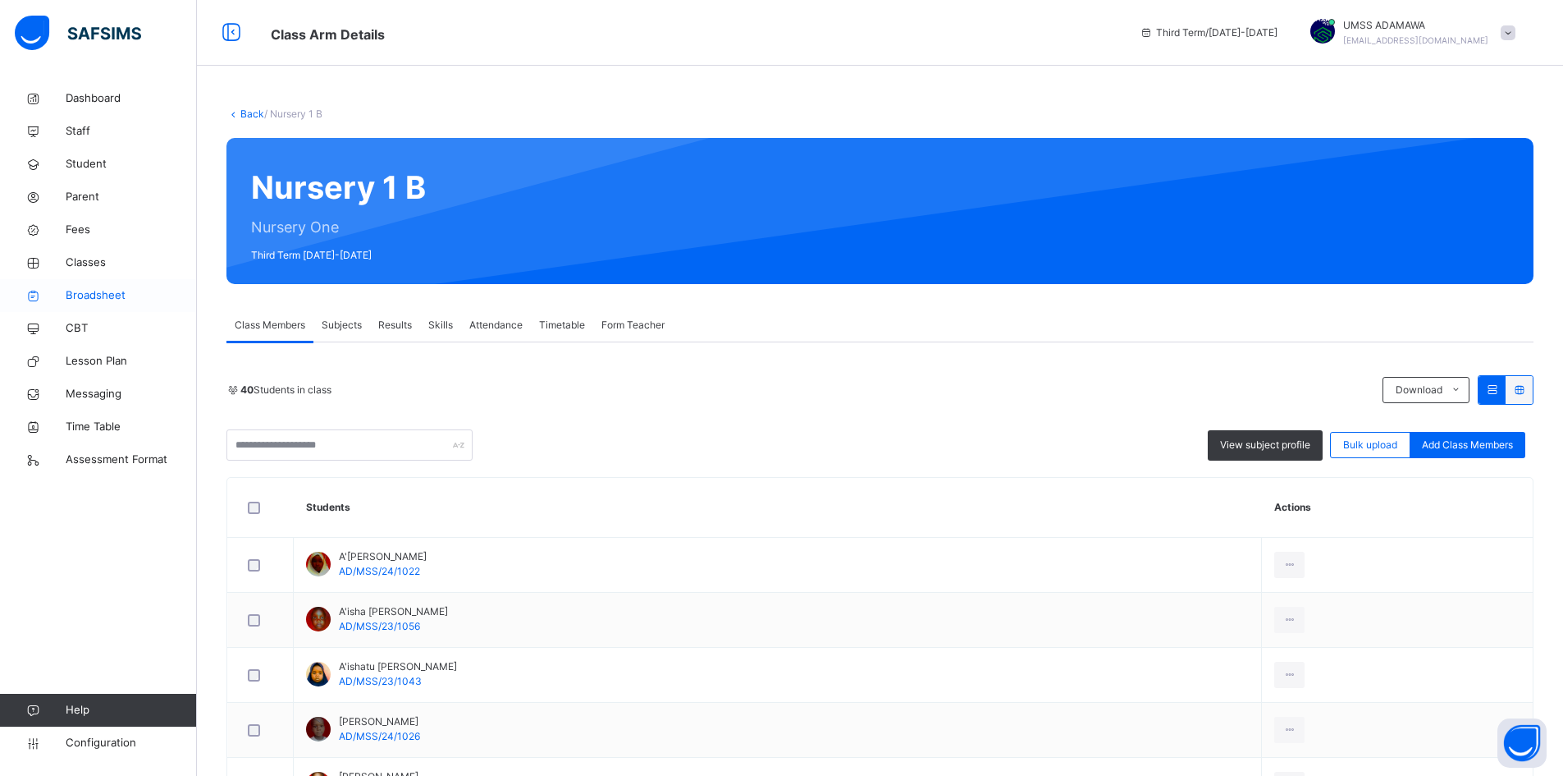
click at [98, 288] on span "Broadsheet" at bounding box center [131, 295] width 131 height 16
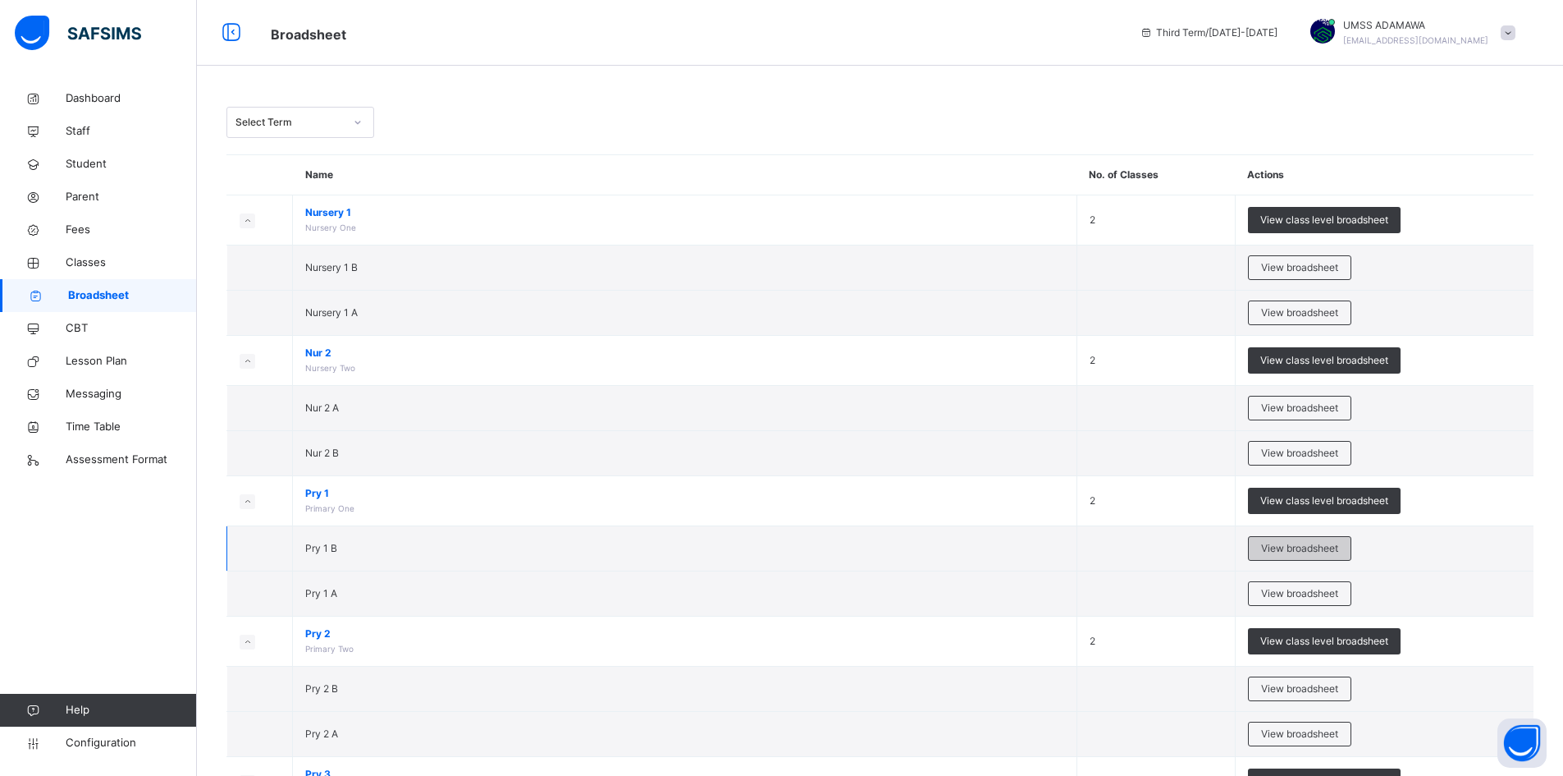
click at [1298, 551] on span "View broadsheet" at bounding box center [1299, 548] width 77 height 15
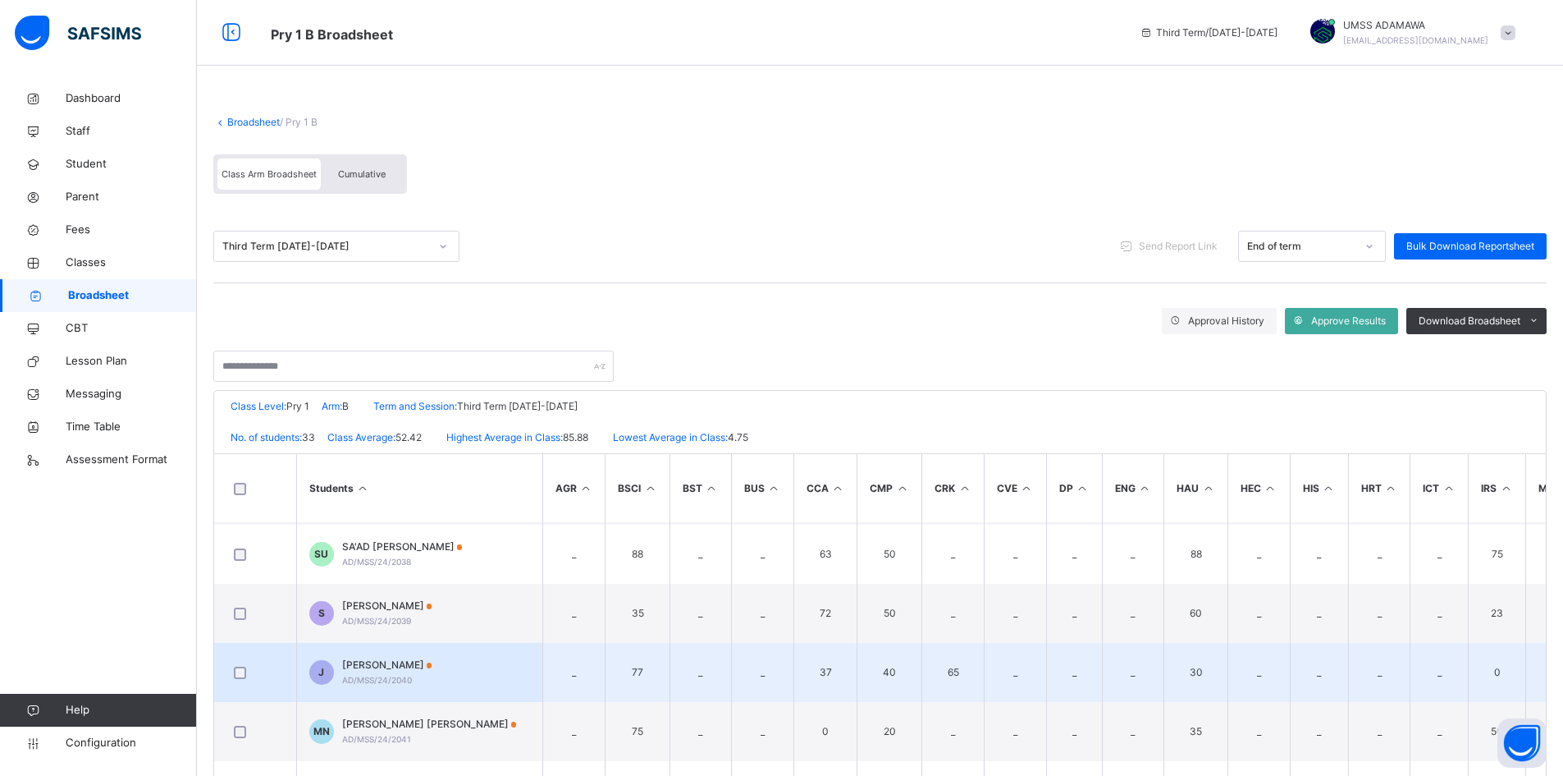
scroll to position [82, 0]
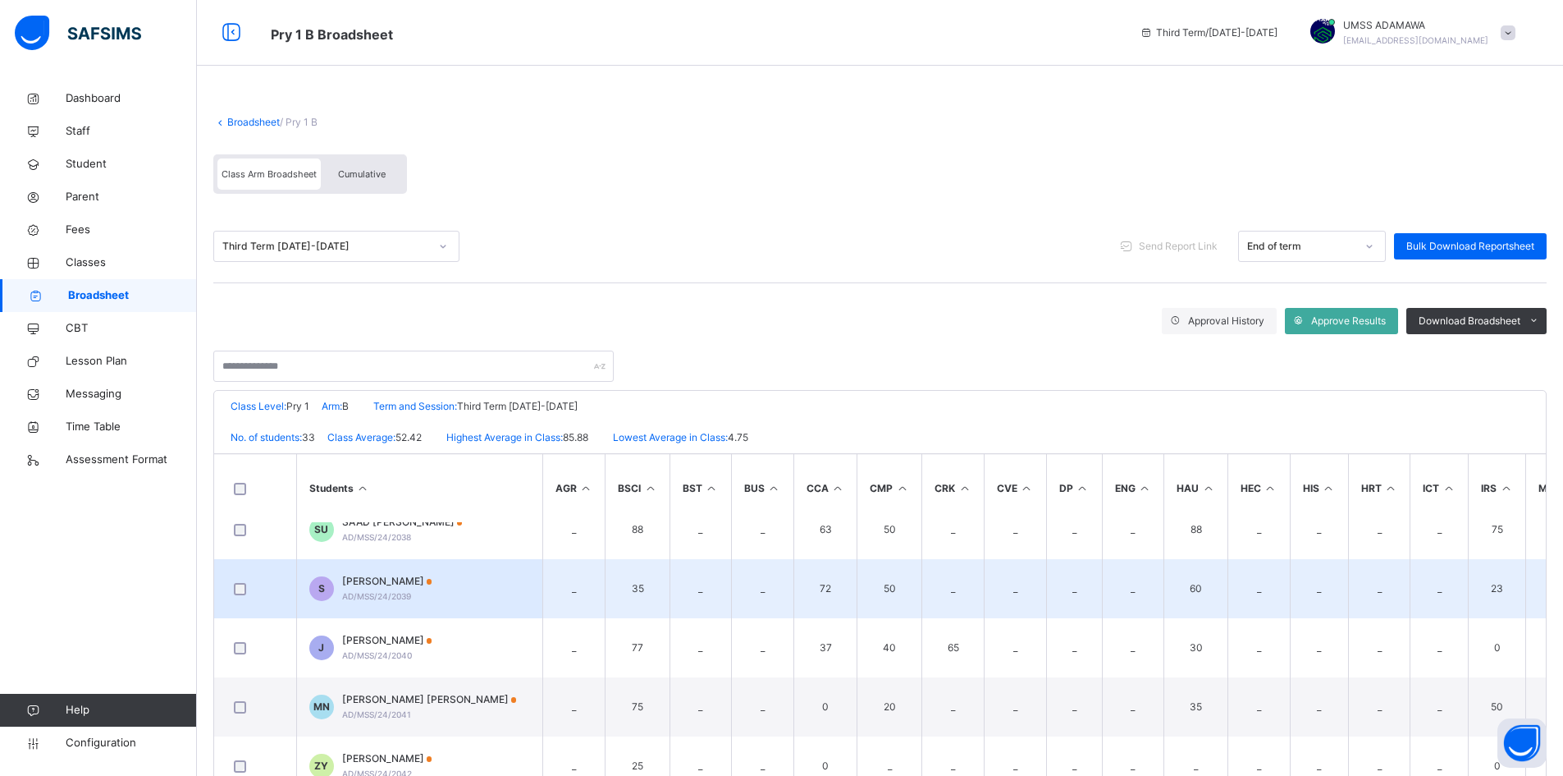
click at [386, 575] on span "SALIHU ADAMU" at bounding box center [387, 581] width 90 height 15
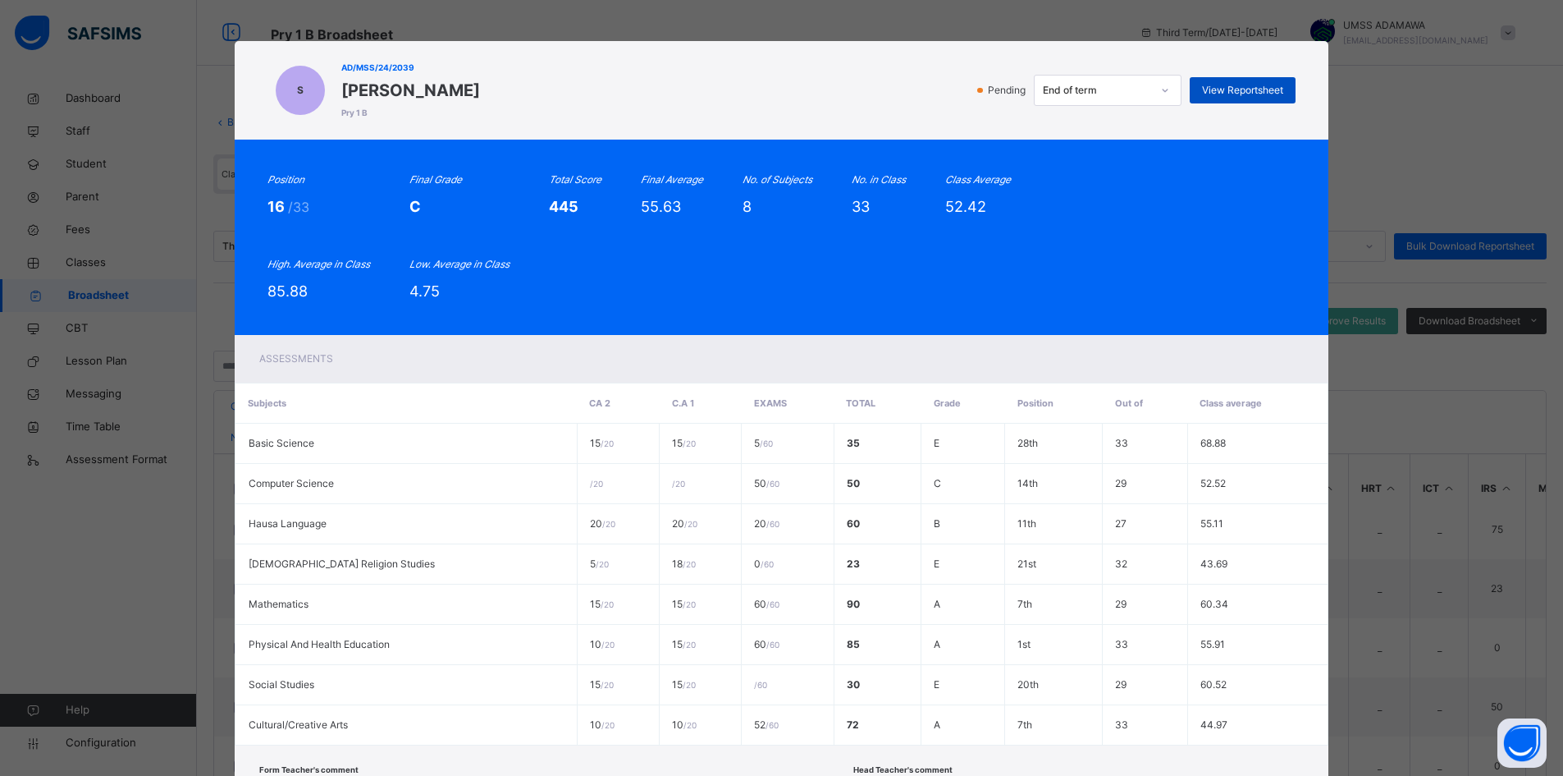
click at [1248, 80] on div "View Reportsheet" at bounding box center [1243, 90] width 106 height 26
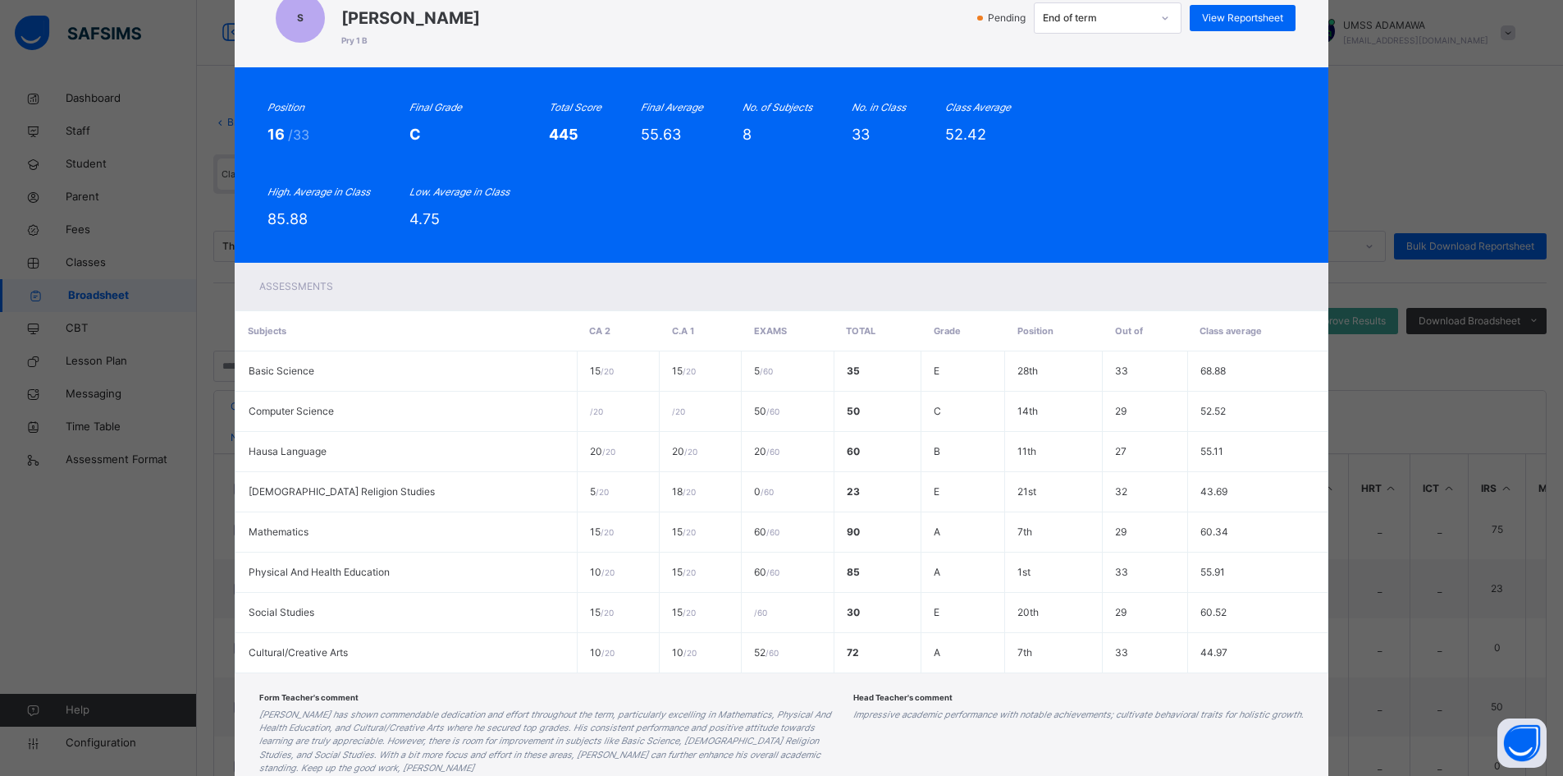
scroll to position [175, 0]
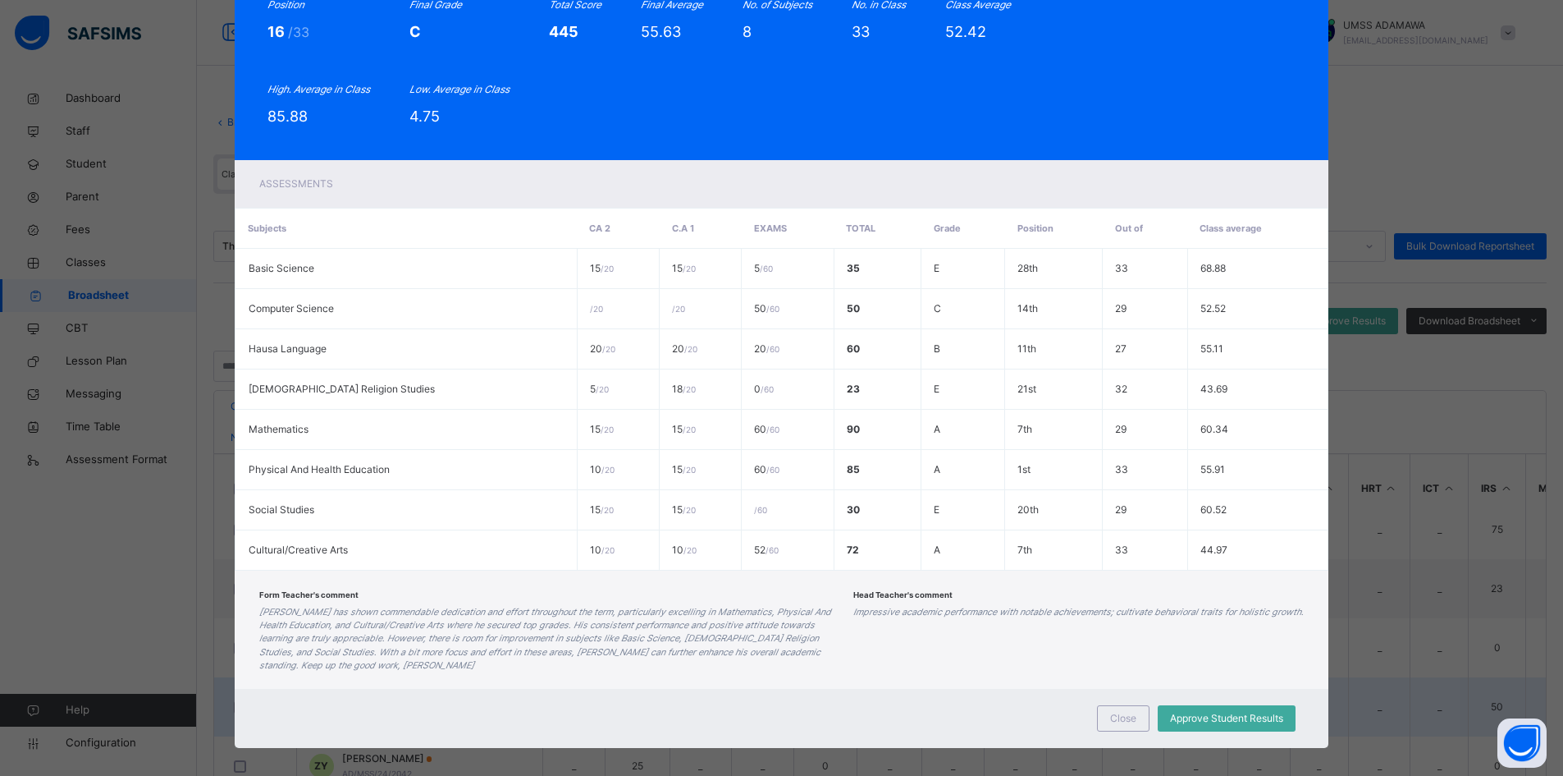
click at [1119, 705] on div "Close" at bounding box center [1123, 718] width 53 height 26
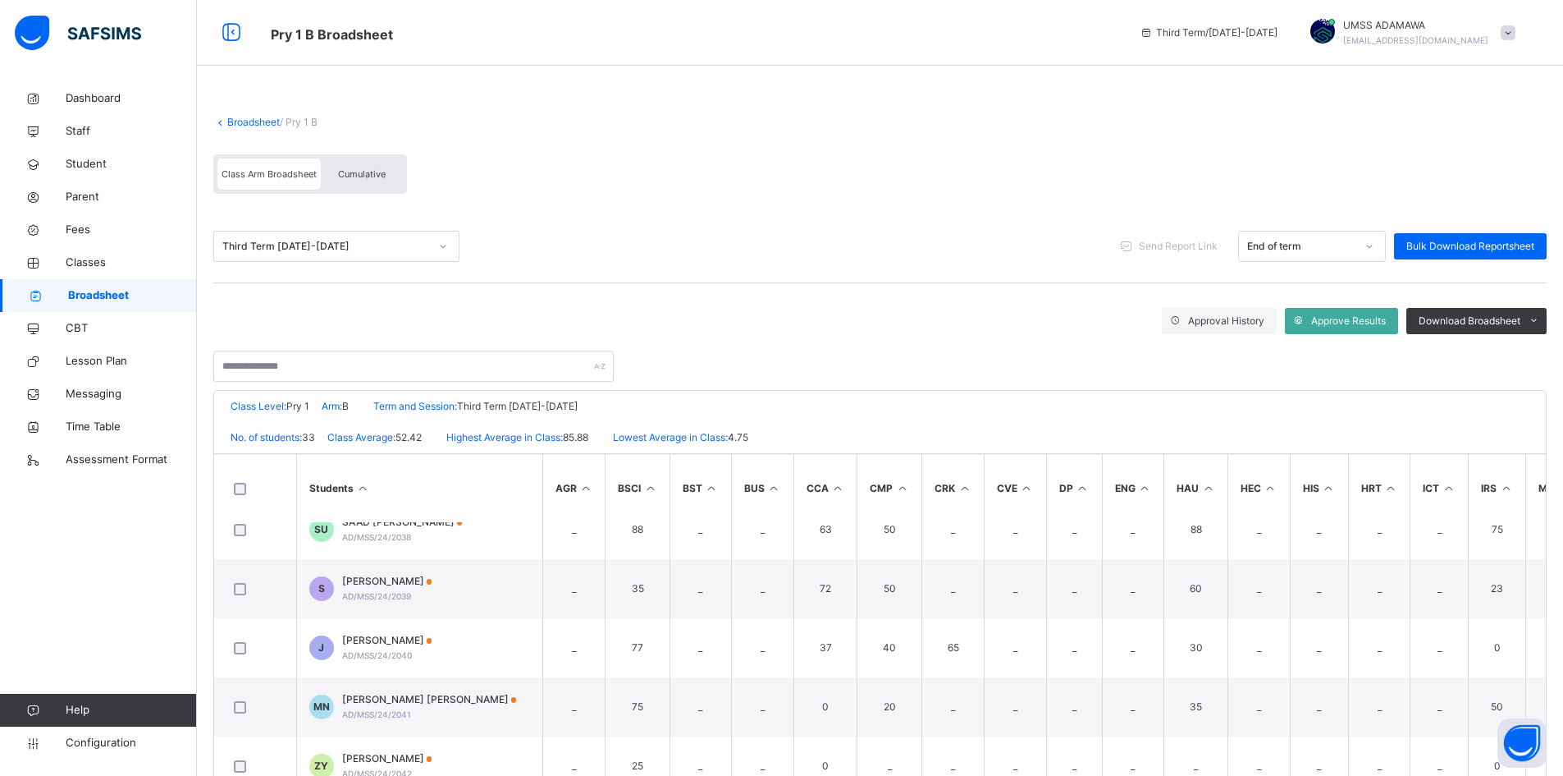
click at [255, 121] on link "Broadsheet" at bounding box center [253, 122] width 53 height 12
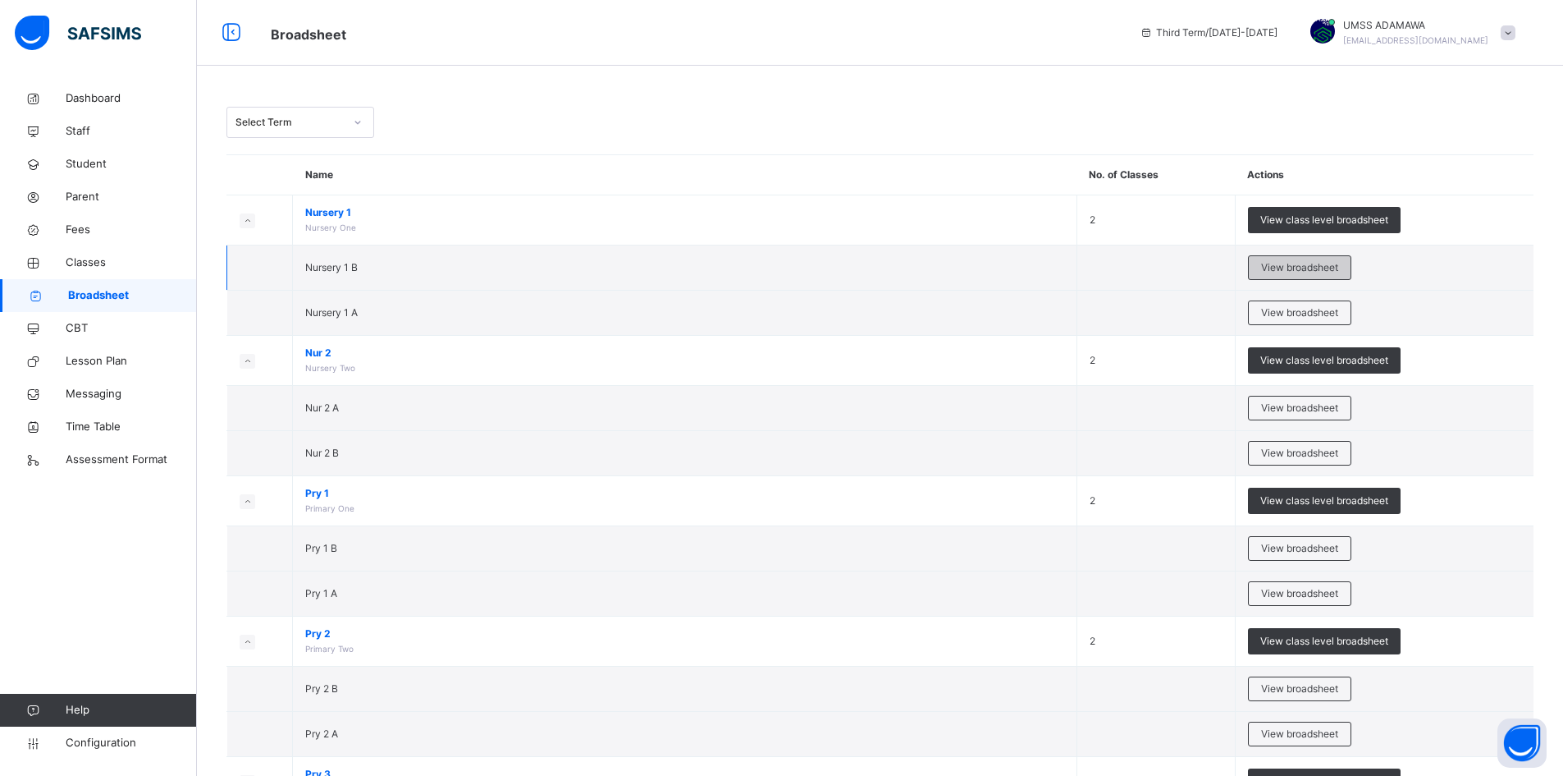
click at [1320, 264] on span "View broadsheet" at bounding box center [1299, 267] width 77 height 15
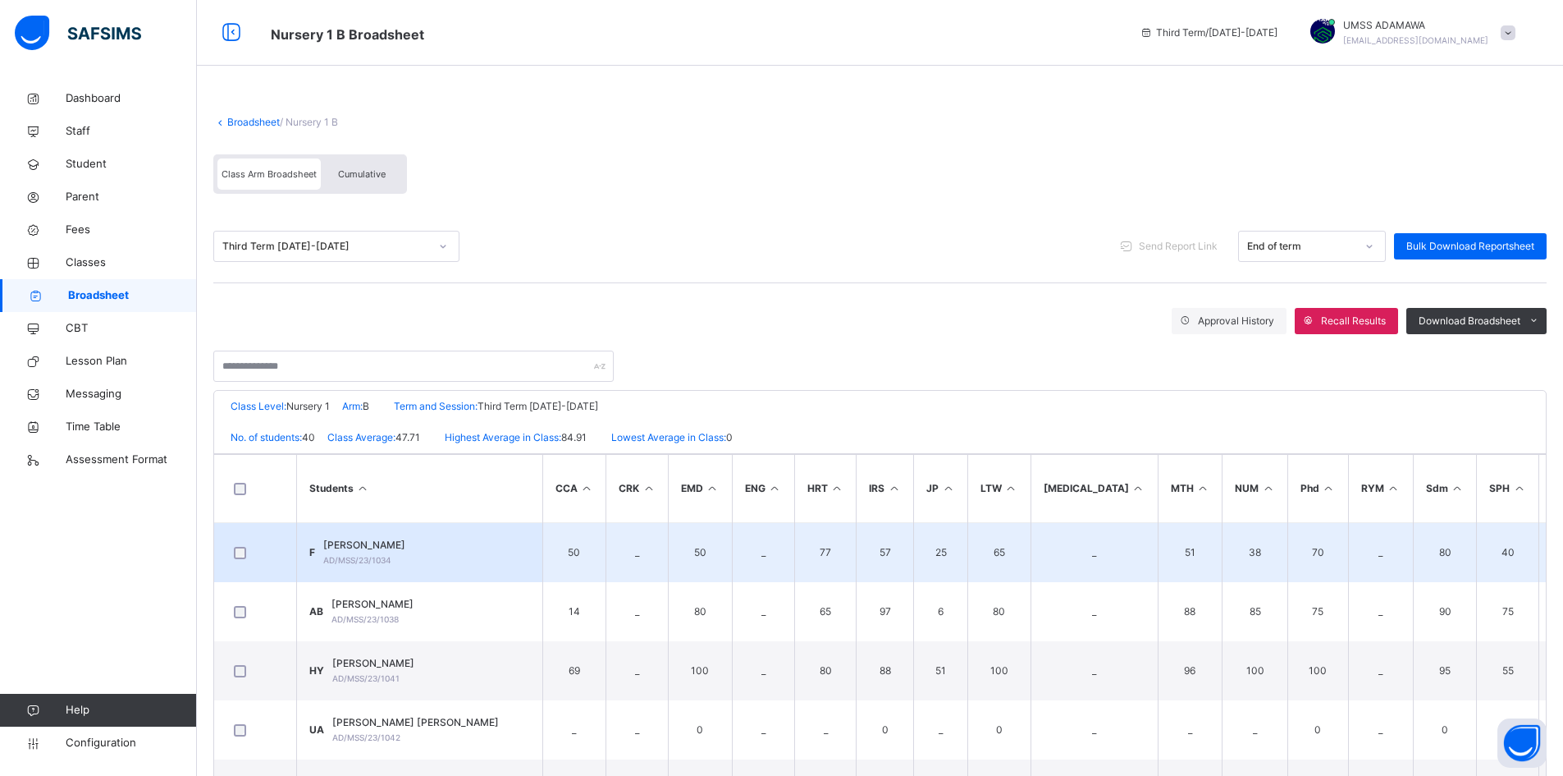
click at [433, 549] on td "F FATIMA ADAMU AD/MSS/23/1034" at bounding box center [419, 553] width 246 height 60
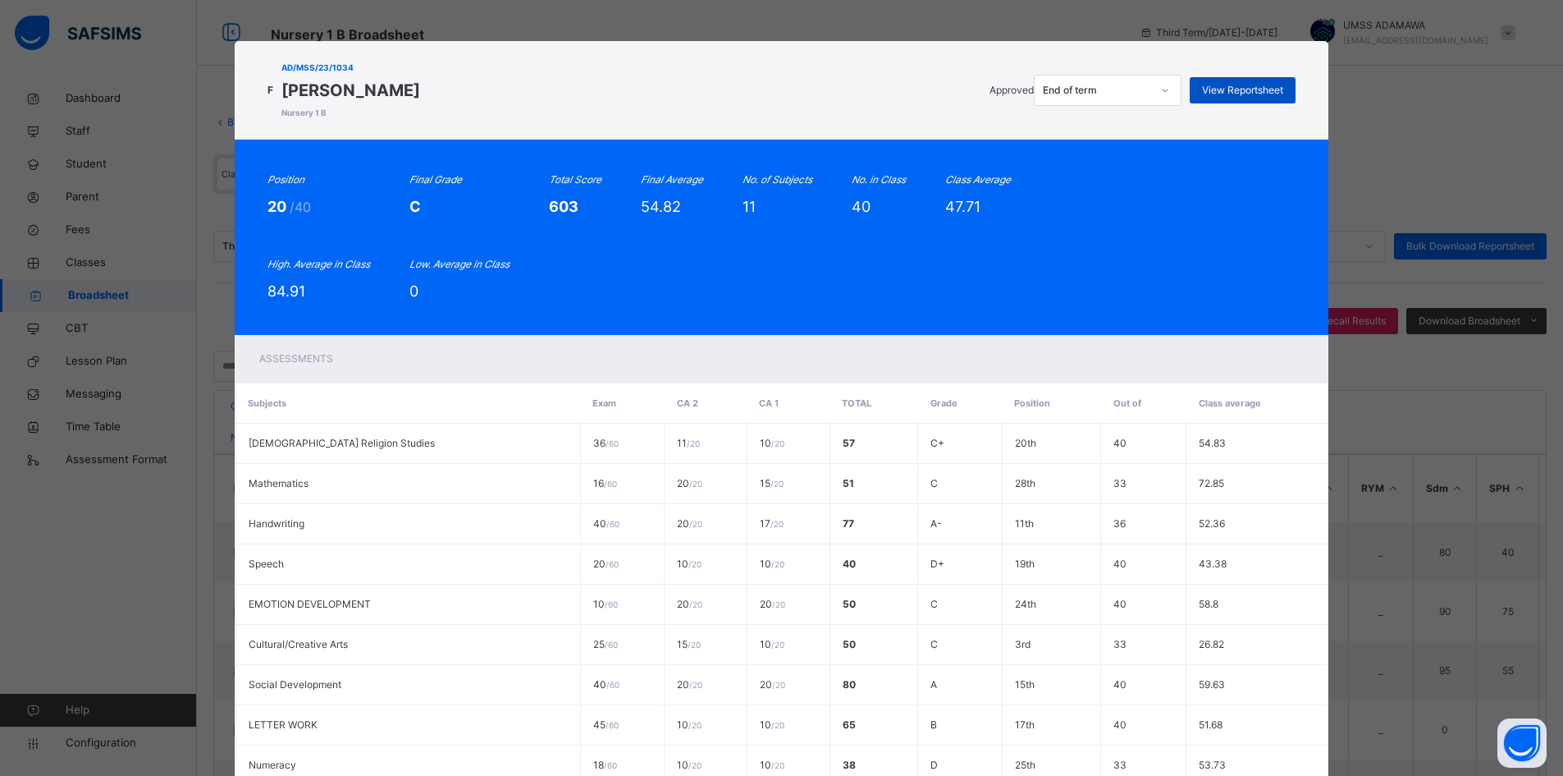
click at [1259, 89] on span "View Reportsheet" at bounding box center [1242, 90] width 81 height 15
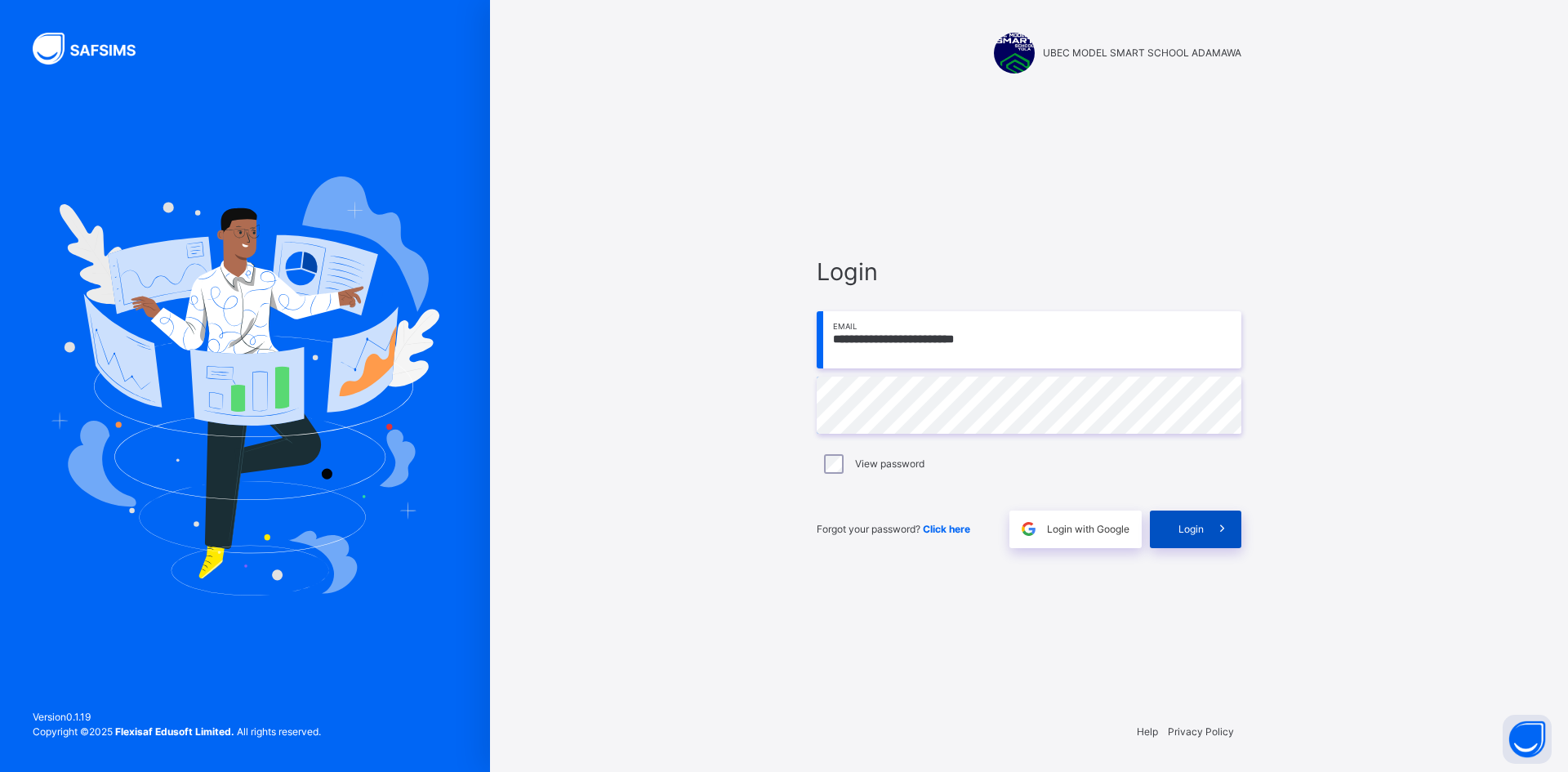
drag, startPoint x: 1196, startPoint y: 530, endPoint x: 1176, endPoint y: 521, distance: 21.9
click at [1194, 529] on span "Login" at bounding box center [1190, 528] width 25 height 15
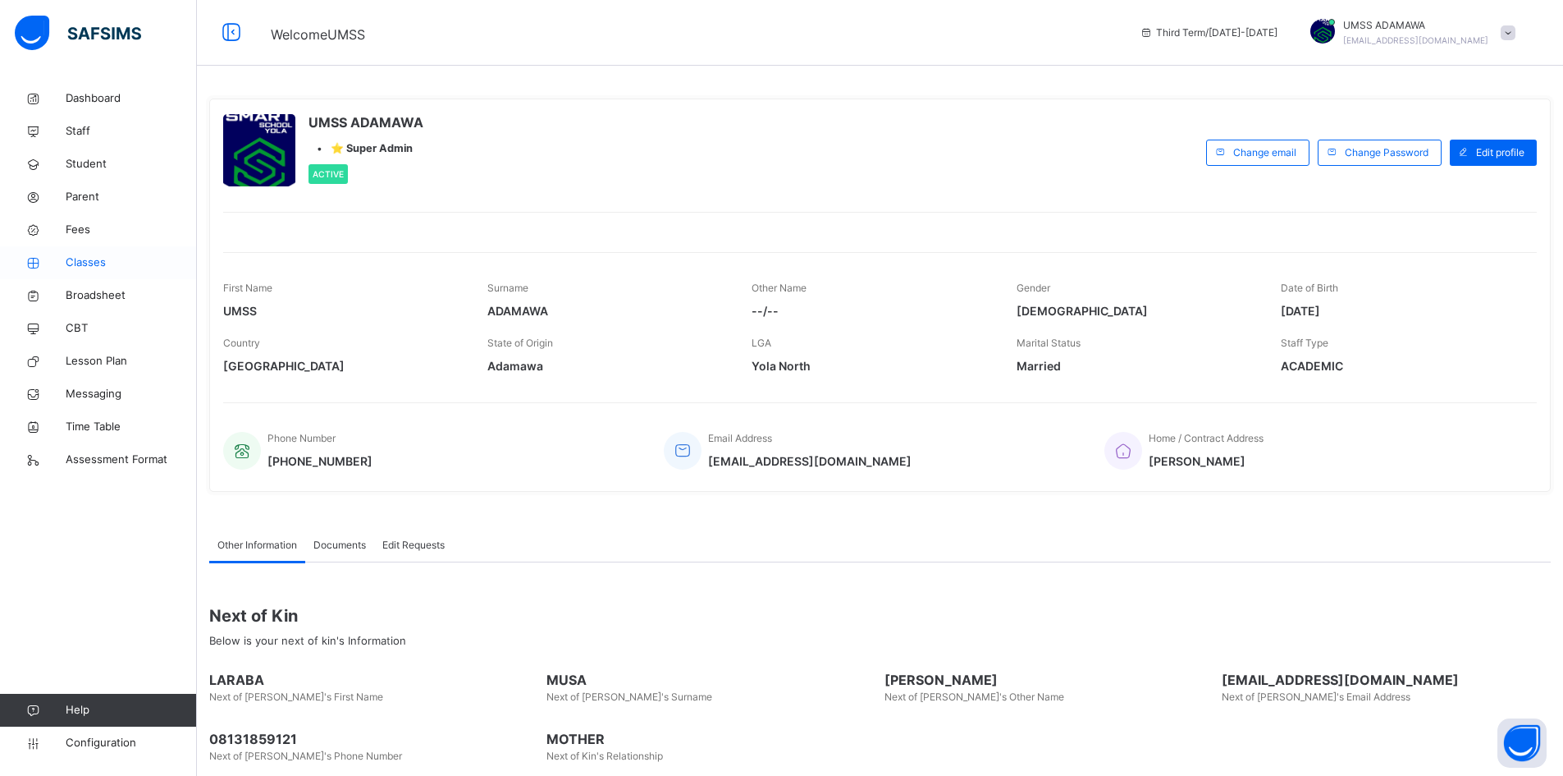
click at [99, 257] on span "Classes" at bounding box center [131, 262] width 131 height 16
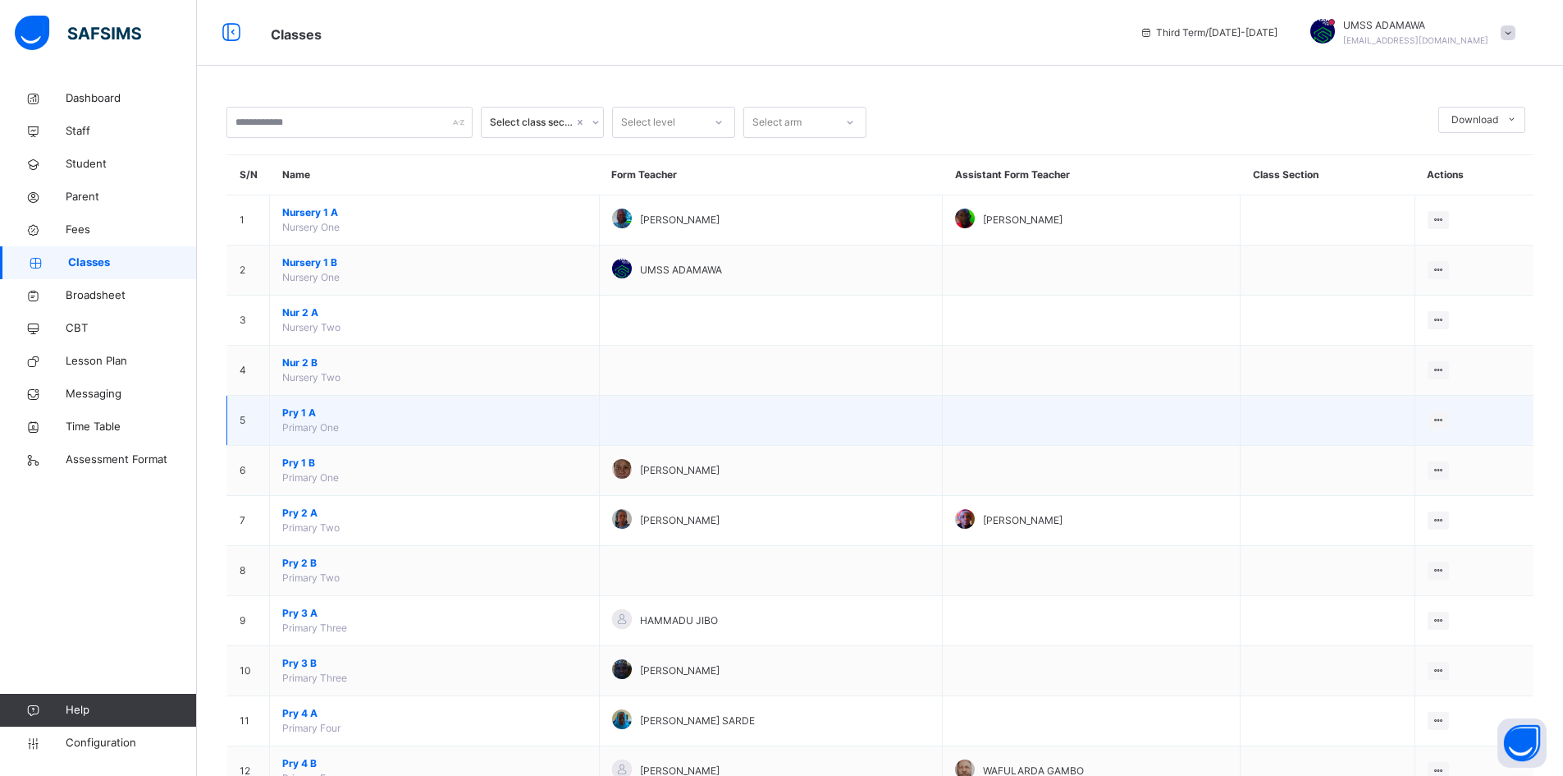
click at [301, 410] on span "Pry 1 A" at bounding box center [434, 412] width 304 height 15
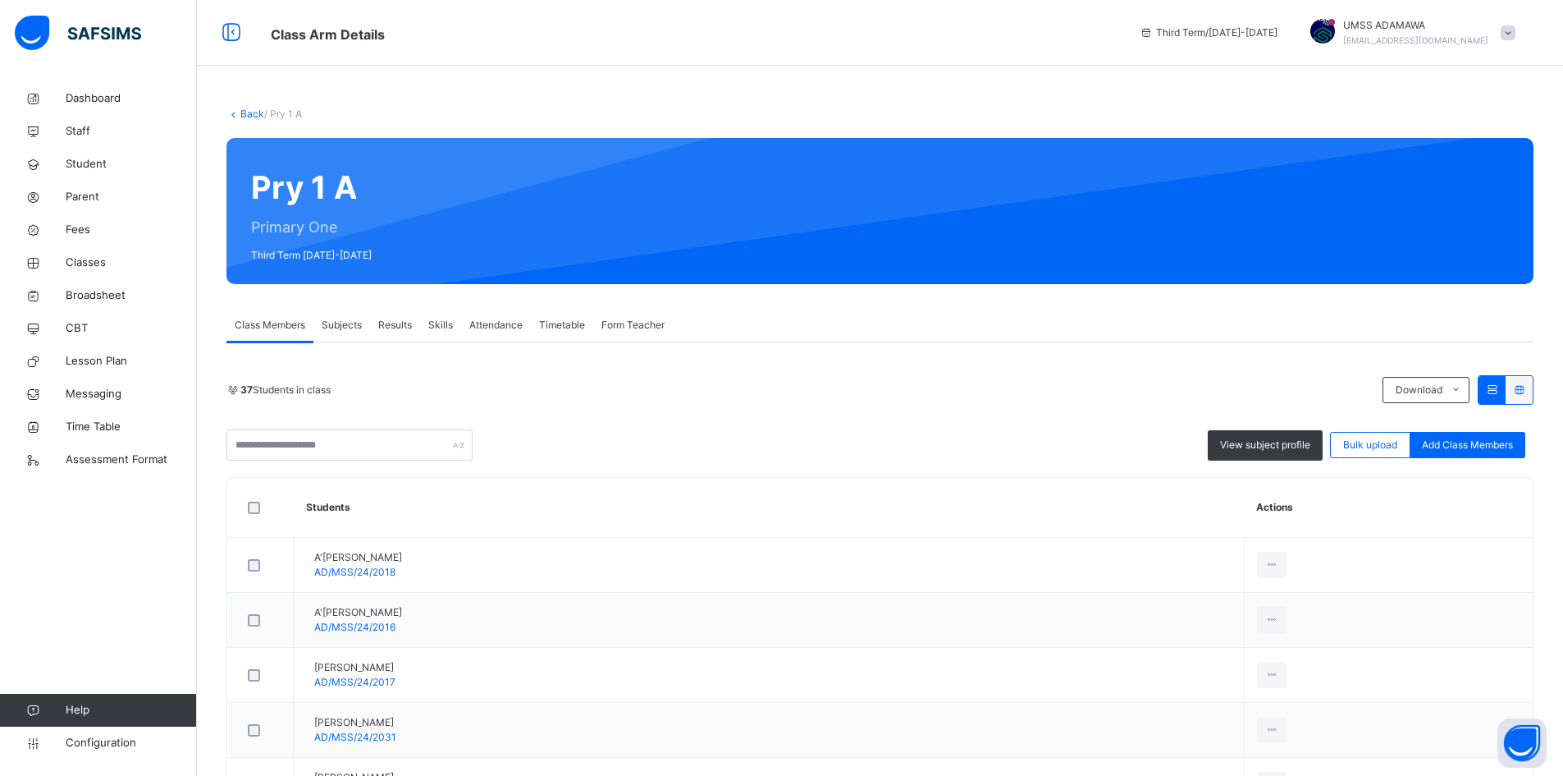
click at [399, 318] on span "Results" at bounding box center [395, 325] width 34 height 15
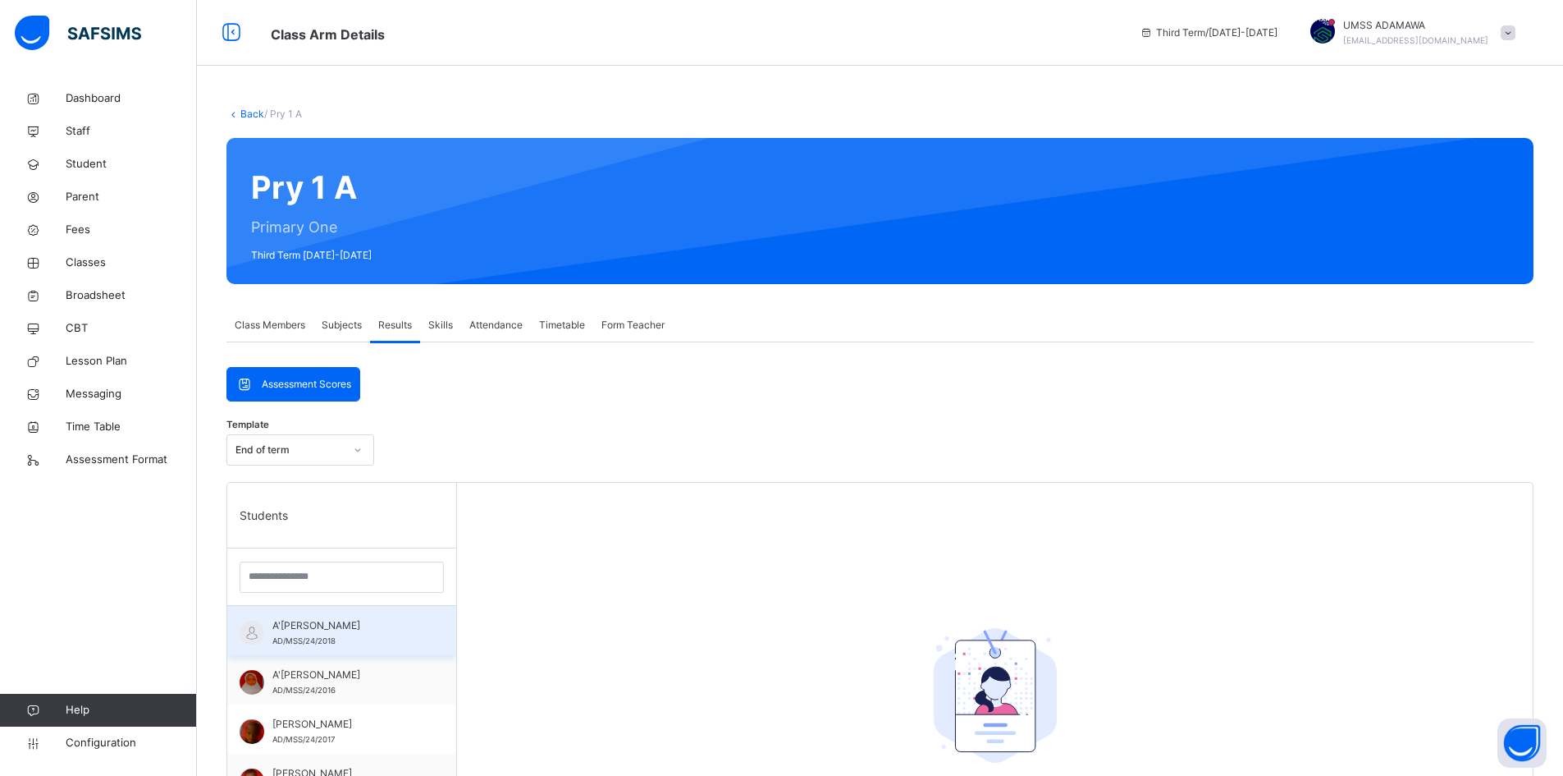
click at [348, 620] on span "A'ISHA MUHAMMAD AUWAL" at bounding box center [345, 625] width 147 height 15
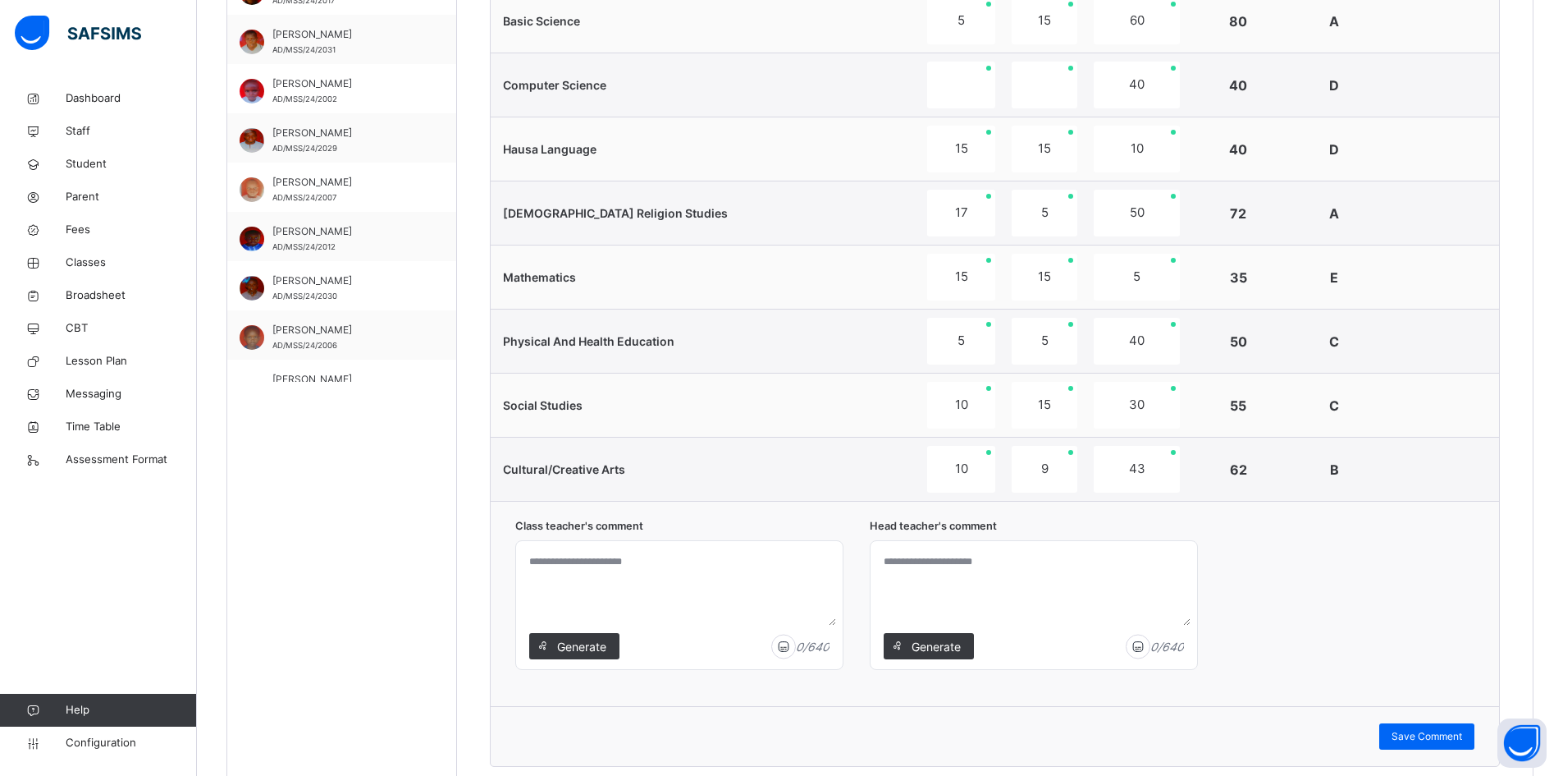
scroll to position [657, 0]
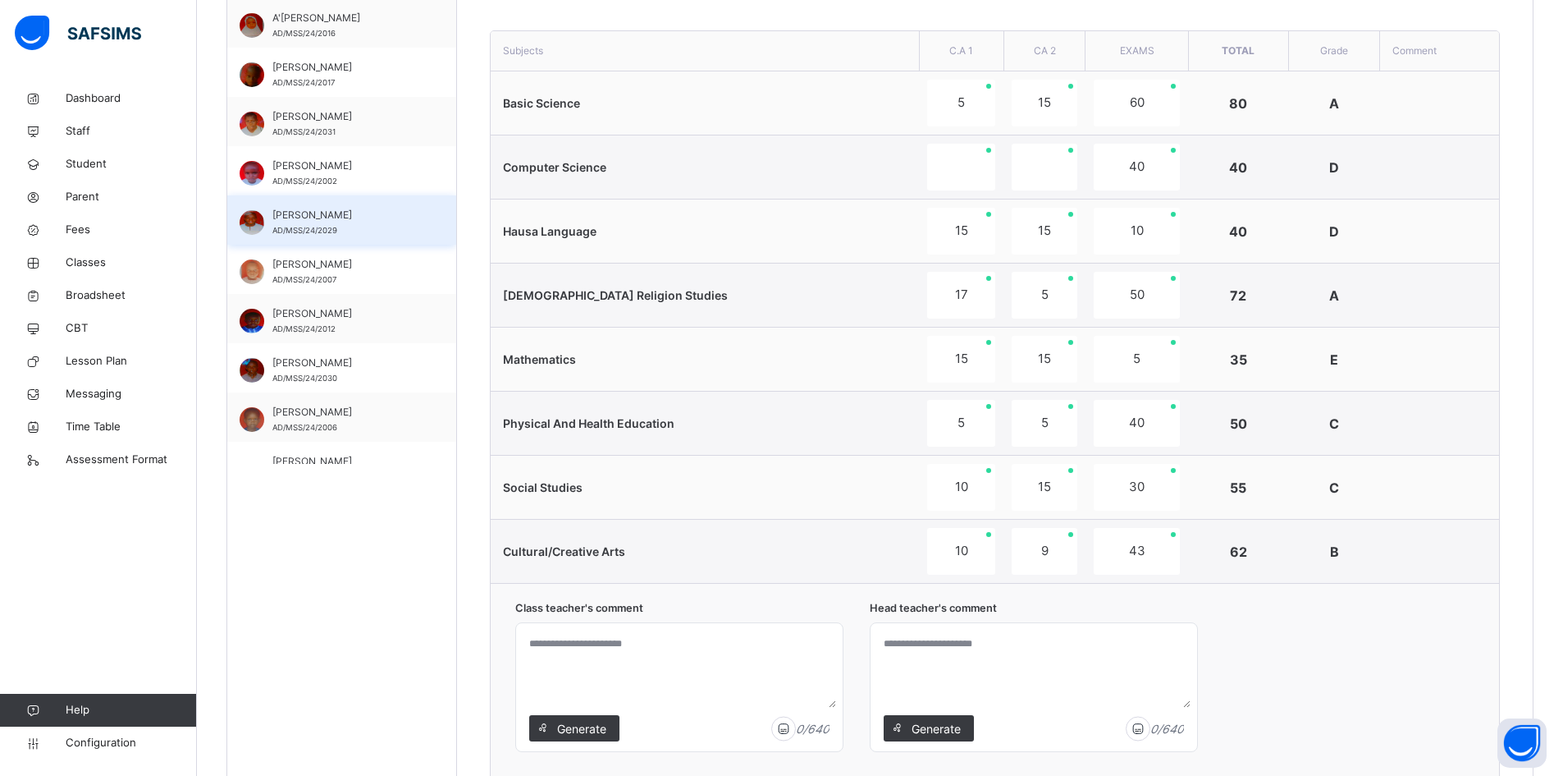
click at [313, 219] on span "ABUBAKAR ADAMU NABAGA" at bounding box center [345, 215] width 147 height 15
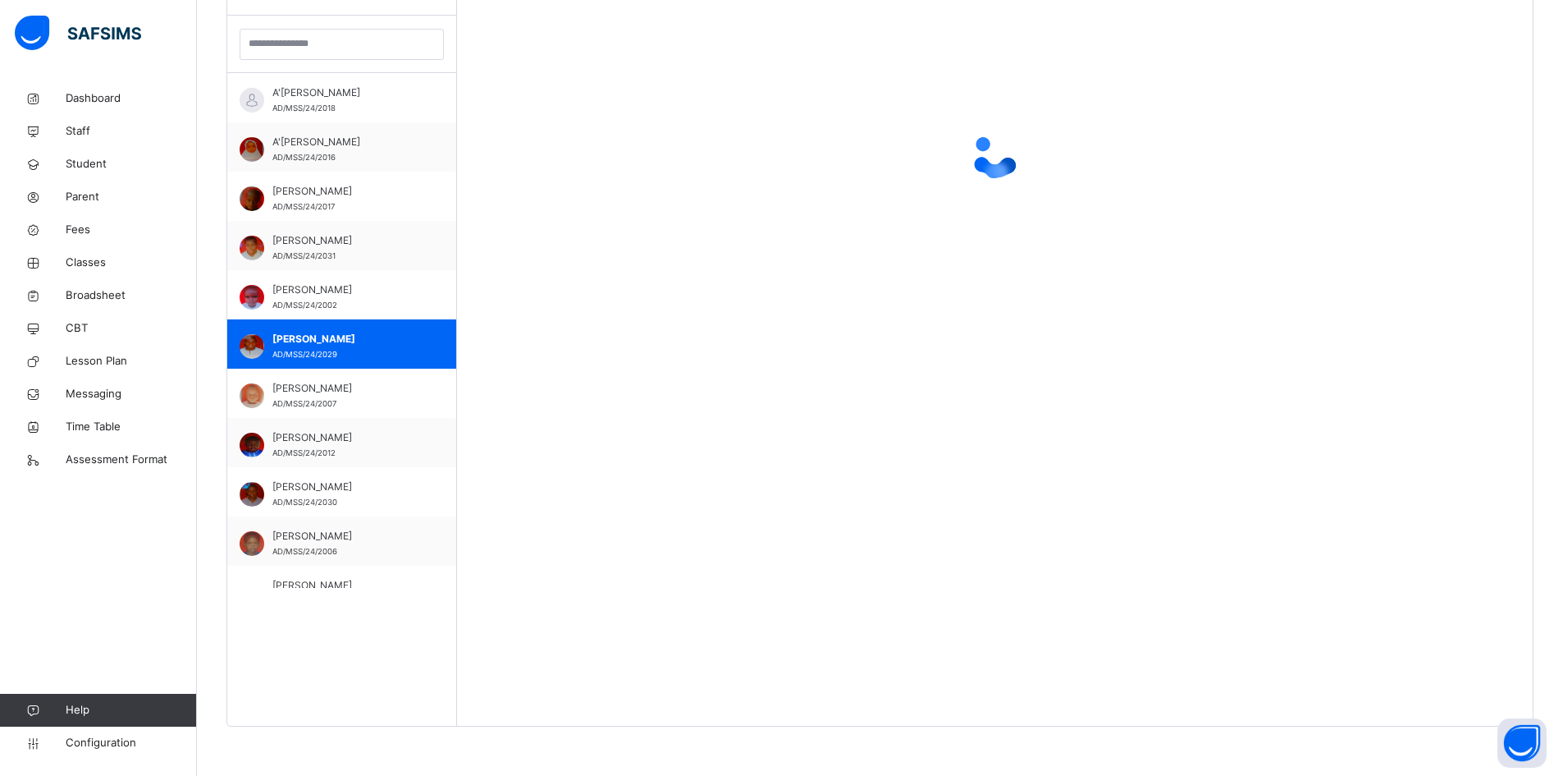
scroll to position [642, 0]
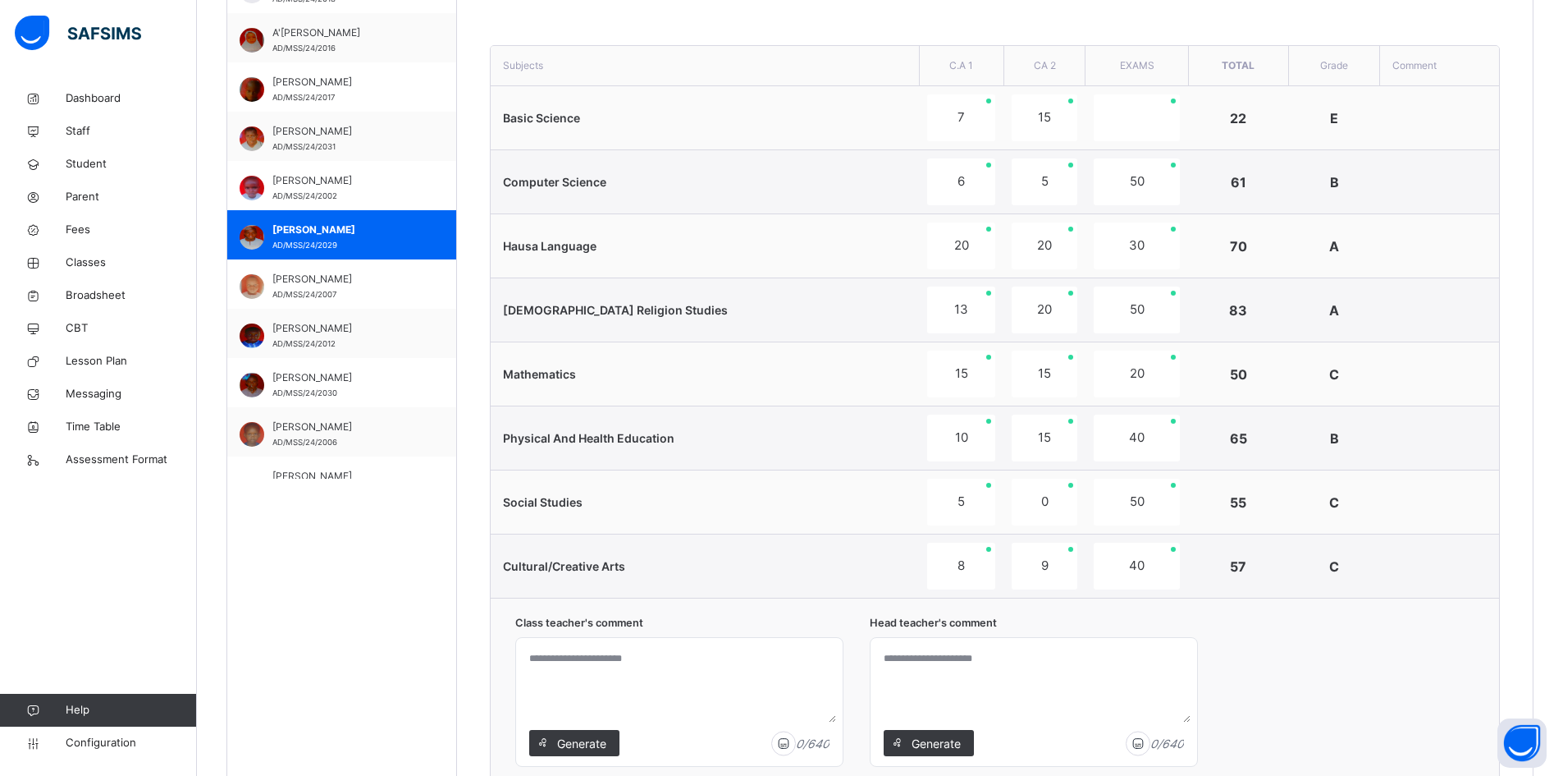
click at [587, 745] on span "Generate" at bounding box center [582, 742] width 52 height 17
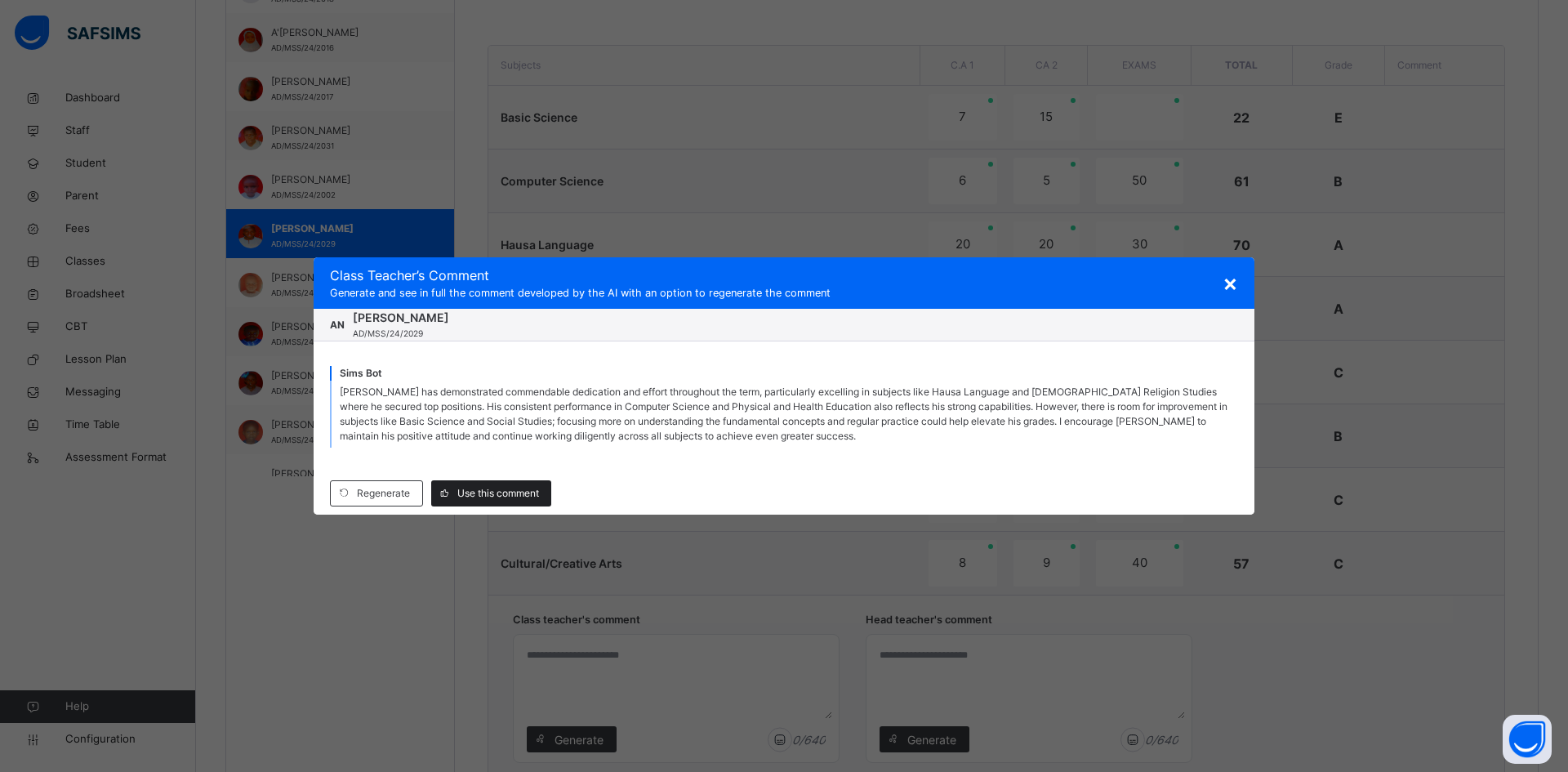
click at [496, 492] on span "Use this comment" at bounding box center [498, 492] width 82 height 15
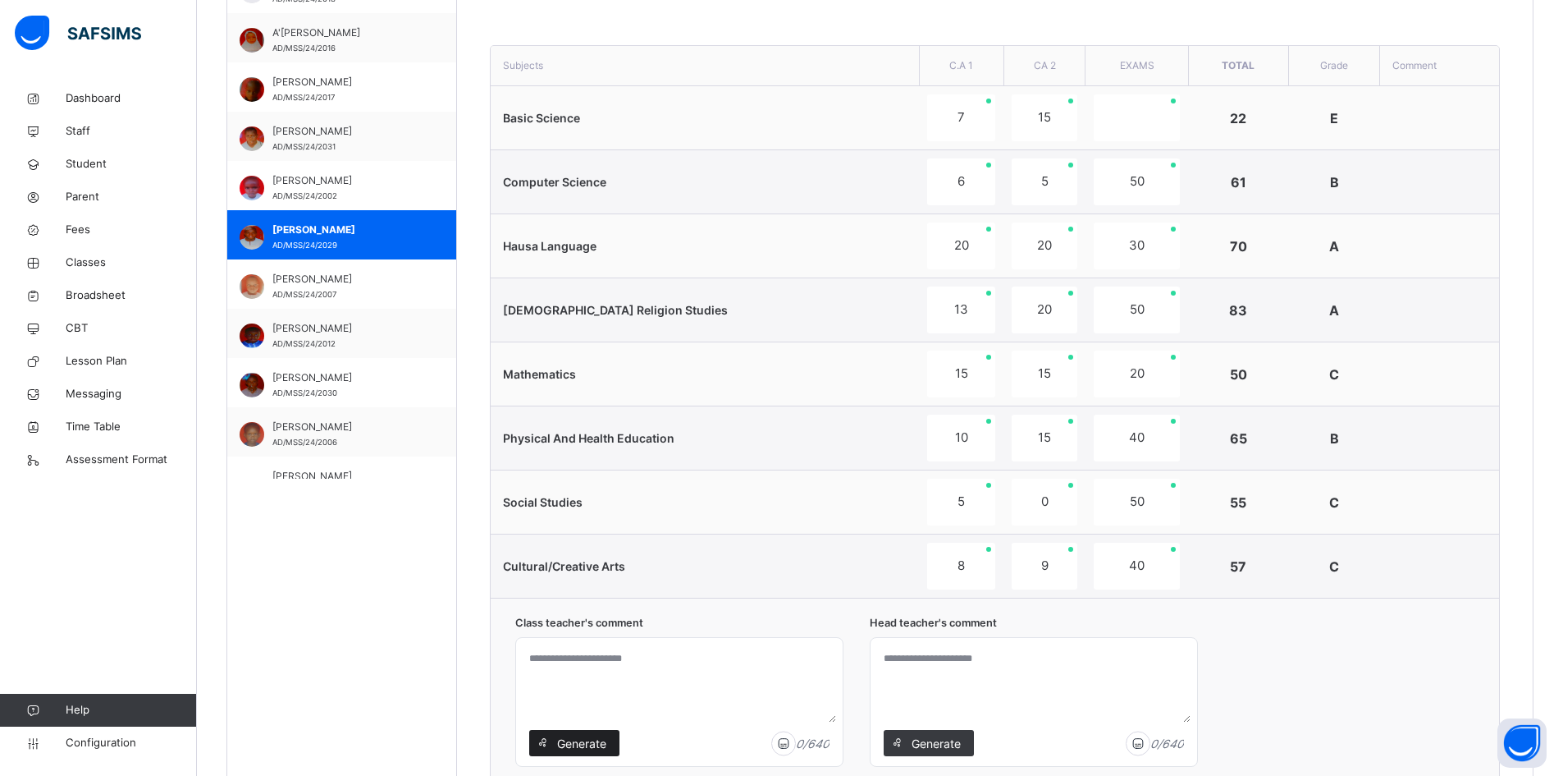
click at [583, 738] on span "Generate" at bounding box center [582, 742] width 52 height 17
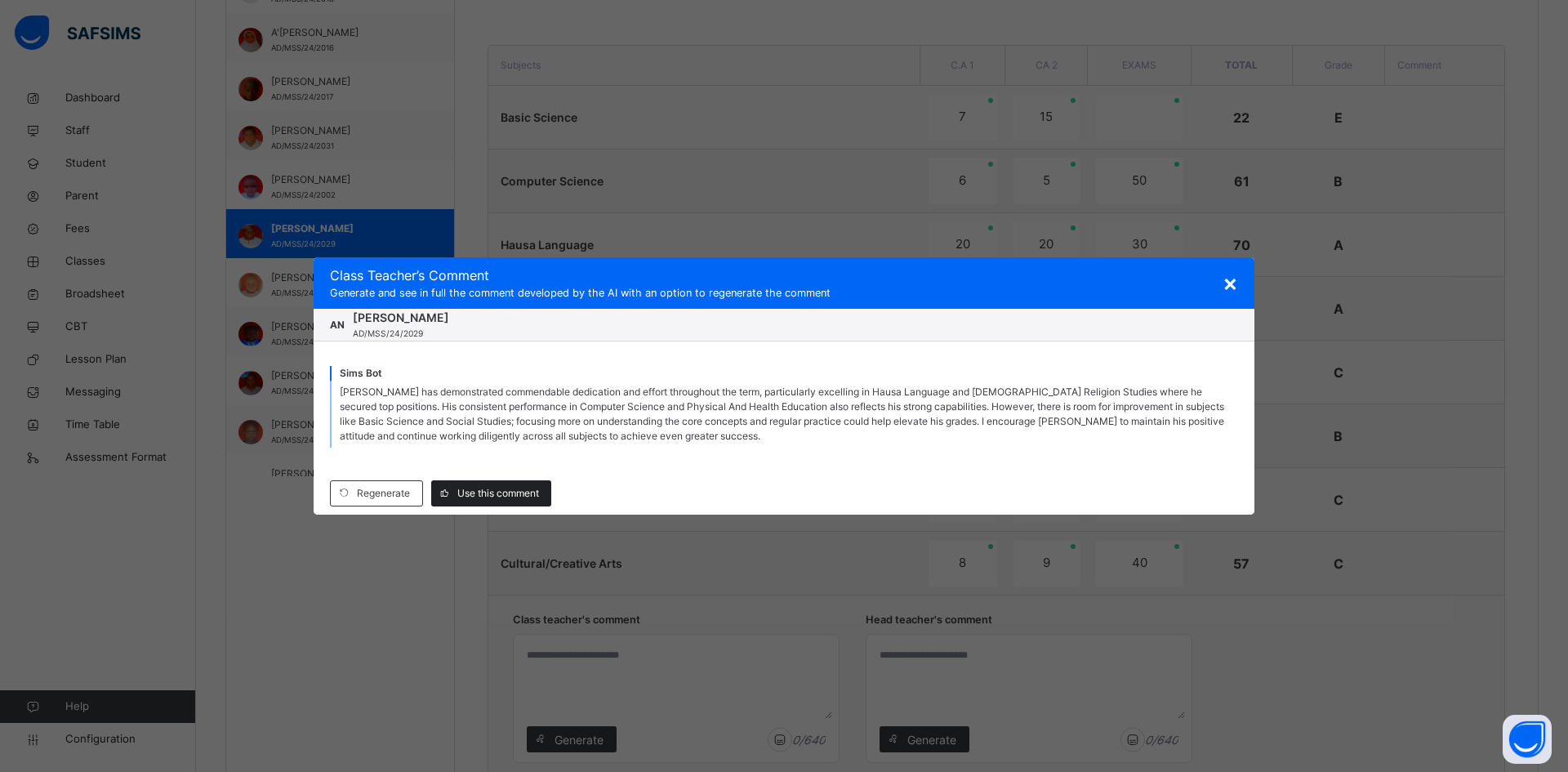
click at [522, 489] on span "Use this comment" at bounding box center [498, 492] width 82 height 15
type textarea "**********"
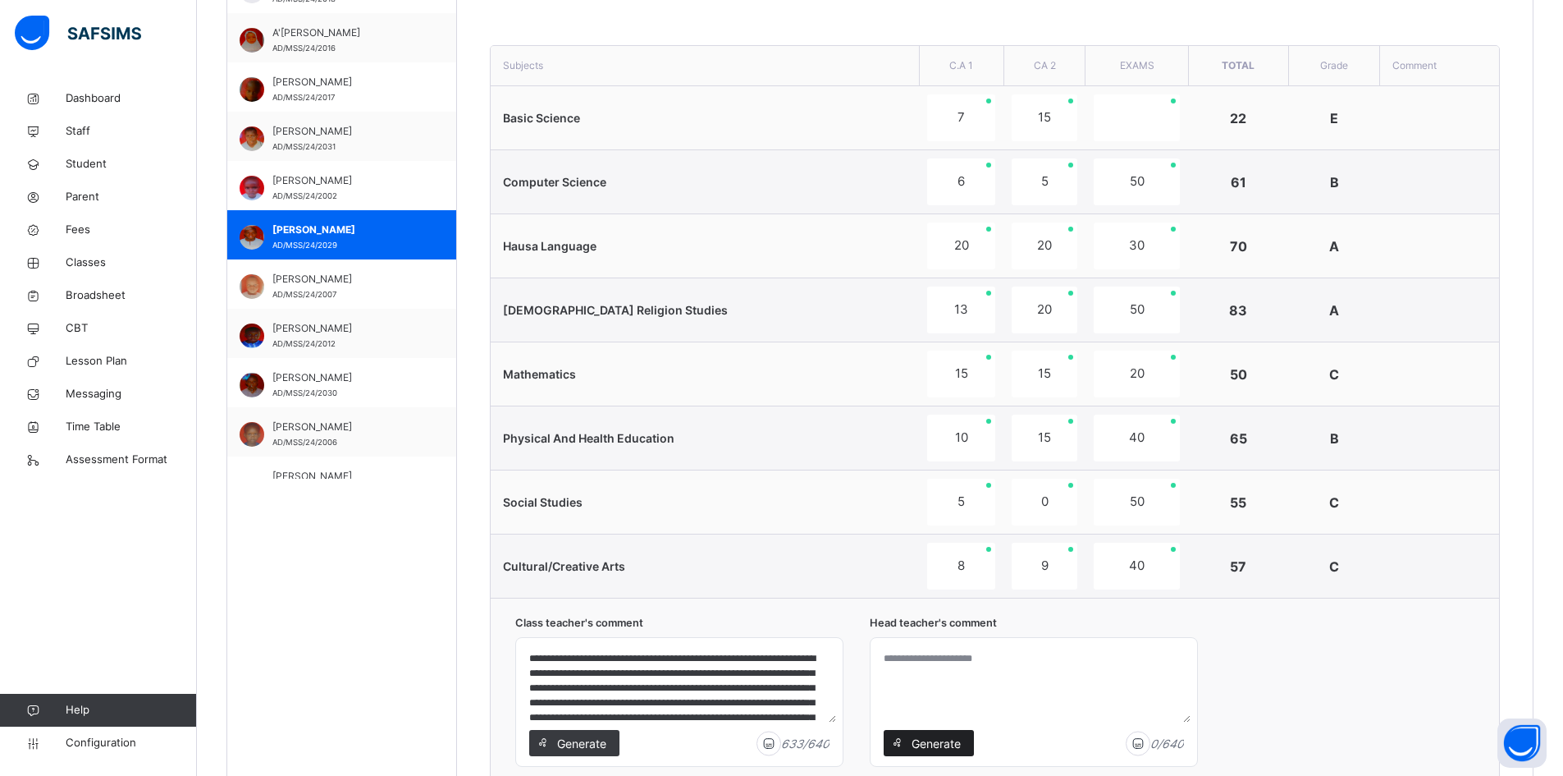
click at [927, 743] on span "Generate" at bounding box center [936, 742] width 52 height 17
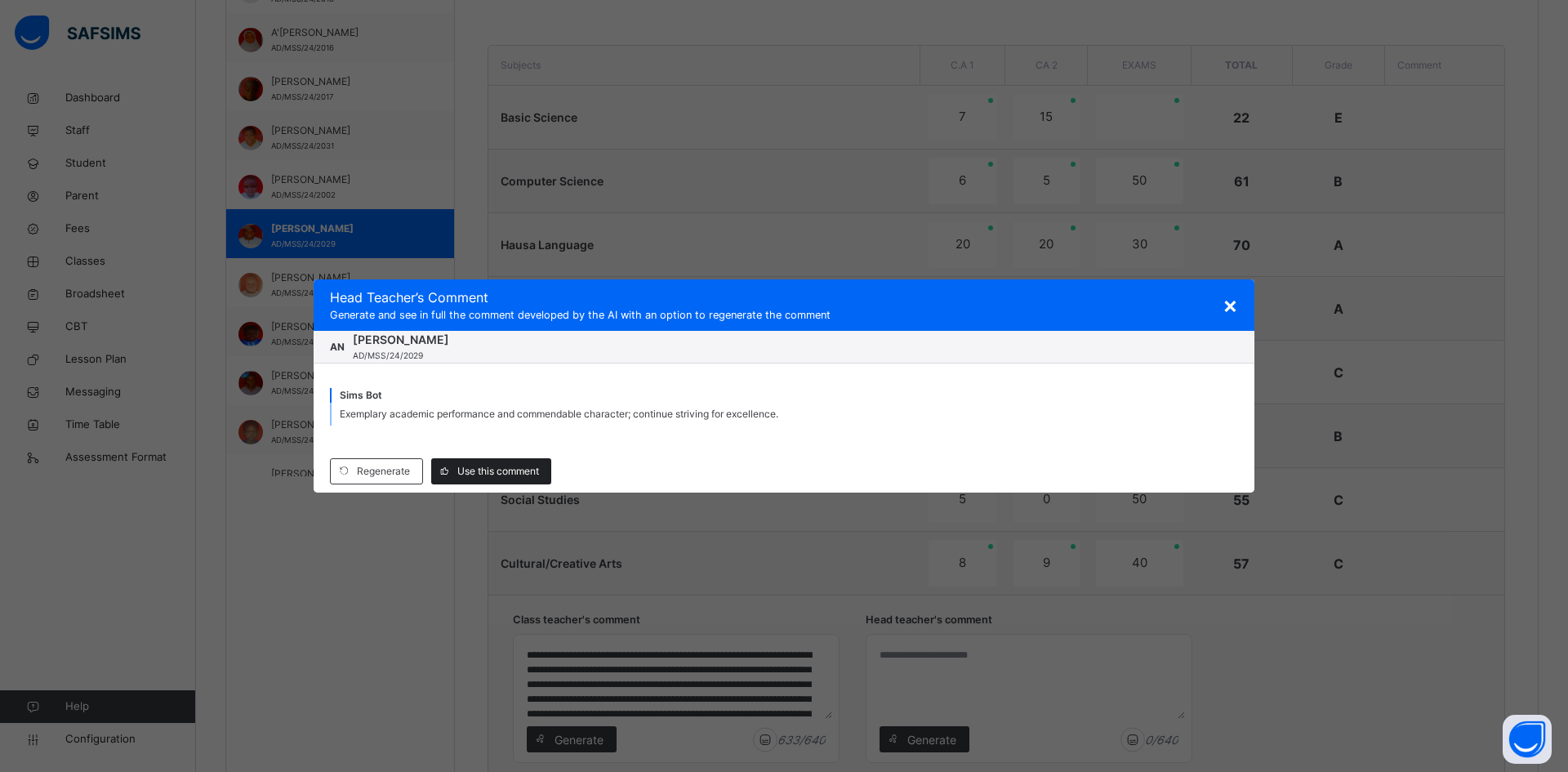
click at [505, 470] on span "Use this comment" at bounding box center [498, 471] width 82 height 15
type textarea "**********"
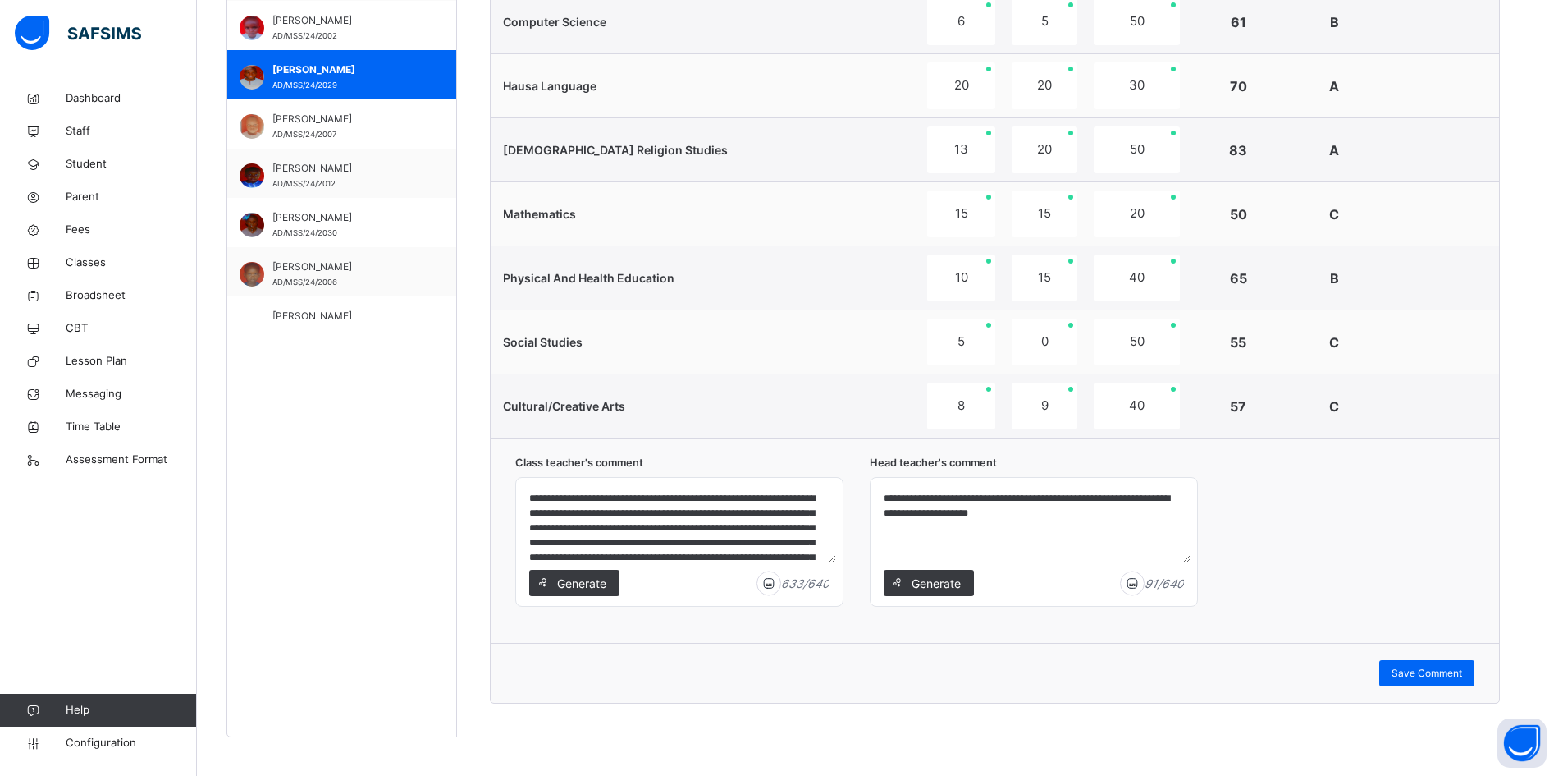
scroll to position [812, 0]
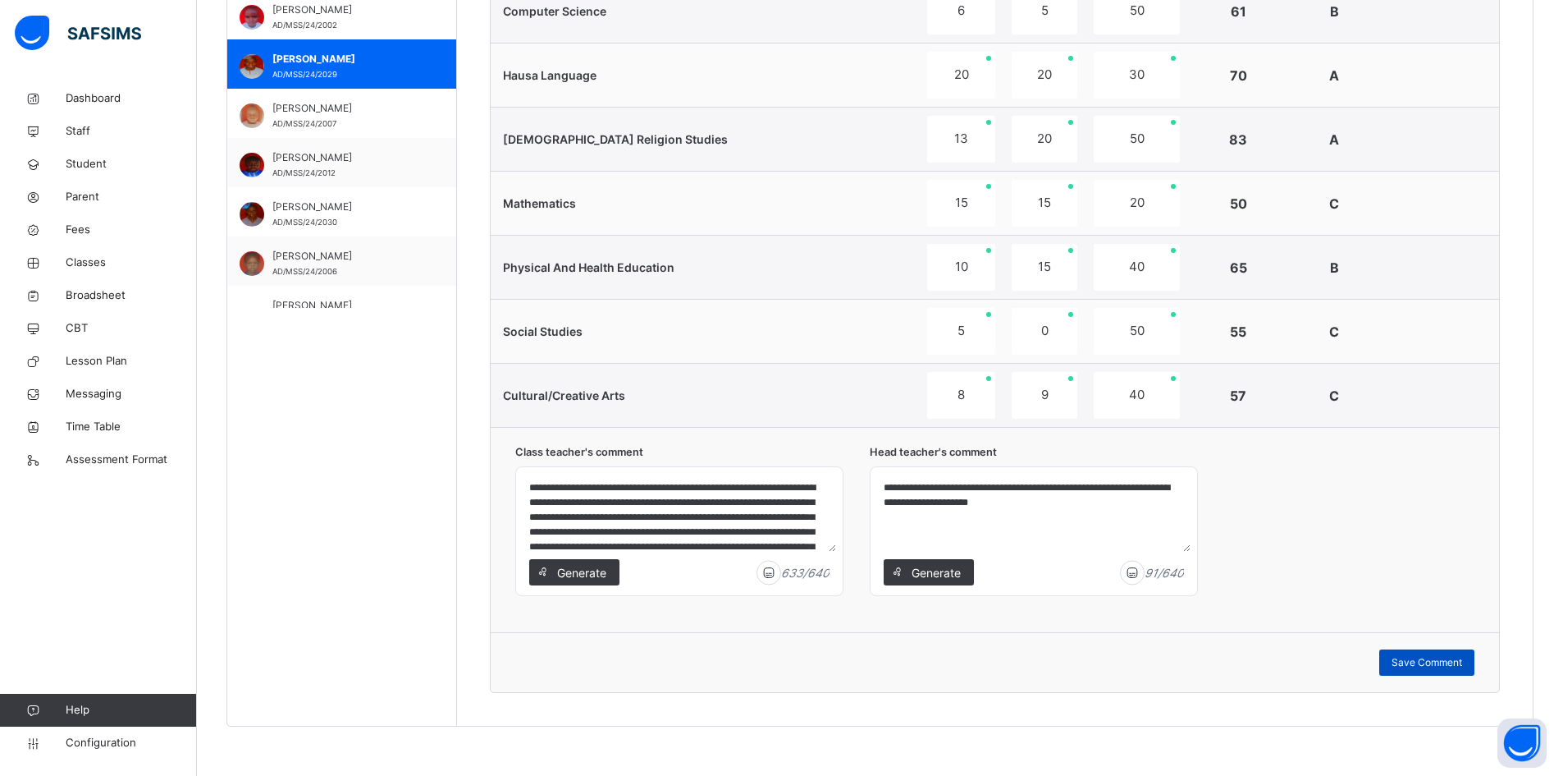
click at [1454, 656] on span "Save Comment" at bounding box center [1427, 662] width 71 height 15
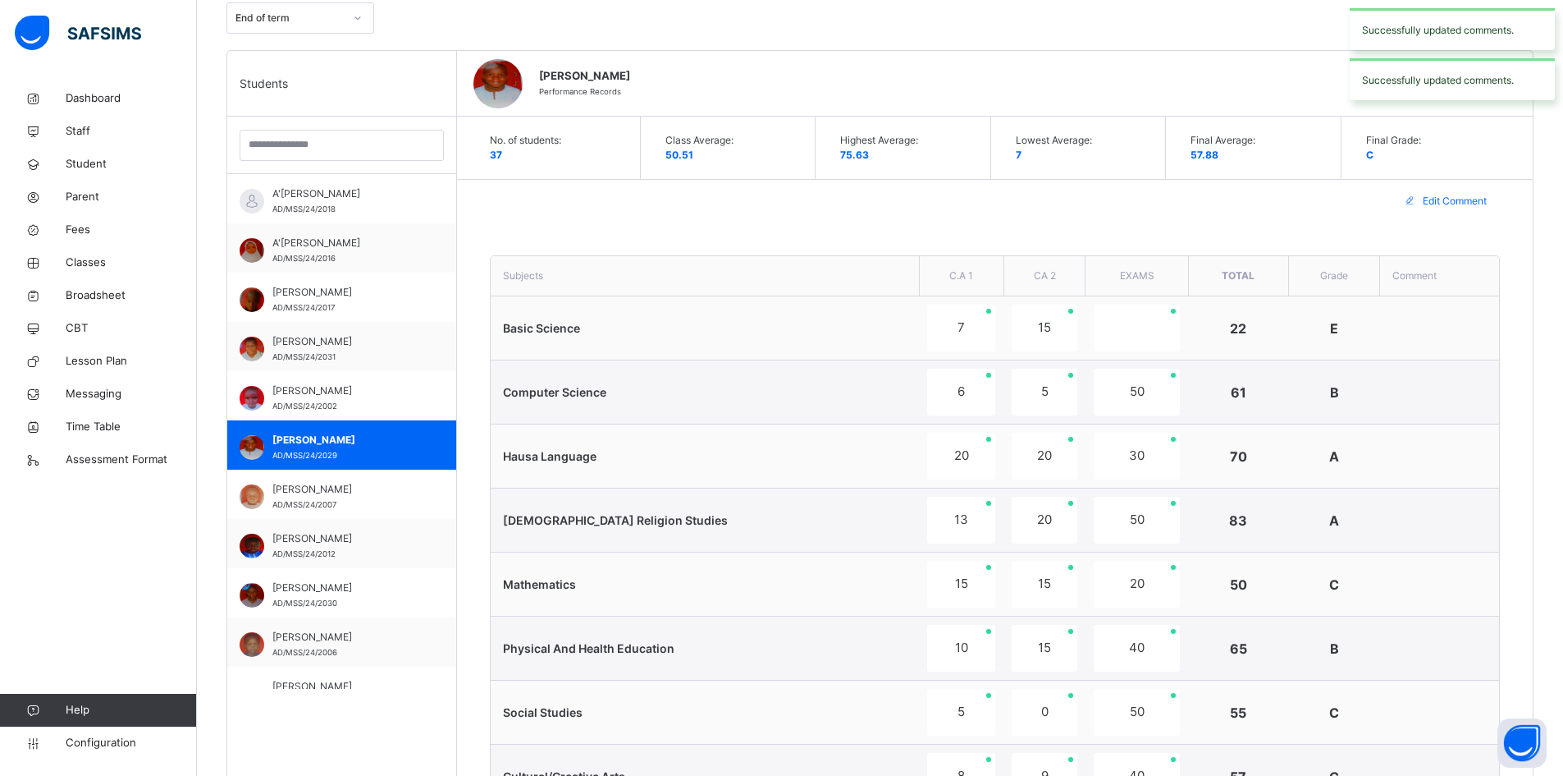
scroll to position [402, 0]
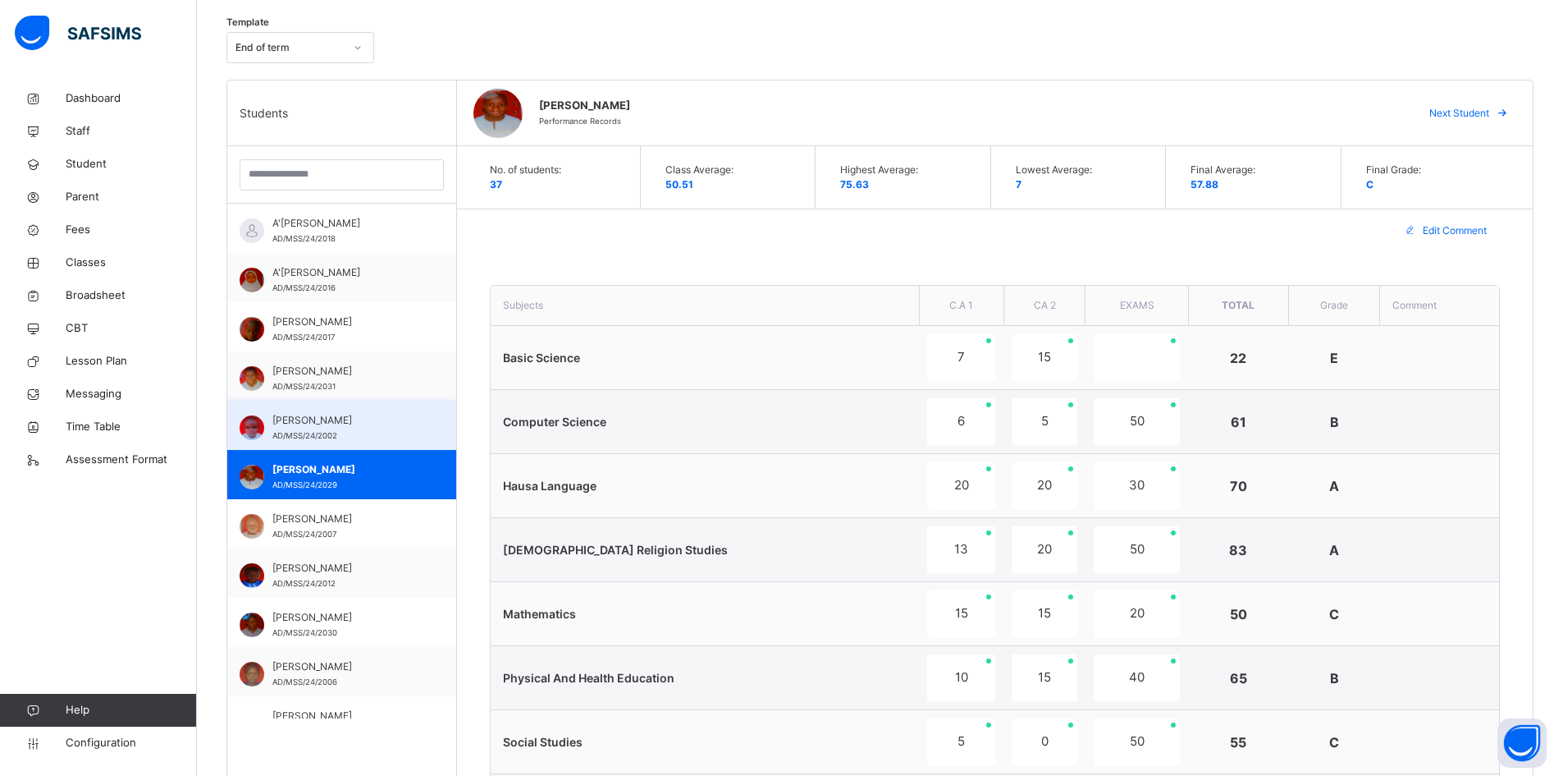
click at [302, 416] on span "ABDULLAHI BUBA" at bounding box center [345, 420] width 147 height 15
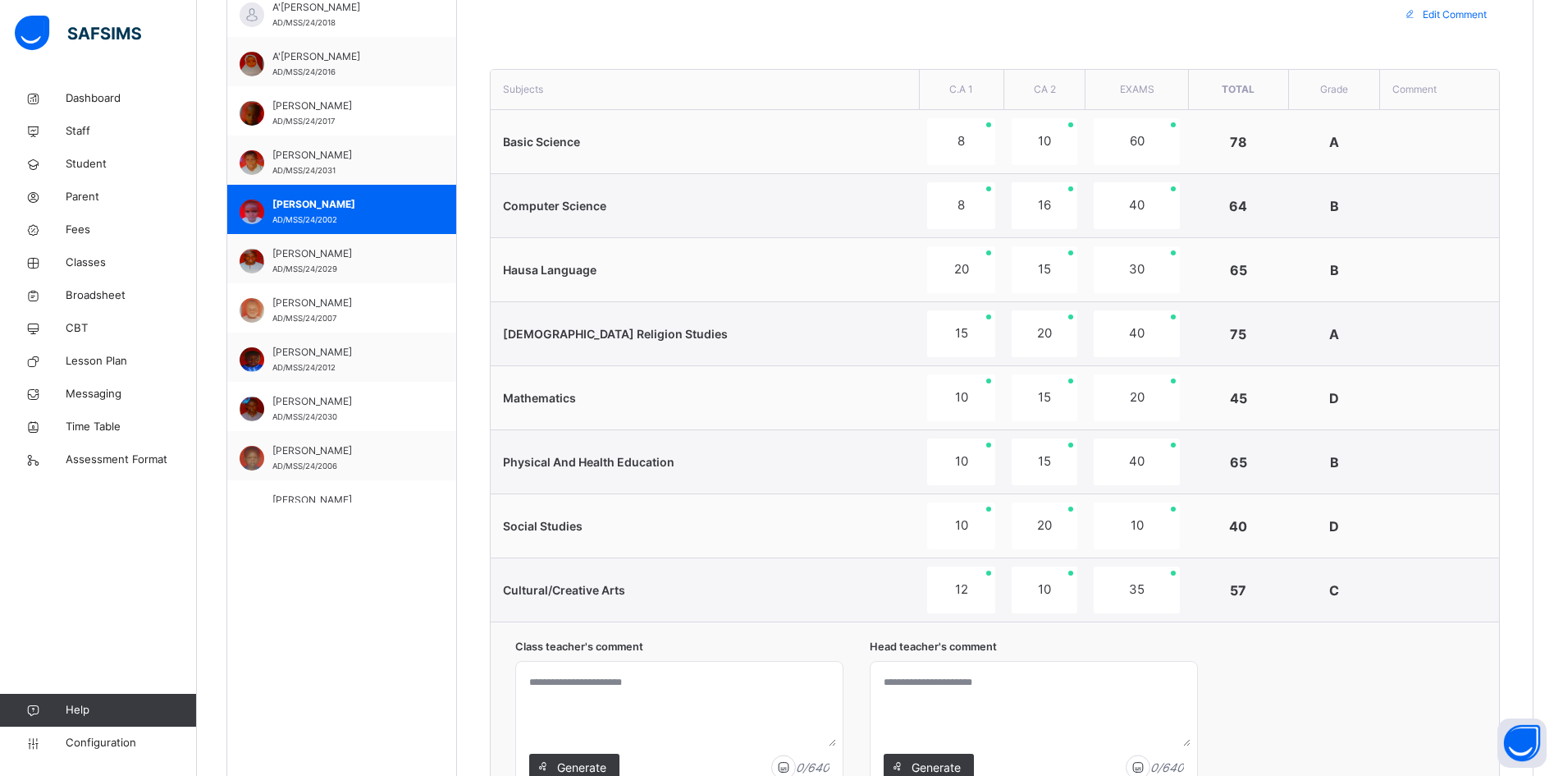
scroll to position [648, 0]
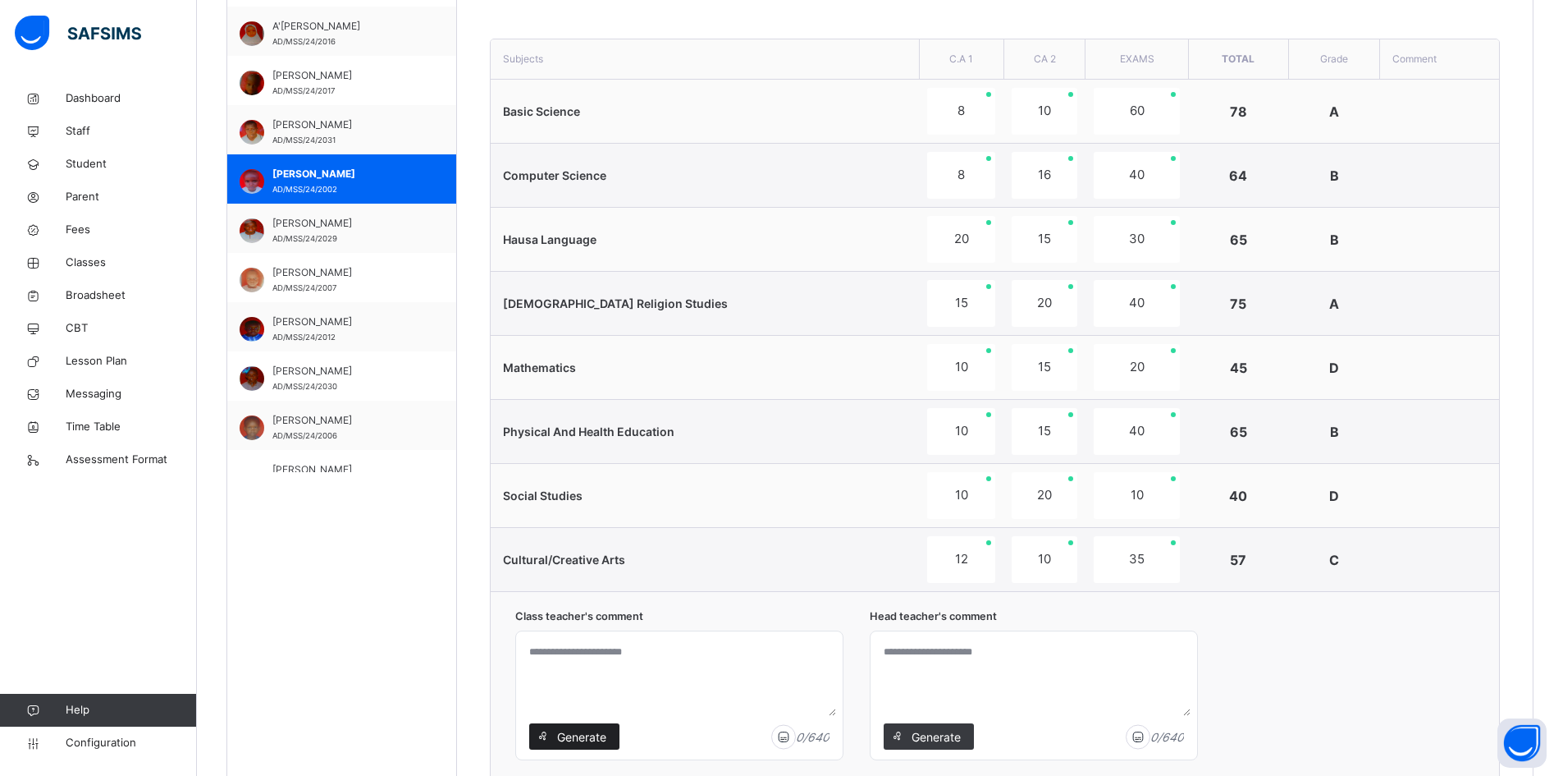
click at [588, 731] on span "Generate" at bounding box center [582, 736] width 52 height 17
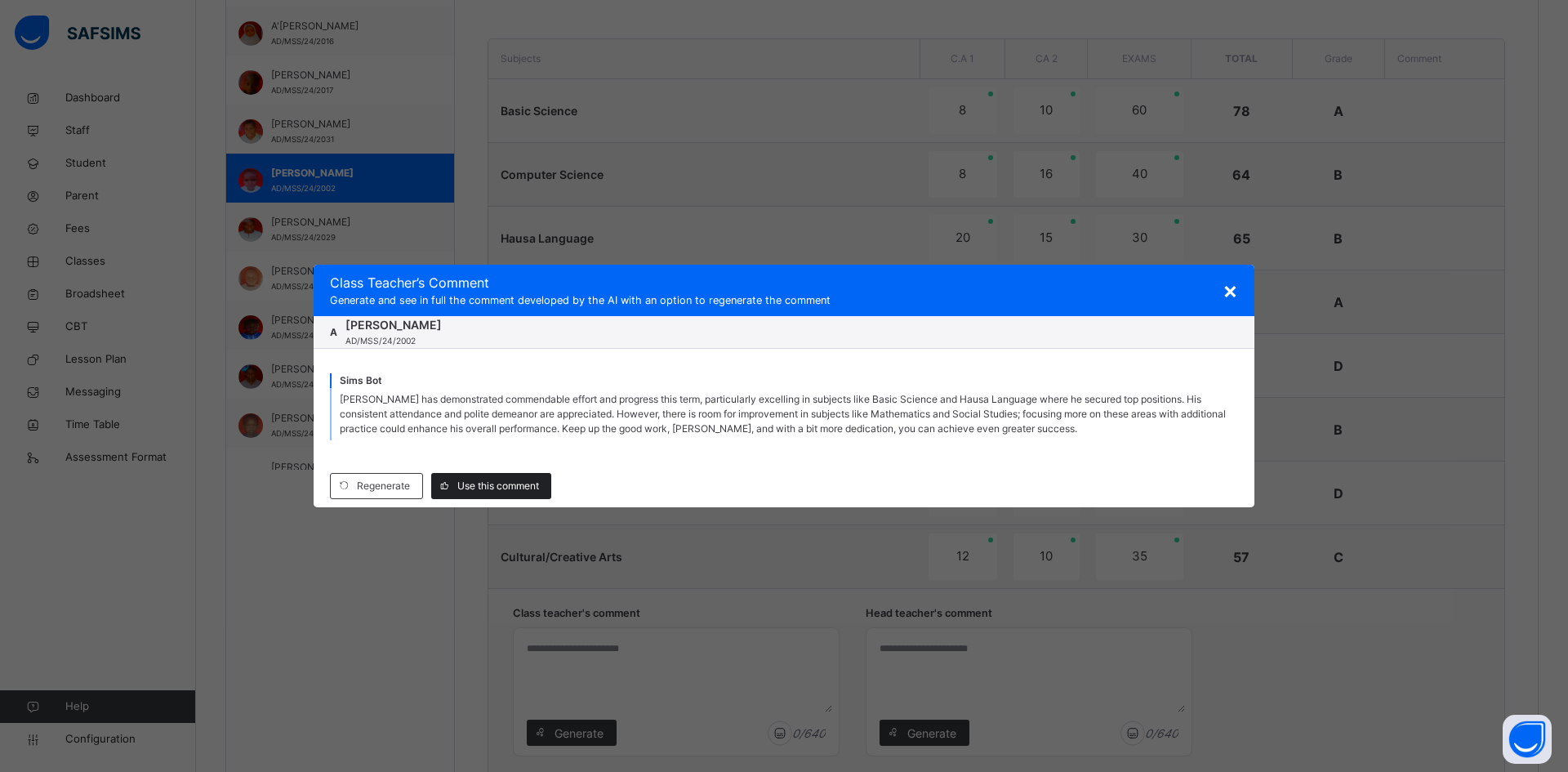
click at [503, 479] on span "Use this comment" at bounding box center [498, 485] width 82 height 15
type textarea "**********"
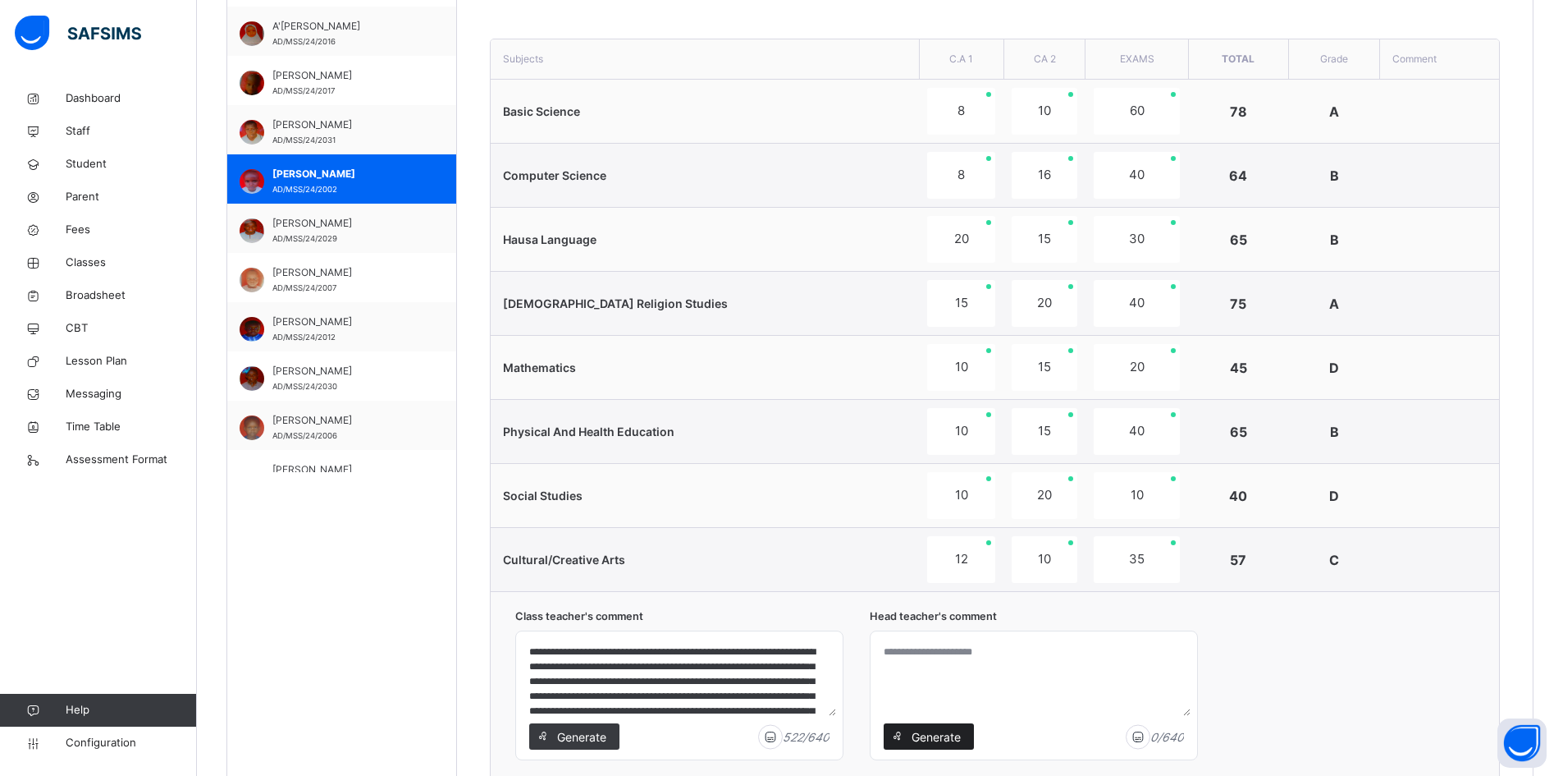
click at [926, 730] on span "Generate" at bounding box center [936, 736] width 52 height 17
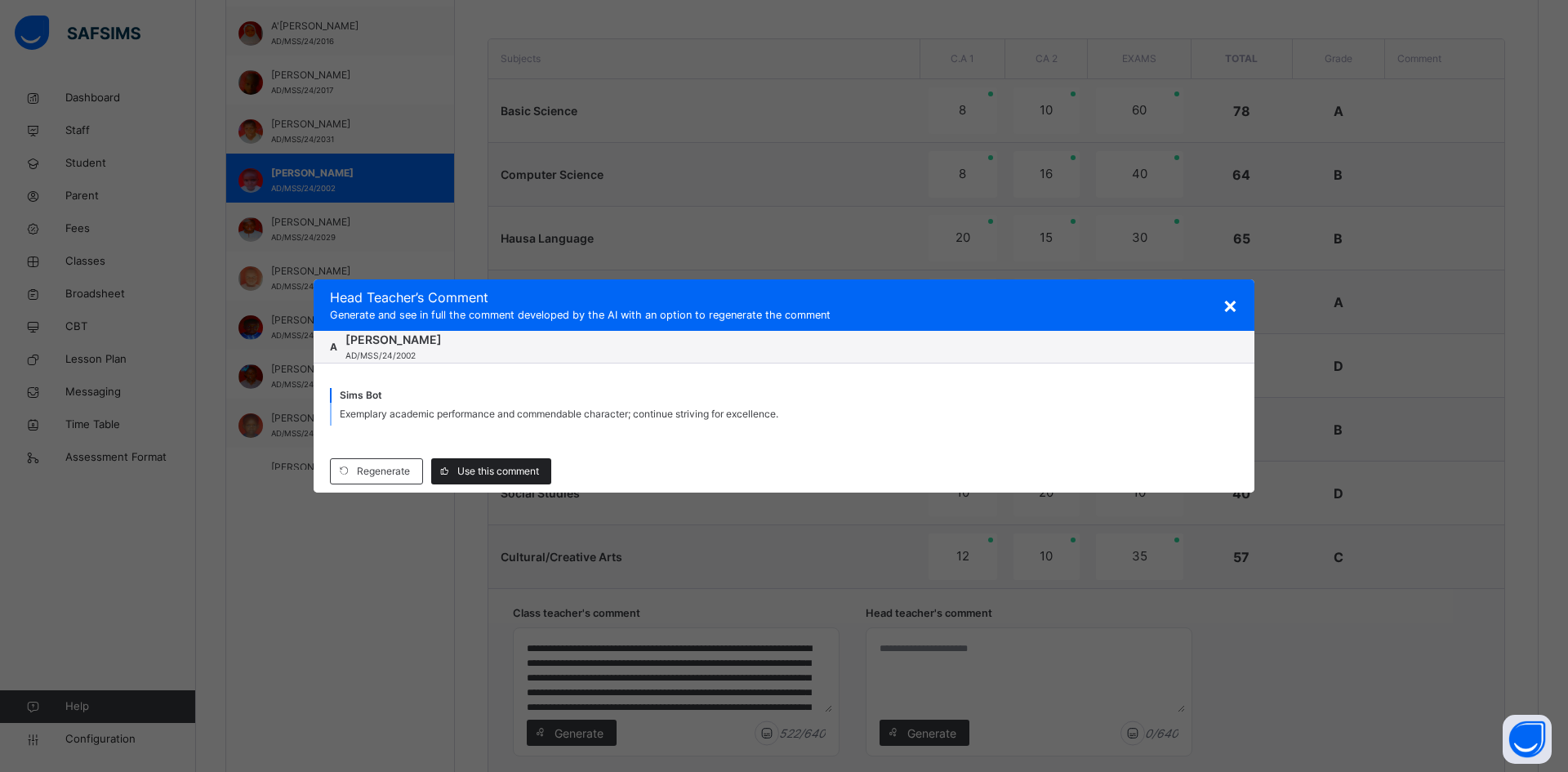
click at [504, 467] on span "Use this comment" at bounding box center [498, 471] width 82 height 15
type textarea "**********"
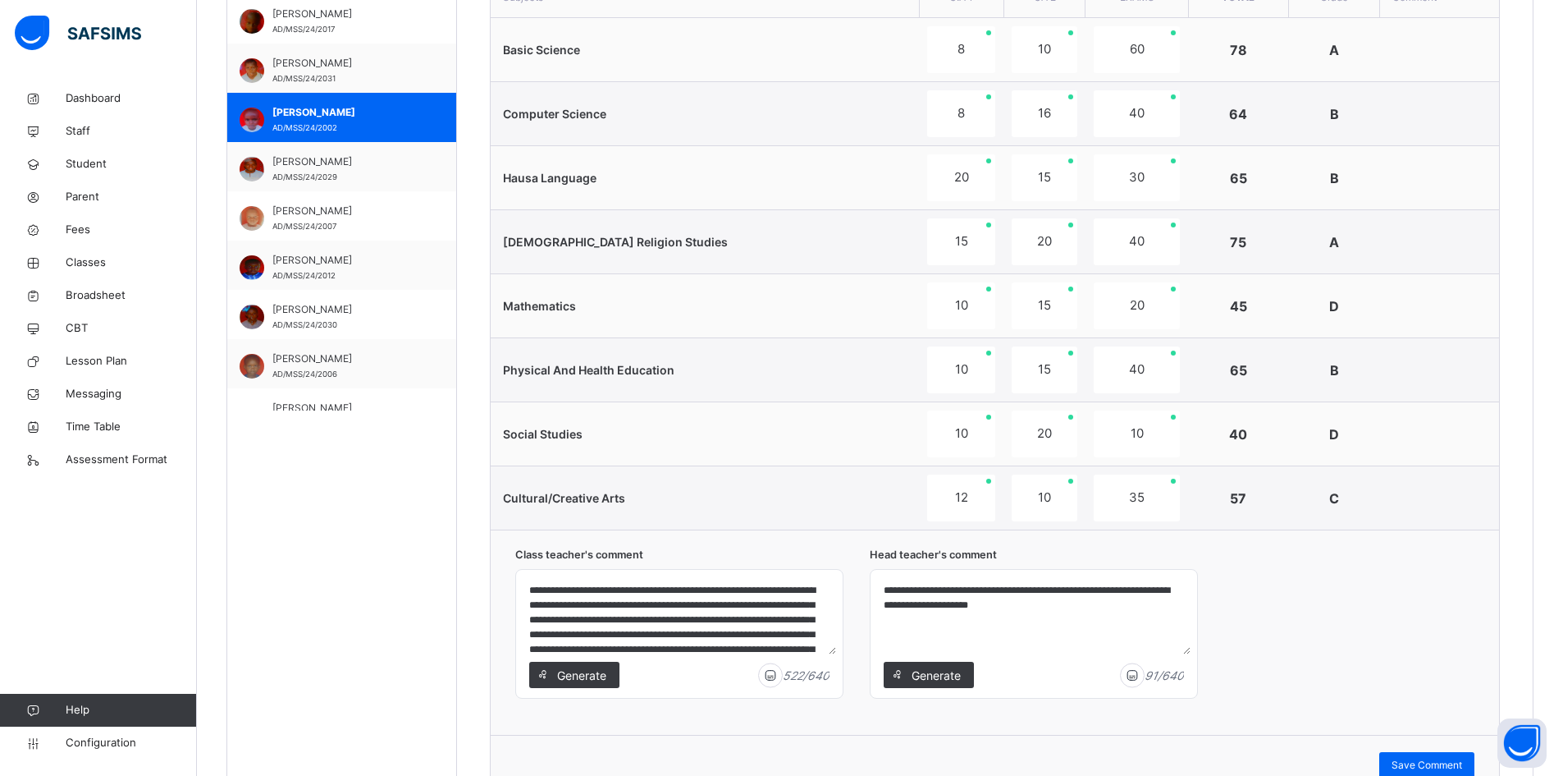
scroll to position [812, 0]
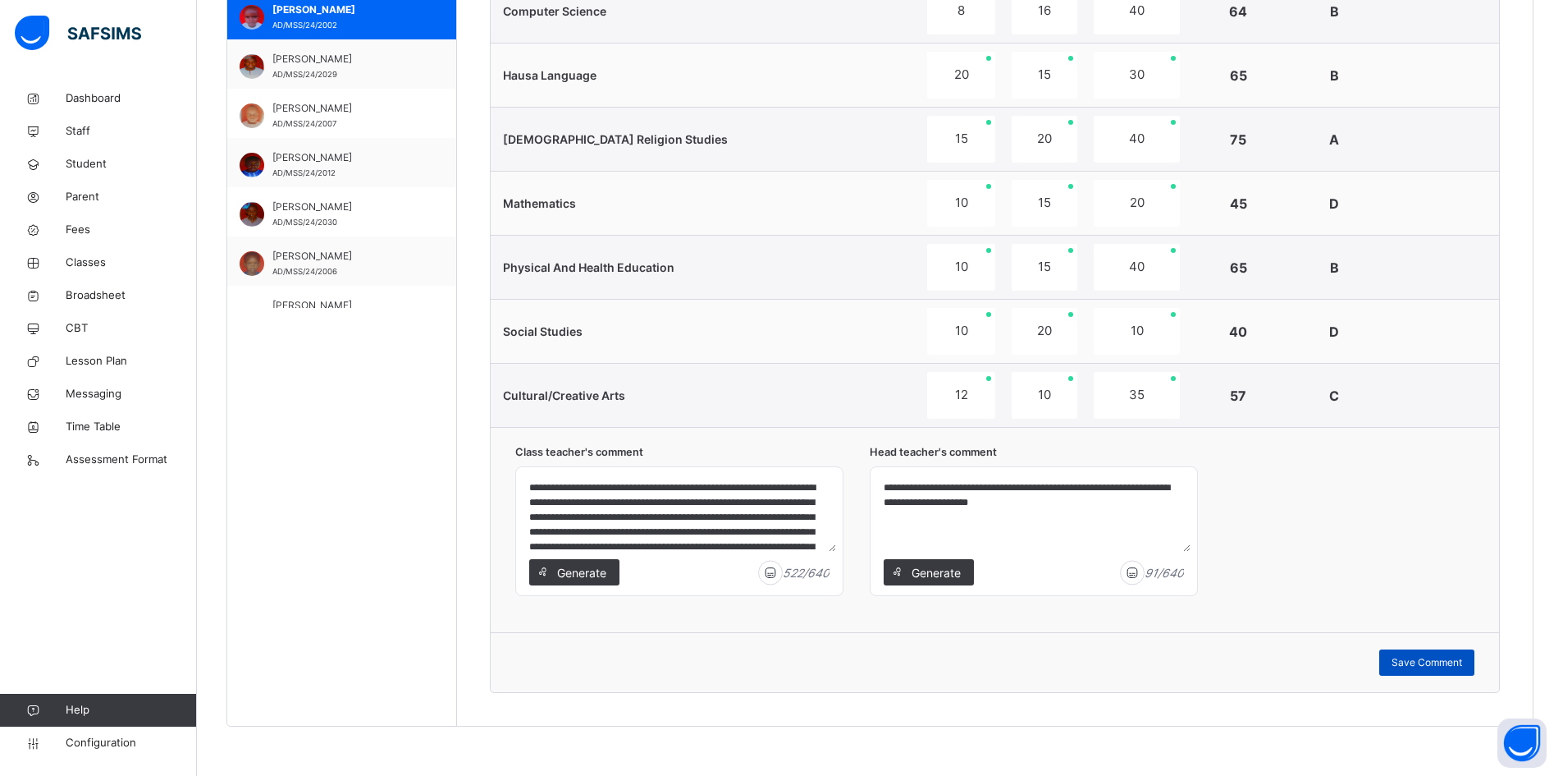
click at [1408, 655] on span "Save Comment" at bounding box center [1427, 662] width 71 height 15
click at [1427, 657] on span "Save Comment" at bounding box center [1427, 662] width 71 height 15
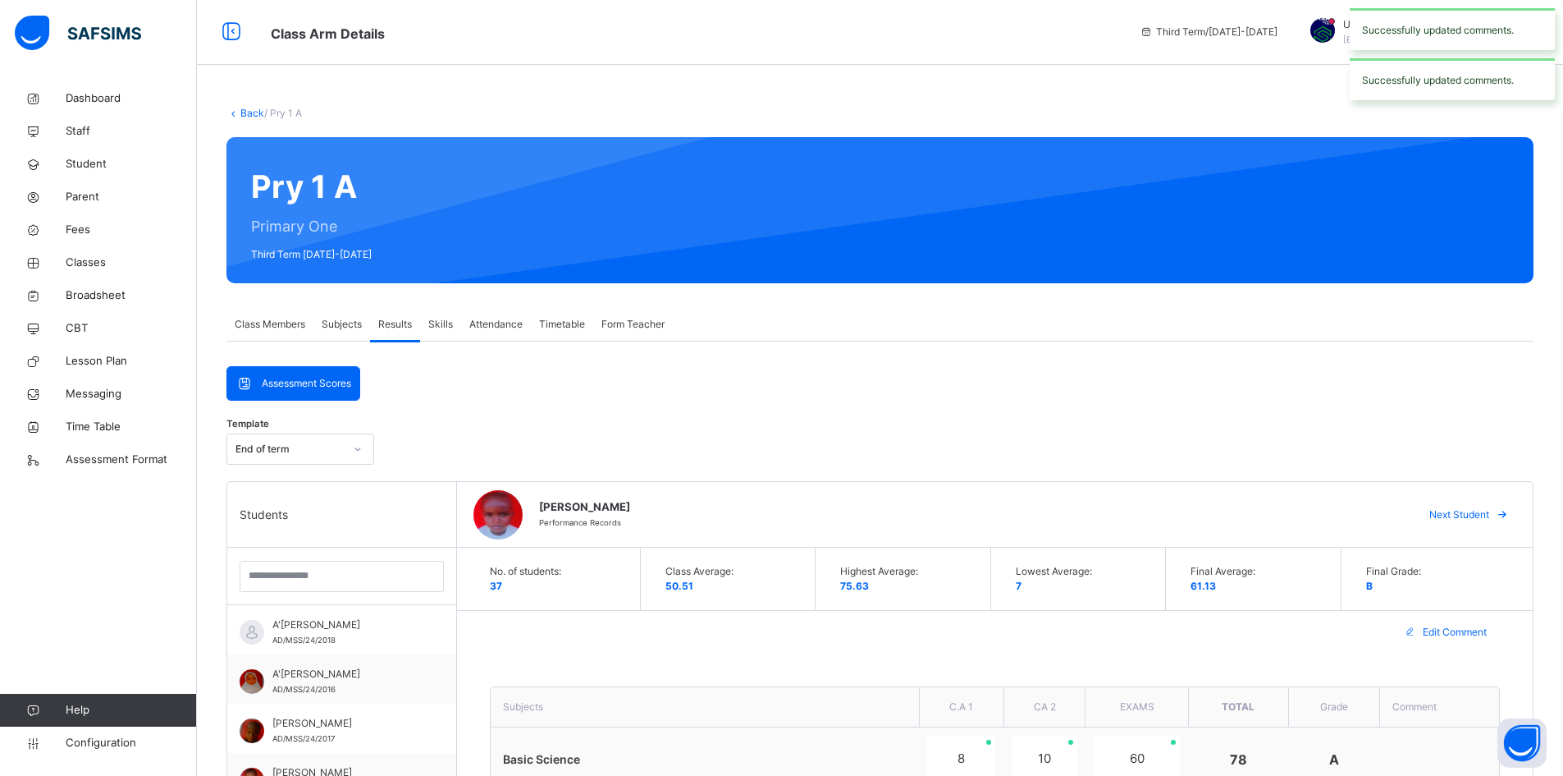
scroll to position [0, 0]
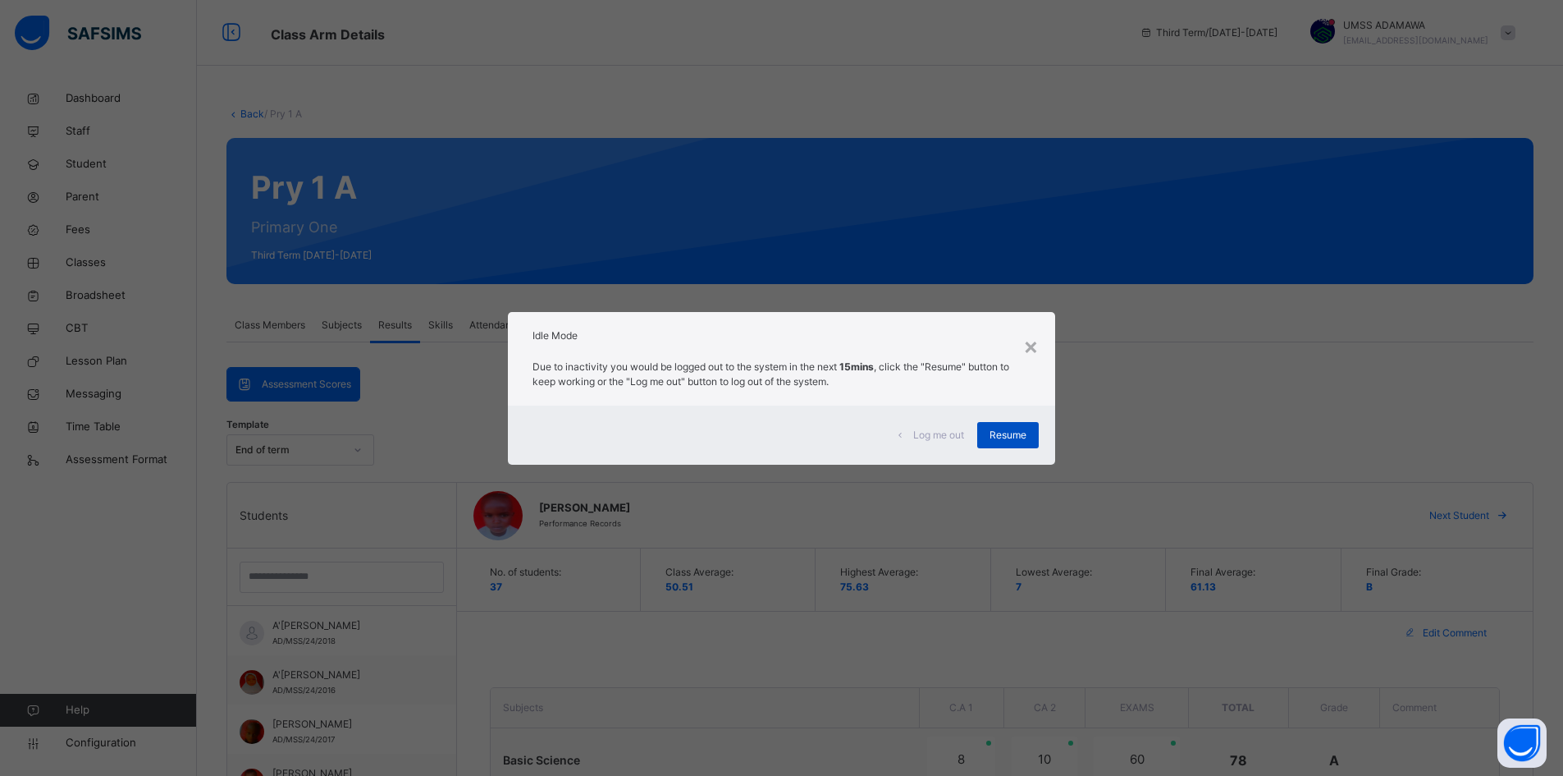
click at [1006, 433] on span "Resume" at bounding box center [1008, 435] width 37 height 15
